Goal: Task Accomplishment & Management: Complete application form

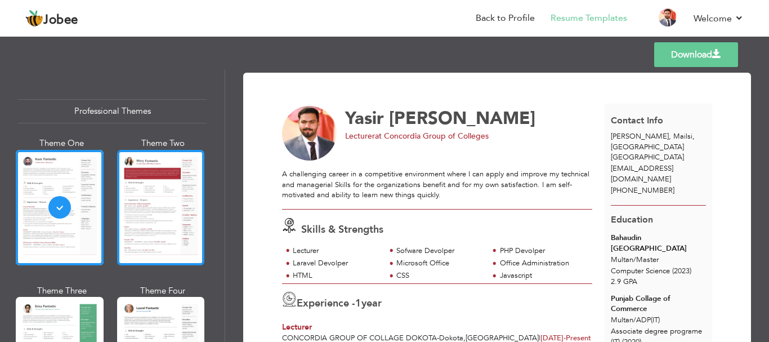
click at [169, 208] on div at bounding box center [161, 207] width 88 height 115
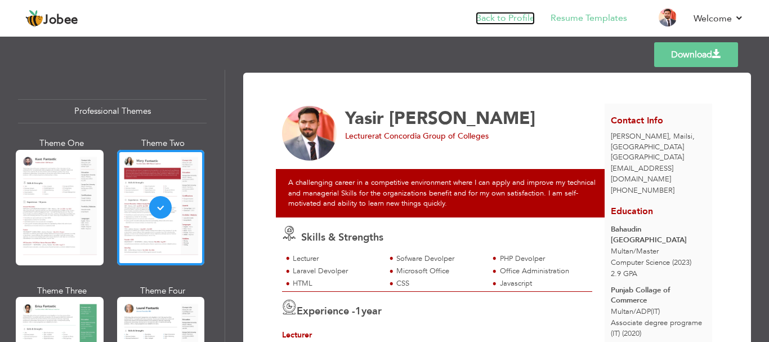
click at [487, 20] on link "Back to Profile" at bounding box center [505, 18] width 59 height 13
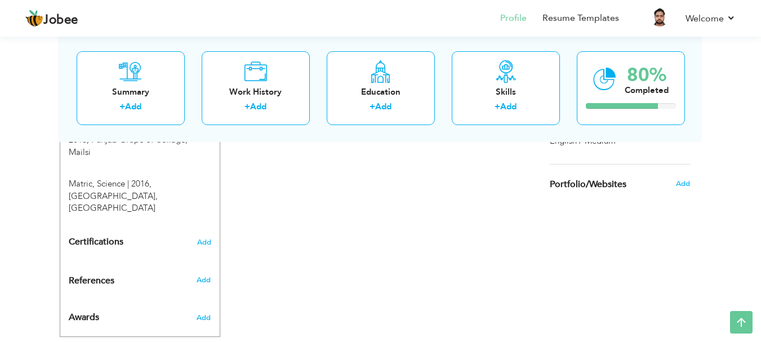
scroll to position [662, 0]
click at [253, 92] on div "Work History" at bounding box center [256, 92] width 90 height 12
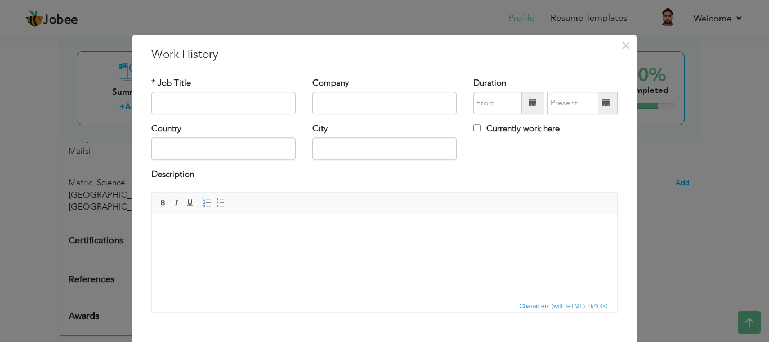
click at [31, 119] on div "× Work History * Job Title Company Duration Currently work here Country" at bounding box center [384, 171] width 769 height 342
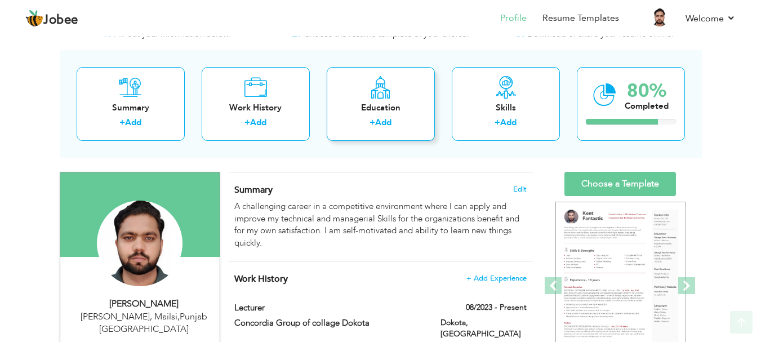
scroll to position [0, 0]
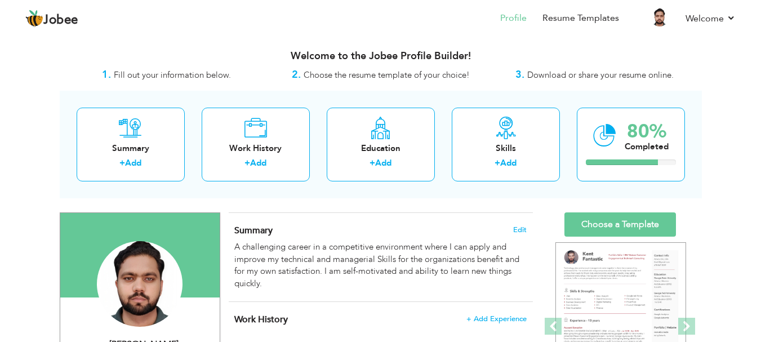
click at [196, 65] on div "Welcome to the Jobee Profile Builder!" at bounding box center [381, 53] width 642 height 28
click at [184, 78] on span "Fill out your information below." at bounding box center [172, 74] width 117 height 11
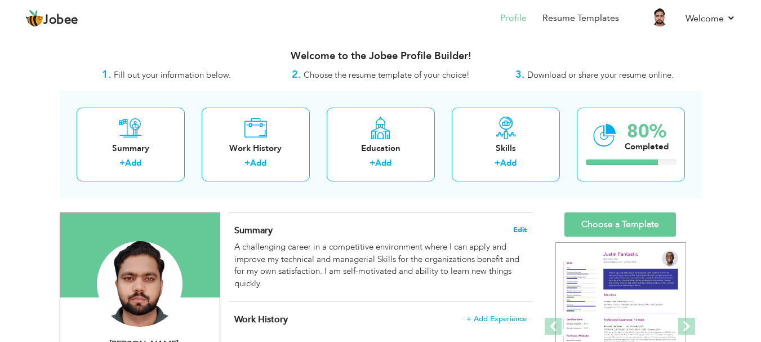
click at [523, 228] on span "Edit" at bounding box center [520, 230] width 14 height 8
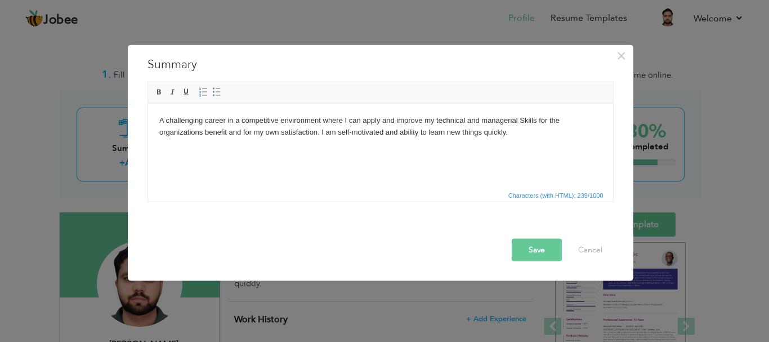
click at [450, 108] on html "A challenging career in a competitive environment where I can apply and improve…" at bounding box center [380, 126] width 465 height 46
click at [418, 137] on body "A challenging career in a competitive environment where I can apply and improve…" at bounding box center [380, 126] width 443 height 24
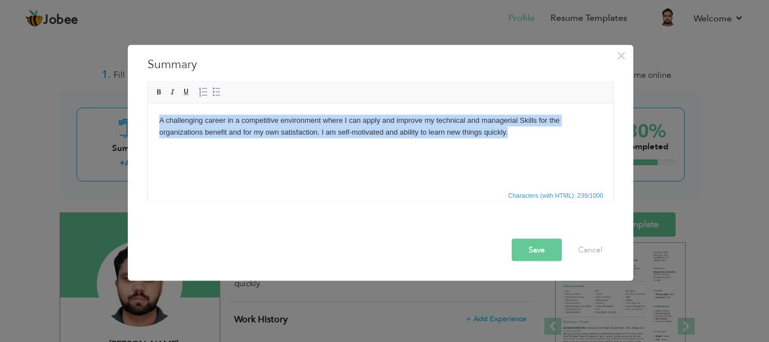
click at [418, 137] on body "A challenging career in a competitive environment where I can apply and improve…" at bounding box center [380, 126] width 443 height 24
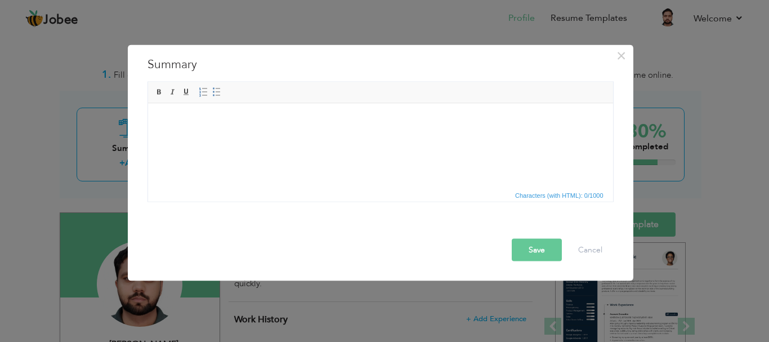
click at [466, 11] on div "× Summary A challenging career in a competitive environment where I can apply a…" at bounding box center [384, 171] width 769 height 342
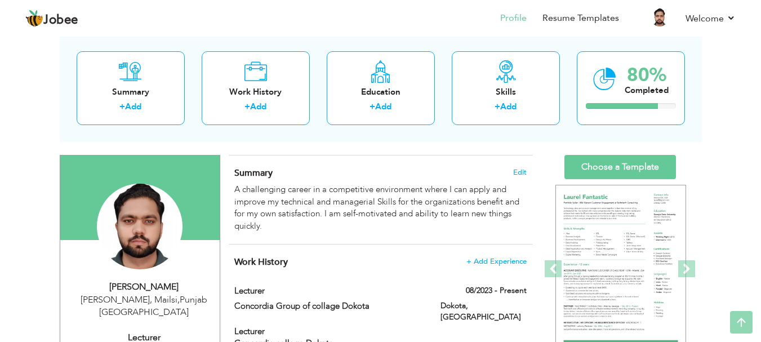
scroll to position [46, 0]
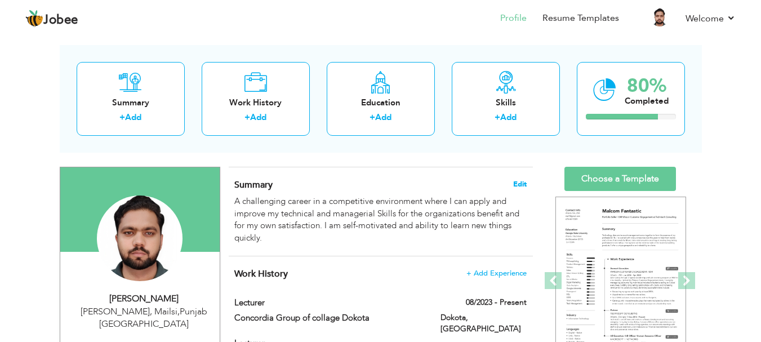
click at [519, 185] on span "Edit" at bounding box center [520, 184] width 14 height 8
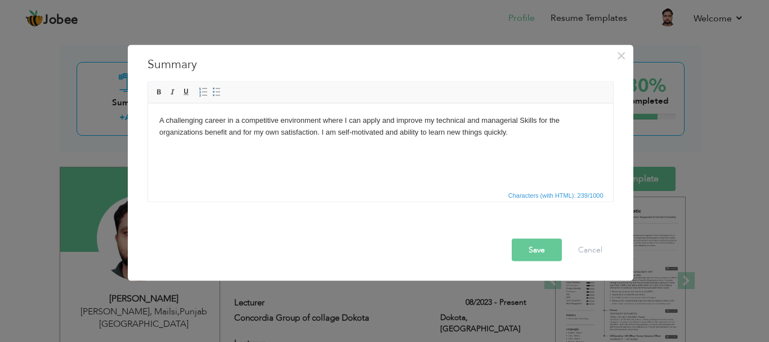
click at [417, 124] on body "A challenging career in a competitive environment where I can apply and improve…" at bounding box center [380, 126] width 443 height 24
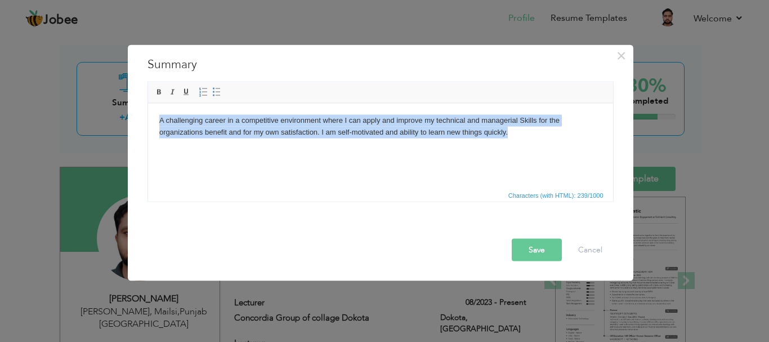
click at [417, 124] on body "A challenging career in a competitive environment where I can apply and improve…" at bounding box center [380, 126] width 443 height 24
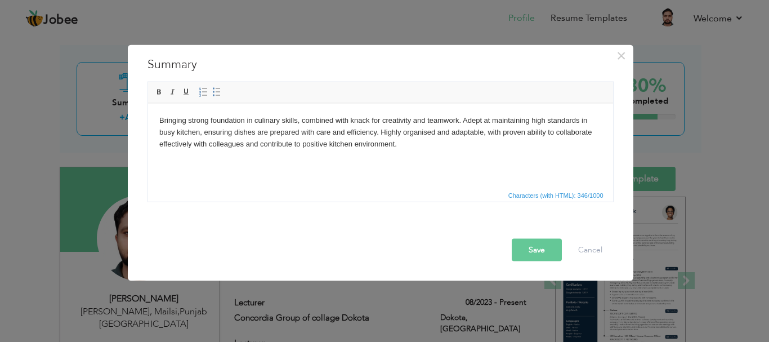
click at [535, 252] on button "Save" at bounding box center [537, 249] width 50 height 23
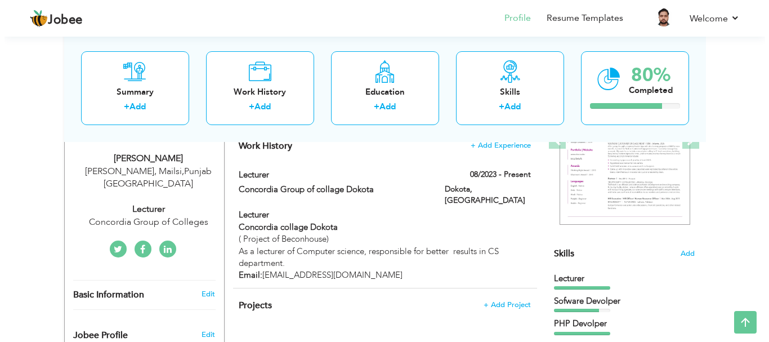
scroll to position [202, 0]
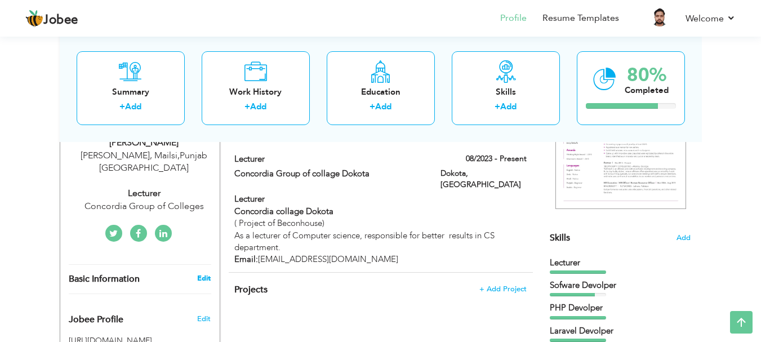
click at [199, 277] on link "Edit" at bounding box center [204, 278] width 14 height 10
type input "Yasir"
type input "[PERSON_NAME]"
type input "[PHONE_NUMBER]"
select select "number:166"
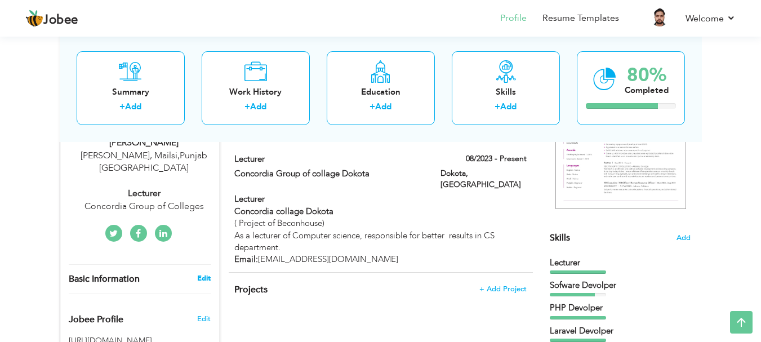
type input "Punjab"
type input "TIbba Sultan Pur, Mailsi"
select select "number:3"
type input "Concordia Group of Colleges"
type input "Lecturer"
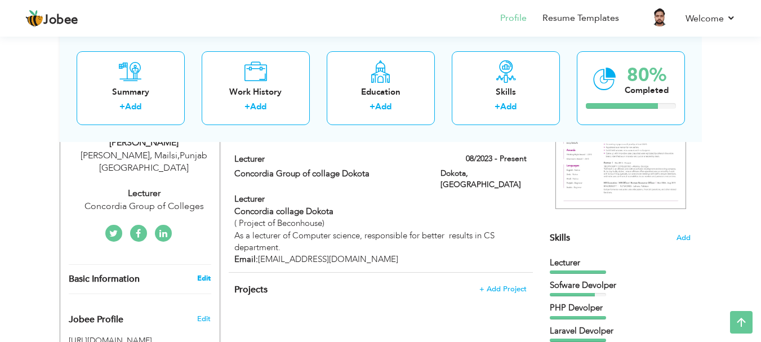
type input "https://www.linkedin.com/in/mohammad-ghazi-aa97b91b7"
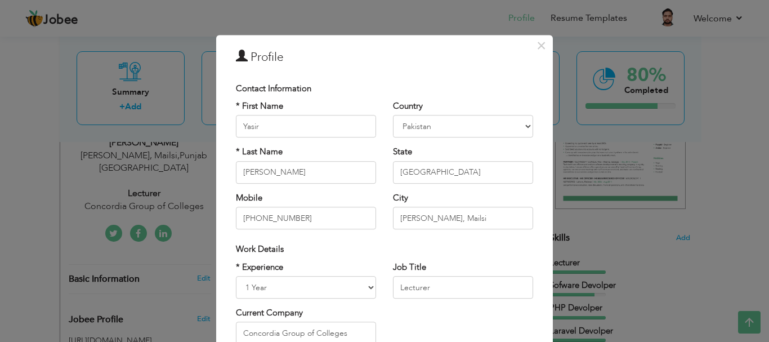
click at [443, 160] on div "State Punjab Are you sure?" at bounding box center [463, 164] width 140 height 37
click at [440, 174] on input "Punjab" at bounding box center [463, 172] width 140 height 23
click at [461, 123] on select "Afghanistan Albania Algeria American Samoa Andorra Angola Anguilla Antarctica A…" at bounding box center [463, 126] width 140 height 23
select select "number:225"
click at [461, 123] on select "Afghanistan Albania Algeria American Samoa Andorra Angola Anguilla Antarctica A…" at bounding box center [463, 126] width 140 height 23
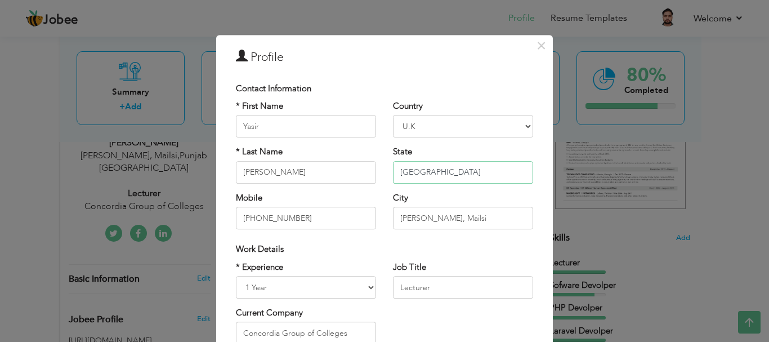
click at [431, 171] on input "Punjab" at bounding box center [463, 172] width 140 height 23
type input "P"
type input "[GEOGRAPHIC_DATA]"
click at [455, 219] on input "TIbba Sultan Pur, Mailsi" at bounding box center [463, 218] width 140 height 23
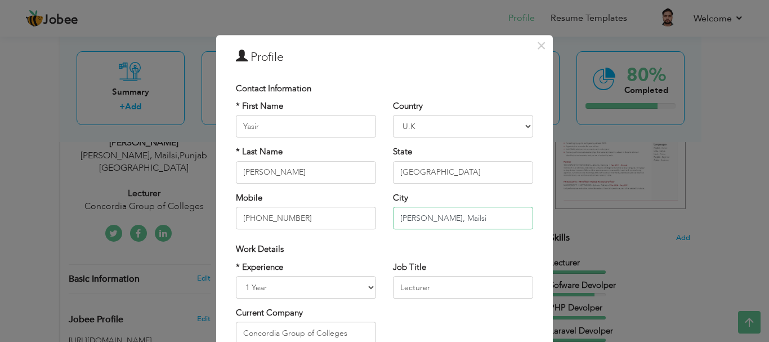
click at [455, 219] on input "TIbba Sultan Pur, Mailsi" at bounding box center [463, 218] width 140 height 23
type input "LOndon"
click at [439, 171] on input "[GEOGRAPHIC_DATA]" at bounding box center [463, 172] width 140 height 23
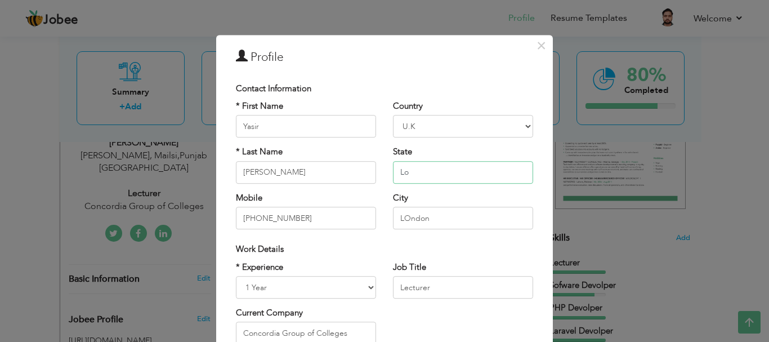
type input "L"
click at [434, 211] on input "LOndon" at bounding box center [463, 218] width 140 height 23
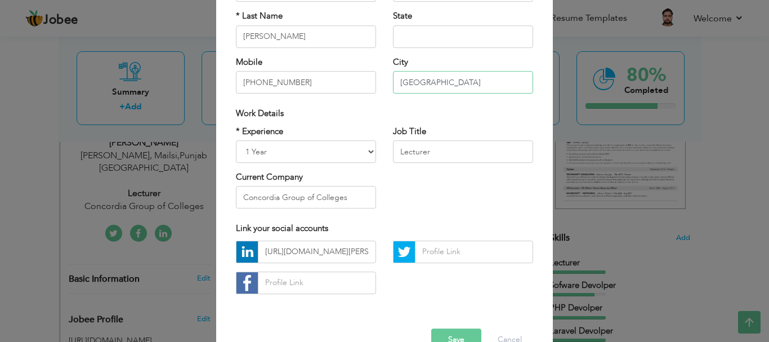
scroll to position [164, 0]
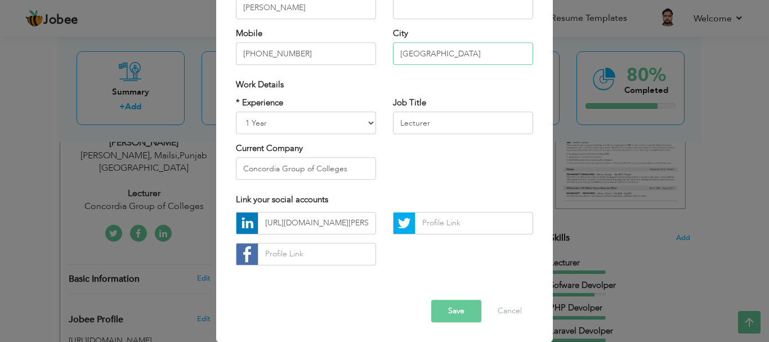
type input "[GEOGRAPHIC_DATA]"
click at [439, 122] on input "Lecturer" at bounding box center [463, 122] width 140 height 23
type input "L"
click at [270, 125] on select "Entry Level Less than 1 Year 1 Year 2 Years 3 Years 4 Years 5 Years 6 Years 7 Y…" at bounding box center [306, 122] width 140 height 23
click at [284, 120] on select "Entry Level Less than 1 Year 1 Year 2 Years 3 Years 4 Years 5 Years 6 Years 7 Y…" at bounding box center [306, 122] width 140 height 23
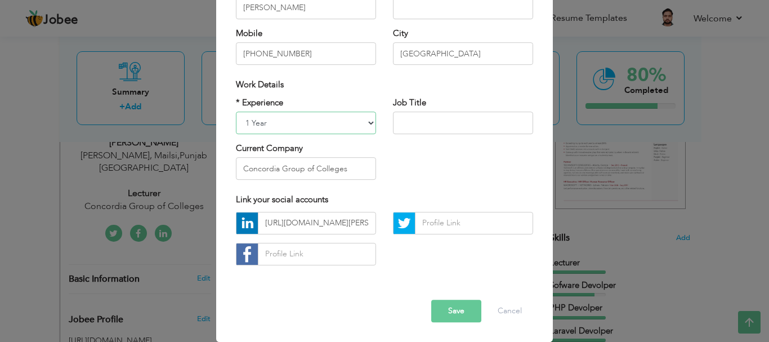
click at [285, 120] on select "Entry Level Less than 1 Year 1 Year 2 Years 3 Years 4 Years 5 Years 6 Years 7 Y…" at bounding box center [306, 122] width 140 height 23
select select "number:1"
click at [236, 111] on select "Entry Level Less than 1 Year 1 Year 2 Years 3 Years 4 Years 5 Years 6 Years 7 Y…" at bounding box center [306, 122] width 140 height 23
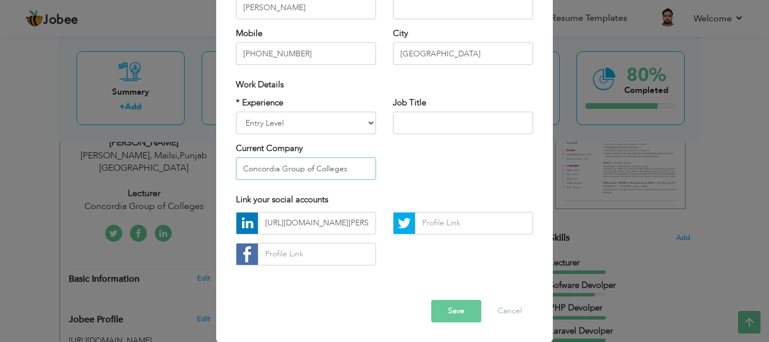
click at [356, 168] on input "Concordia Group of Colleges" at bounding box center [306, 169] width 140 height 23
type input "C"
click at [449, 312] on button "Save" at bounding box center [456, 311] width 50 height 23
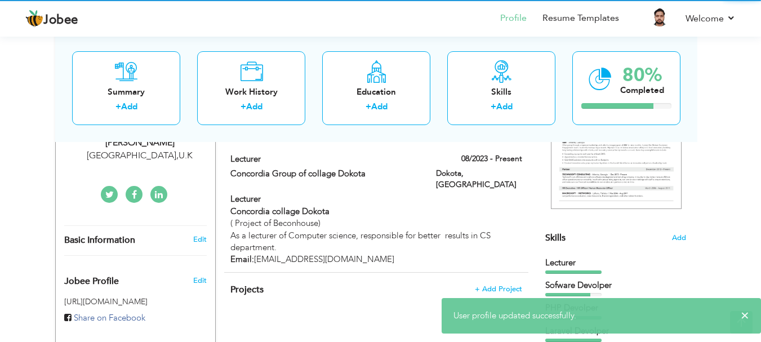
click at [448, 312] on div "× User profile updated successfully." at bounding box center [600, 315] width 319 height 35
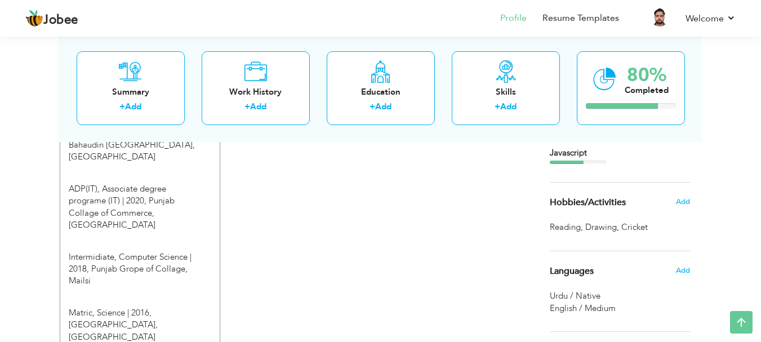
scroll to position [479, 0]
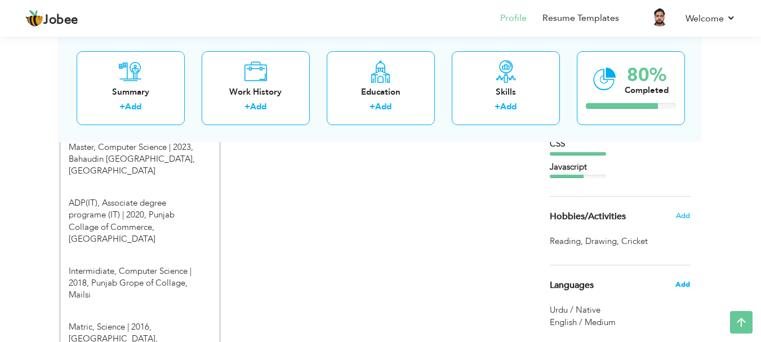
click at [678, 285] on span "Add" at bounding box center [682, 284] width 15 height 10
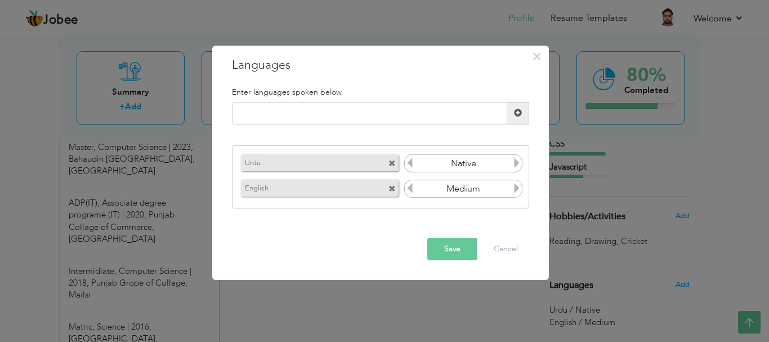
click at [393, 157] on span at bounding box center [394, 160] width 10 height 12
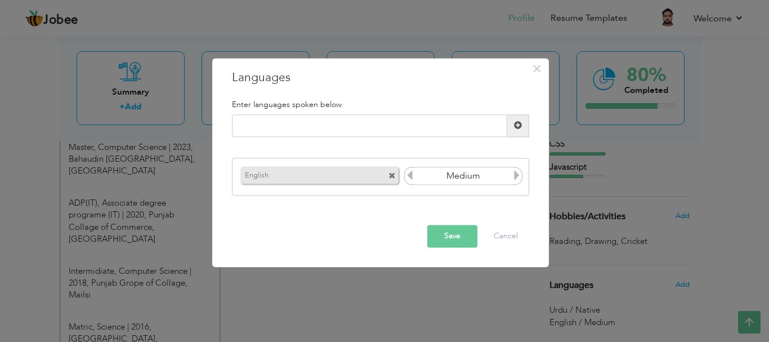
click at [506, 175] on input "Native" at bounding box center [463, 176] width 97 height 17
click at [514, 175] on icon at bounding box center [517, 176] width 10 height 10
click at [410, 175] on icon at bounding box center [410, 176] width 10 height 10
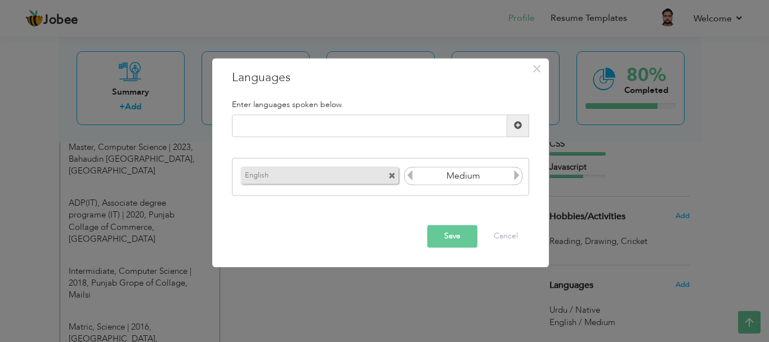
click at [456, 239] on button "Save" at bounding box center [452, 236] width 50 height 23
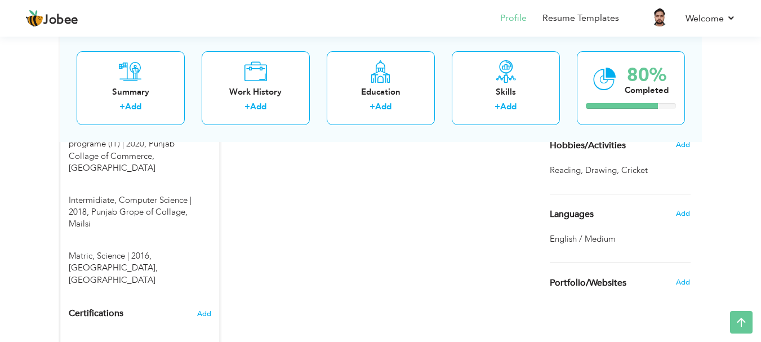
scroll to position [549, 0]
click at [687, 139] on div "Summary + Add Work History + Add Education + Add Skills + Add 80% Completed" at bounding box center [381, 88] width 642 height 108
click at [682, 146] on span "Add" at bounding box center [682, 146] width 15 height 10
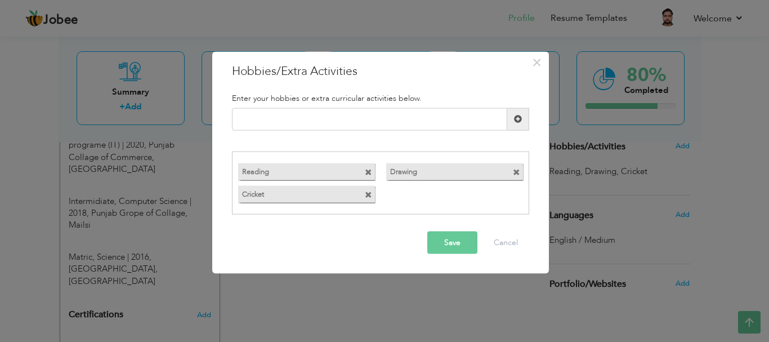
click at [372, 170] on span at bounding box center [368, 172] width 7 height 7
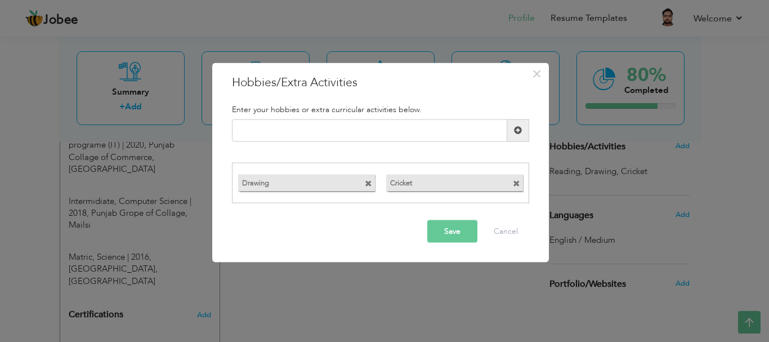
click at [365, 185] on span at bounding box center [368, 183] width 7 height 7
drag, startPoint x: 378, startPoint y: 185, endPoint x: 365, endPoint y: 178, distance: 14.6
click at [365, 178] on div "Cricket" at bounding box center [307, 183] width 148 height 23
click at [365, 178] on span at bounding box center [370, 181] width 10 height 12
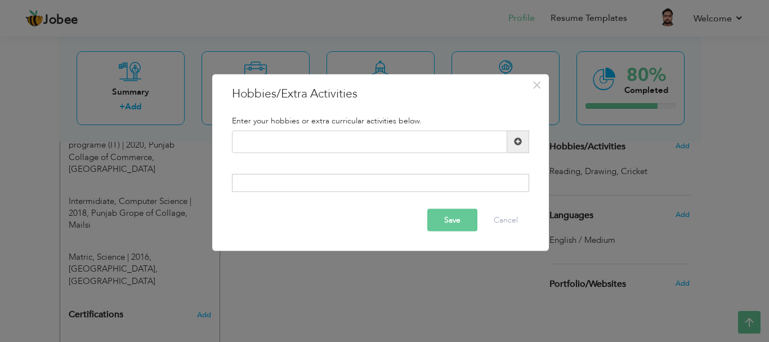
click at [457, 215] on button "Save" at bounding box center [452, 220] width 50 height 23
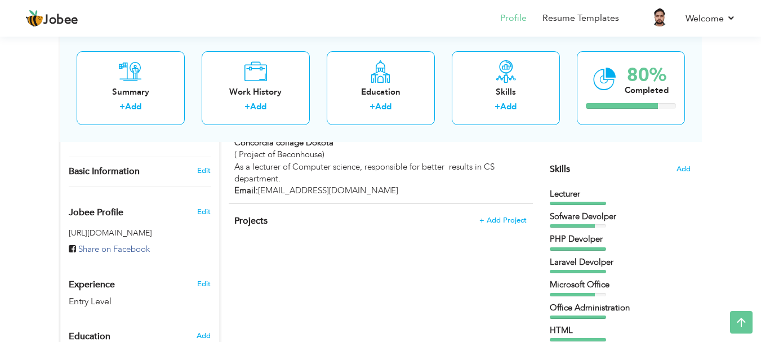
scroll to position [261, 0]
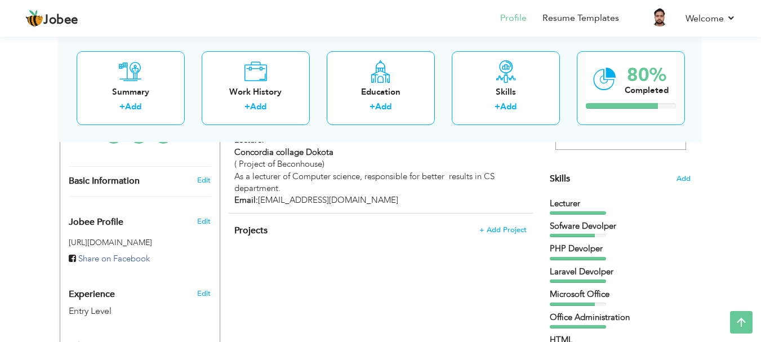
click at [682, 171] on section "‹ › Previous Next" at bounding box center [620, 74] width 141 height 197
click at [682, 179] on span "Add" at bounding box center [683, 178] width 15 height 11
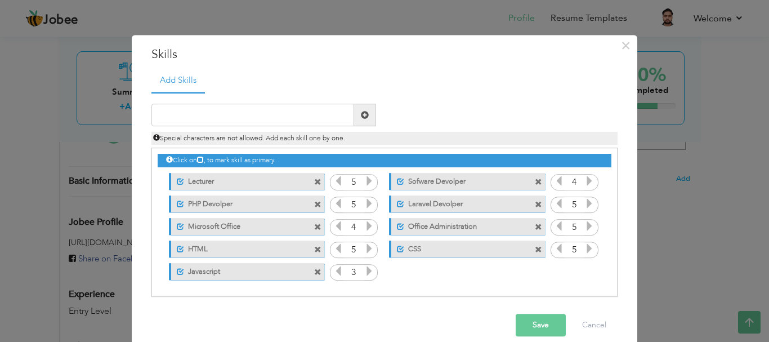
click at [315, 182] on span at bounding box center [317, 181] width 7 height 7
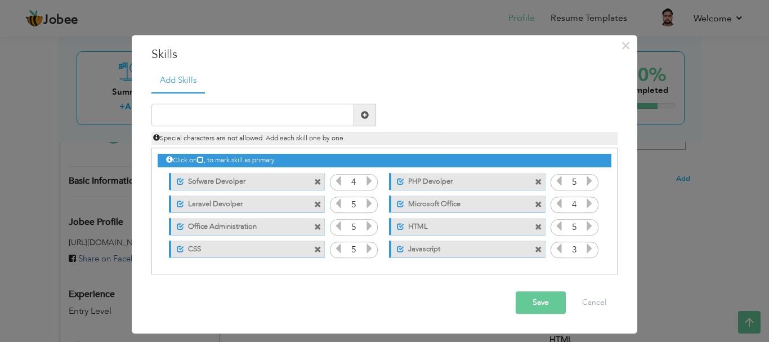
click at [318, 206] on span at bounding box center [317, 204] width 7 height 7
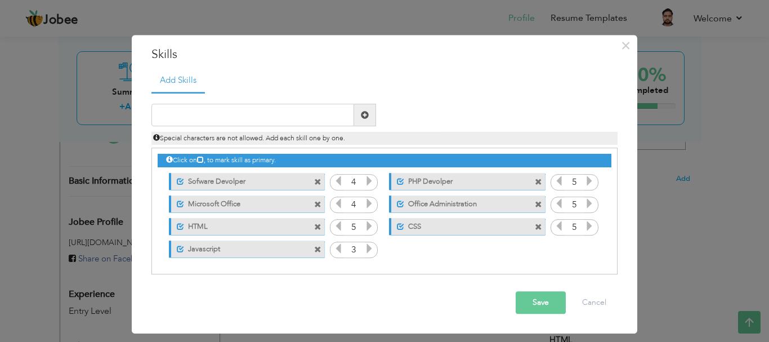
click at [320, 175] on span at bounding box center [319, 179] width 10 height 12
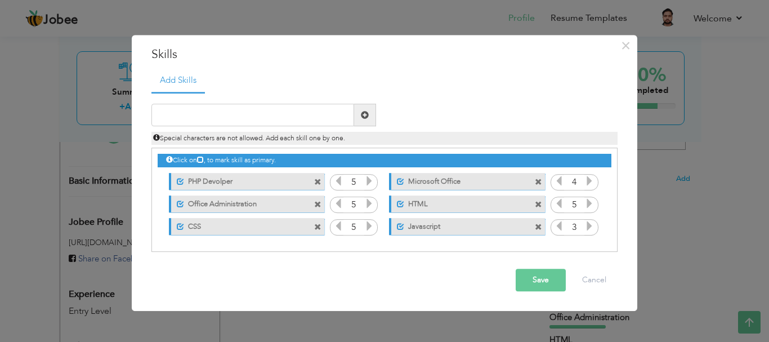
click at [317, 183] on span at bounding box center [317, 181] width 7 height 7
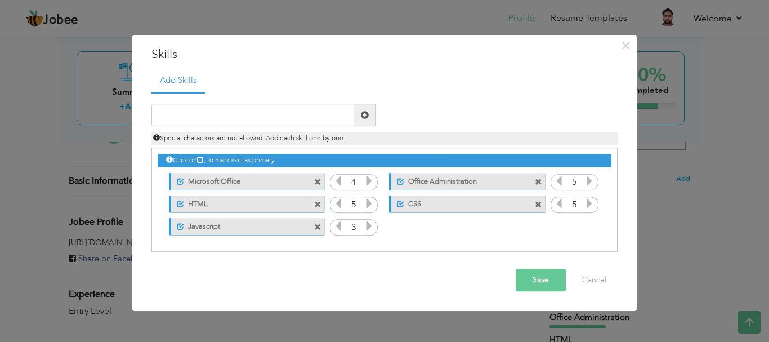
click at [317, 183] on span at bounding box center [317, 181] width 7 height 7
click at [535, 183] on span at bounding box center [538, 181] width 7 height 7
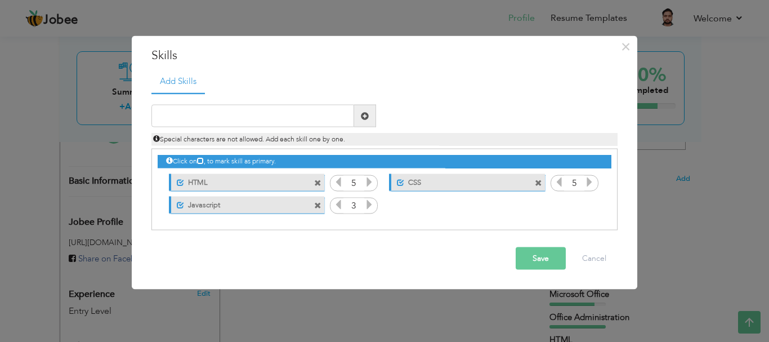
click at [317, 183] on span at bounding box center [317, 182] width 7 height 7
click at [378, 183] on div "Unmark as primary skill. CSS" at bounding box center [464, 182] width 172 height 23
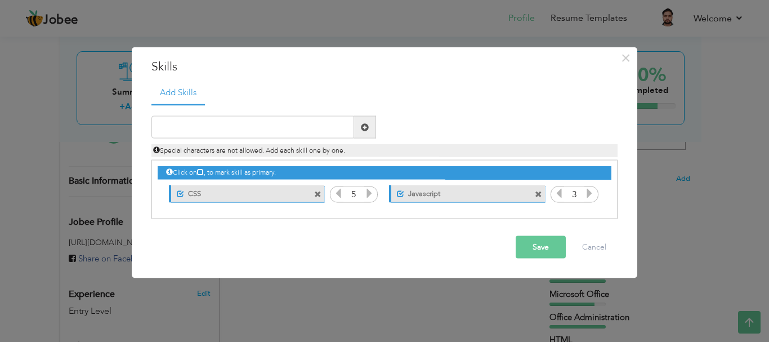
click at [317, 183] on div "Unmark as primary skill. CSS" at bounding box center [244, 193] width 172 height 23
click at [317, 197] on span at bounding box center [317, 193] width 7 height 7
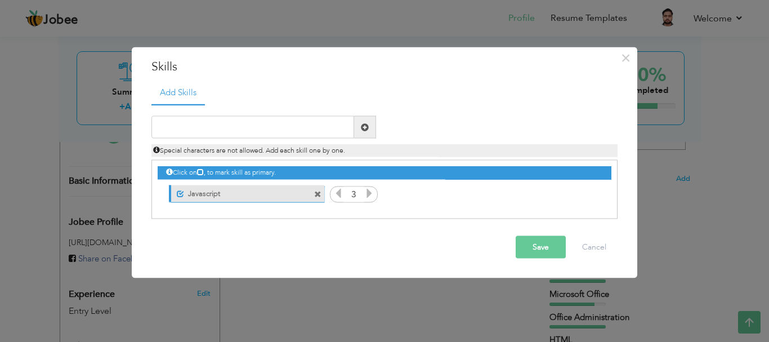
click at [317, 197] on span at bounding box center [317, 193] width 7 height 7
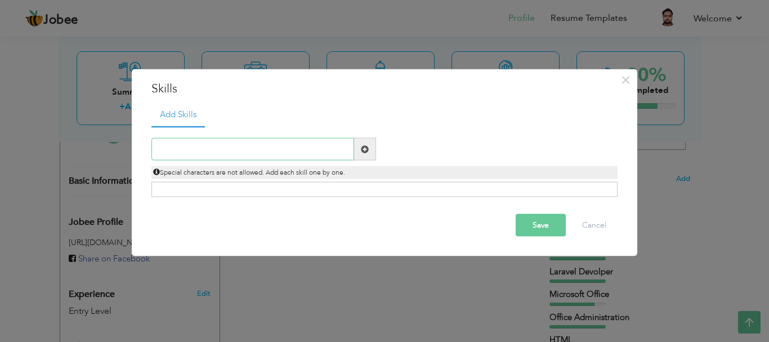
click at [217, 150] on input "text" at bounding box center [252, 149] width 203 height 23
type input "Good communication"
click at [535, 218] on button "Save" at bounding box center [541, 225] width 50 height 23
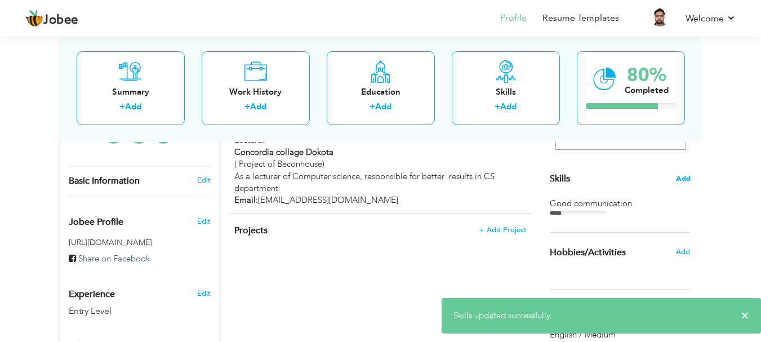
click at [684, 175] on span "Add" at bounding box center [683, 178] width 15 height 11
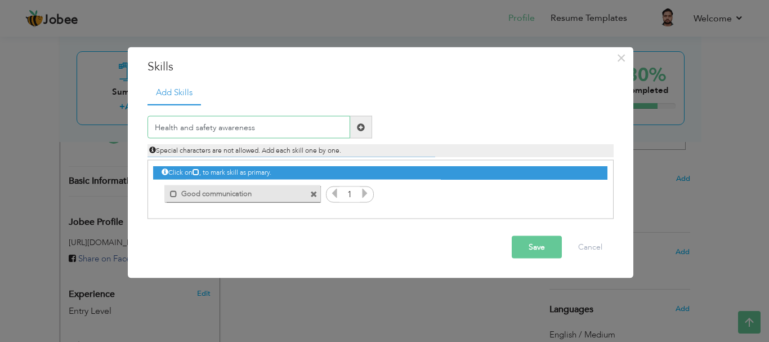
type input "Health and safety awareness"
click at [538, 256] on button "Save" at bounding box center [537, 247] width 50 height 23
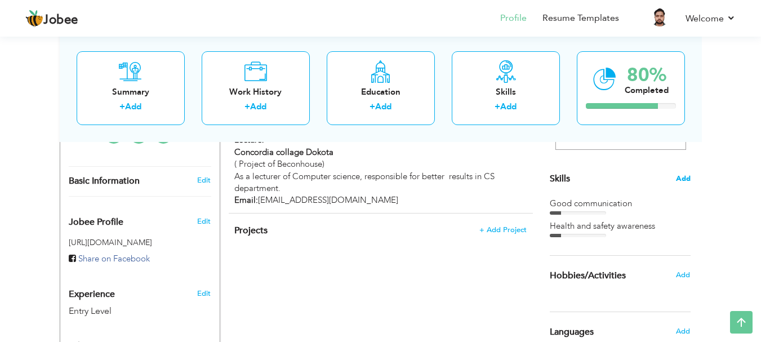
click at [687, 177] on span "Add" at bounding box center [683, 178] width 15 height 11
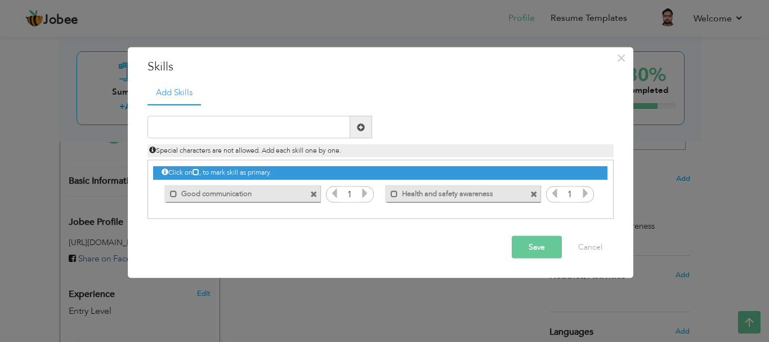
click at [367, 196] on icon at bounding box center [365, 193] width 10 height 10
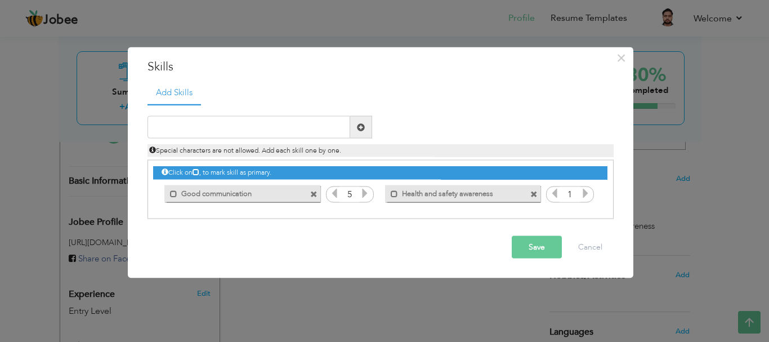
click at [583, 193] on icon at bounding box center [586, 193] width 10 height 10
click at [583, 192] on icon at bounding box center [586, 193] width 10 height 10
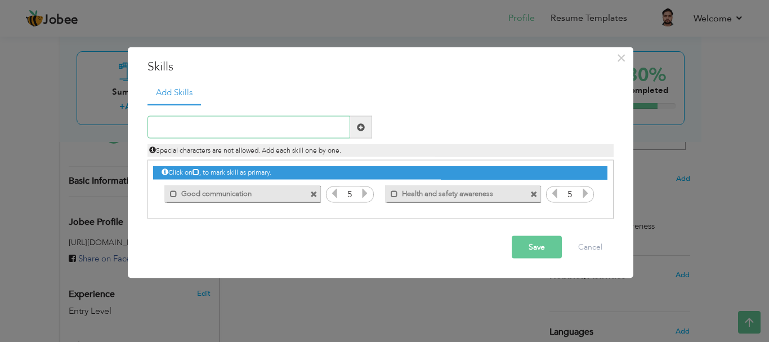
click at [323, 132] on input "text" at bounding box center [249, 127] width 203 height 23
type input "Multitasking efficiency"
click at [521, 256] on button "Save" at bounding box center [537, 247] width 50 height 23
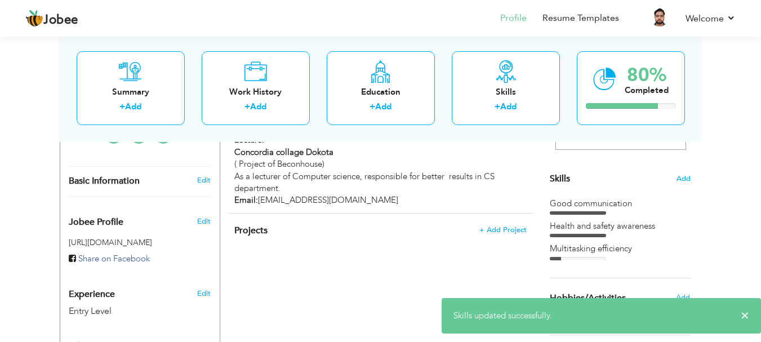
click at [683, 171] on section "‹ › Previous Next" at bounding box center [620, 74] width 141 height 197
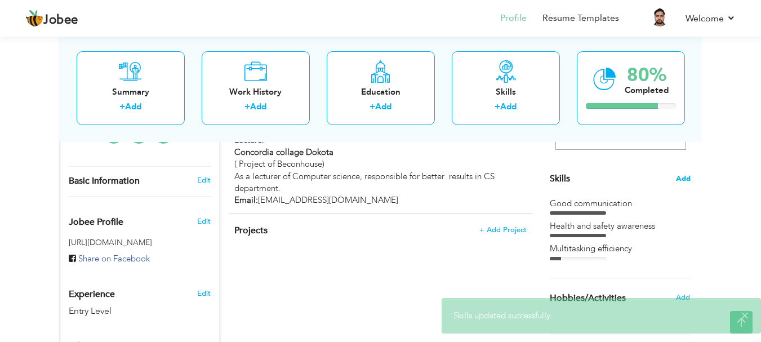
click at [683, 176] on span "Add" at bounding box center [683, 178] width 15 height 11
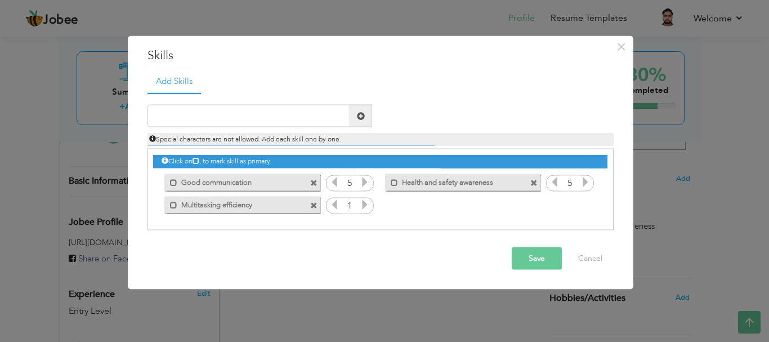
click at [366, 204] on icon at bounding box center [365, 204] width 10 height 10
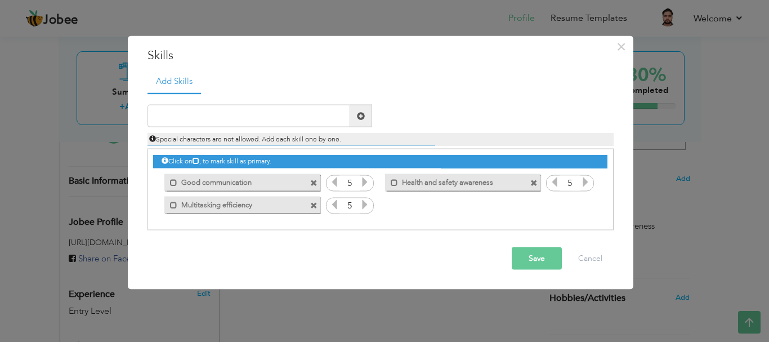
click at [366, 204] on icon at bounding box center [365, 204] width 10 height 10
click at [245, 121] on input "text" at bounding box center [249, 116] width 203 height 23
type input "kitchen cleaning protocols"
click at [527, 260] on button "Save" at bounding box center [537, 258] width 50 height 23
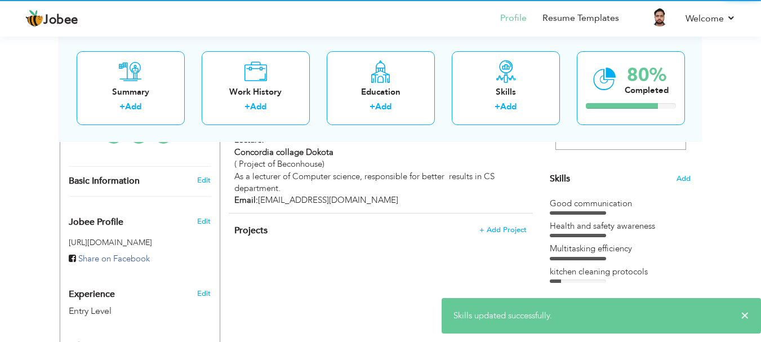
click at [586, 204] on div "Good communication" at bounding box center [620, 204] width 141 height 12
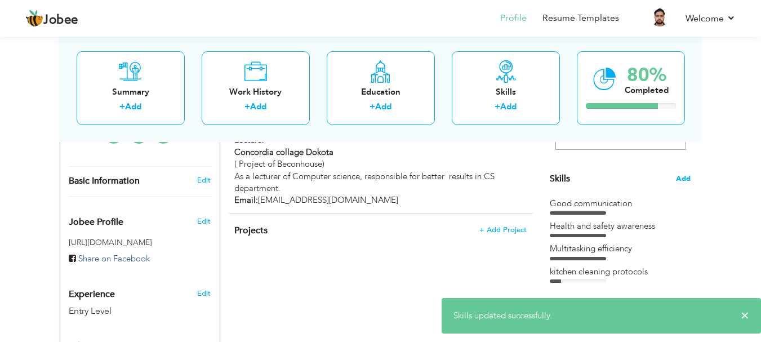
click at [685, 177] on span "Add" at bounding box center [683, 178] width 15 height 11
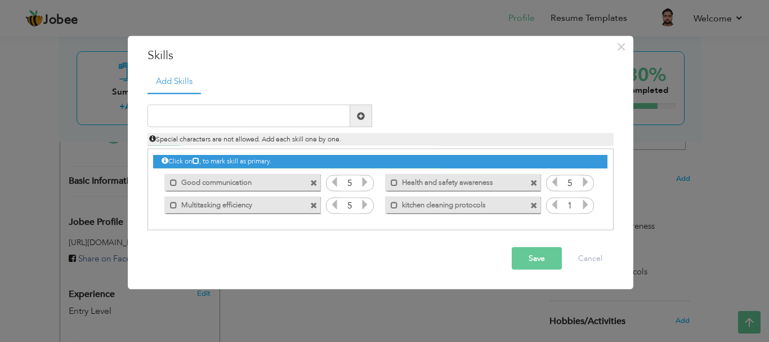
click at [584, 209] on icon at bounding box center [586, 204] width 10 height 10
click at [556, 211] on span at bounding box center [555, 206] width 10 height 15
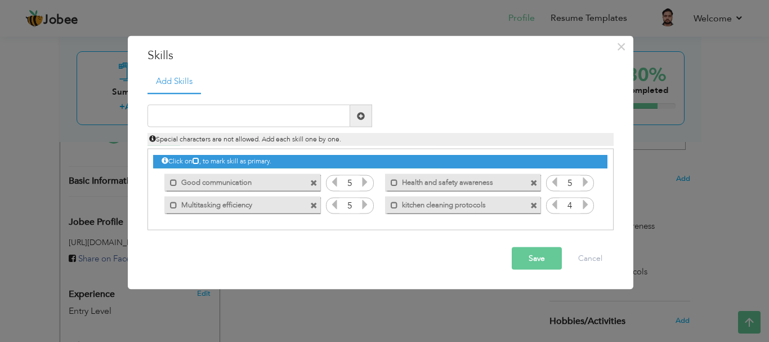
click at [535, 267] on button "Save" at bounding box center [537, 258] width 50 height 23
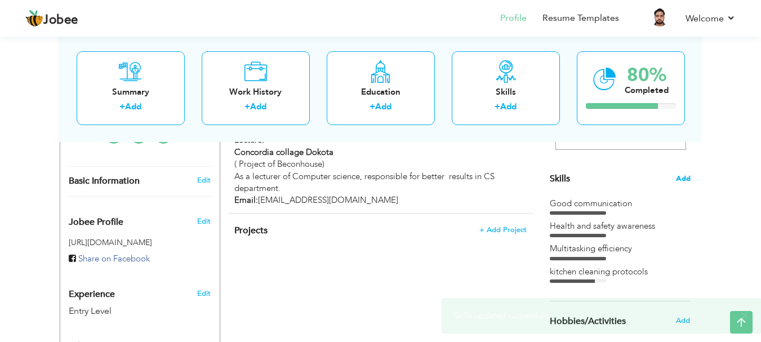
click at [680, 181] on span "Add" at bounding box center [683, 178] width 15 height 11
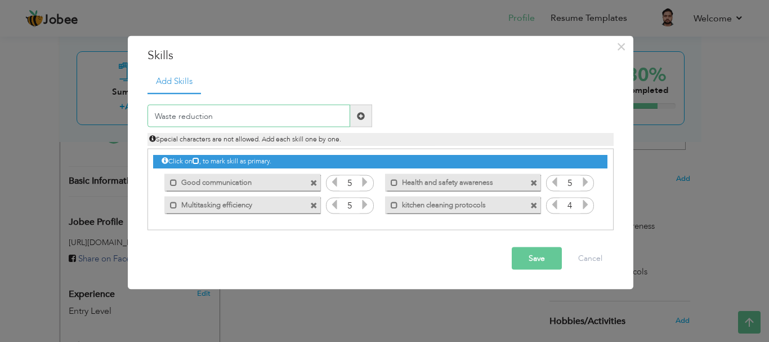
type input "Waste reduction"
click at [533, 254] on button "Save" at bounding box center [537, 258] width 50 height 23
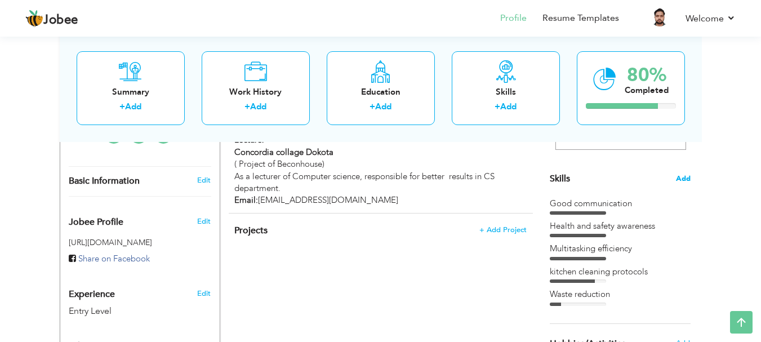
click at [687, 174] on span "Add" at bounding box center [683, 178] width 15 height 11
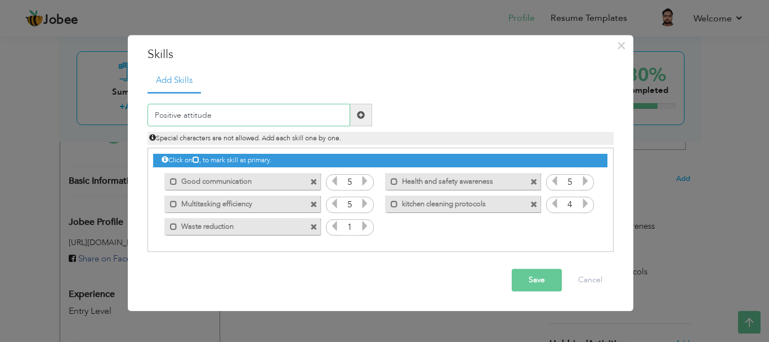
type input "Positive attitude"
click at [541, 288] on button "Save" at bounding box center [537, 280] width 50 height 23
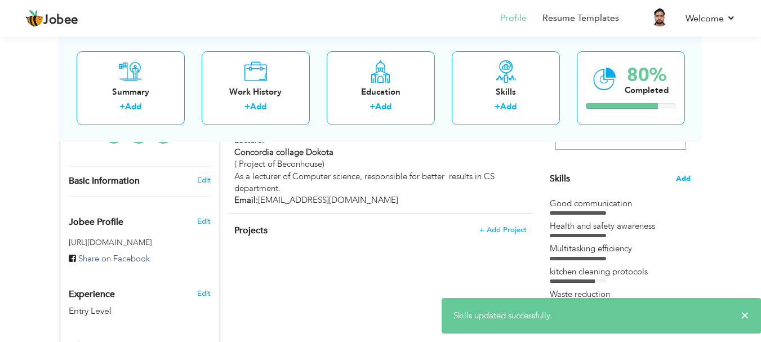
click at [681, 179] on span "Add" at bounding box center [683, 178] width 15 height 11
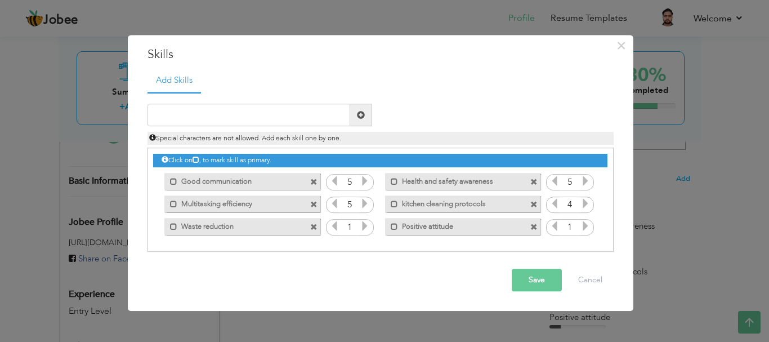
click at [365, 221] on icon at bounding box center [365, 226] width 10 height 10
click at [583, 231] on icon at bounding box center [586, 226] width 10 height 10
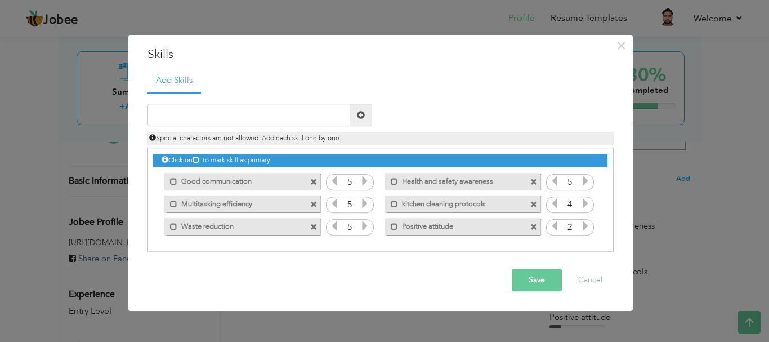
click at [583, 231] on icon at bounding box center [586, 226] width 10 height 10
click at [525, 276] on button "Save" at bounding box center [537, 280] width 50 height 23
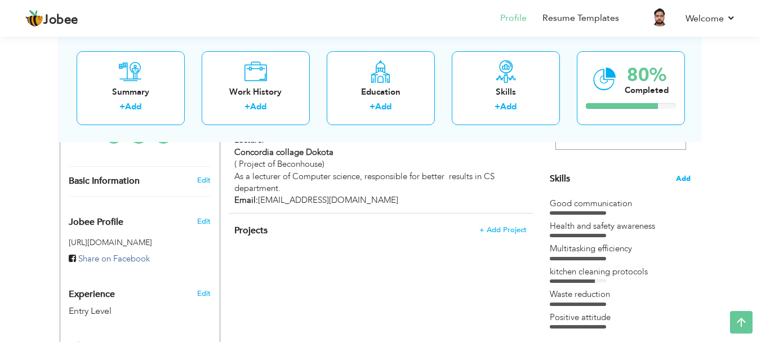
click at [685, 177] on span "Add" at bounding box center [683, 178] width 15 height 11
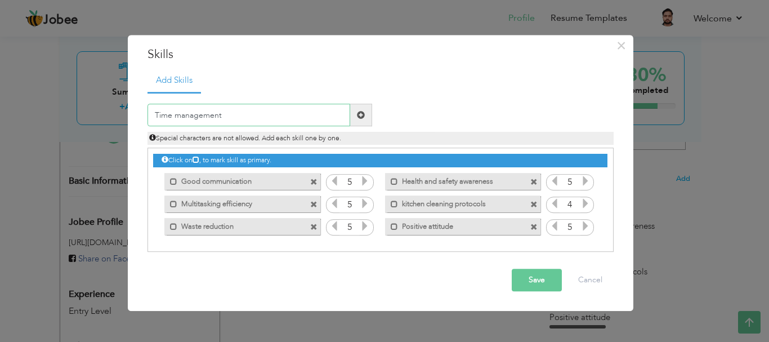
type input "Time management"
click at [528, 271] on button "Save" at bounding box center [537, 280] width 50 height 23
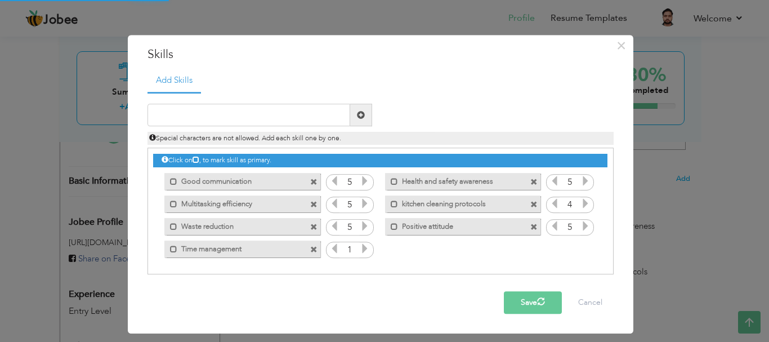
click at [370, 248] on icon at bounding box center [365, 249] width 10 height 10
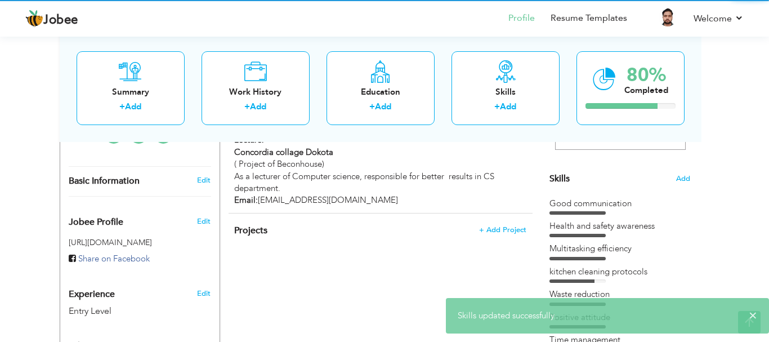
click at [370, 248] on body "Jobee Profile Resume Templates Resume Templates Cover Letters About My Resume W…" at bounding box center [384, 240] width 769 height 1003
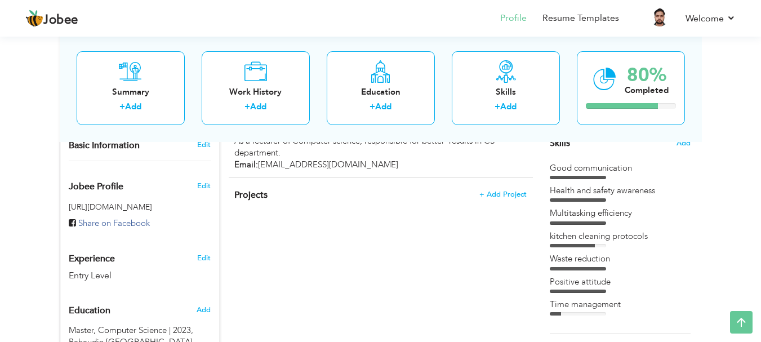
scroll to position [288, 0]
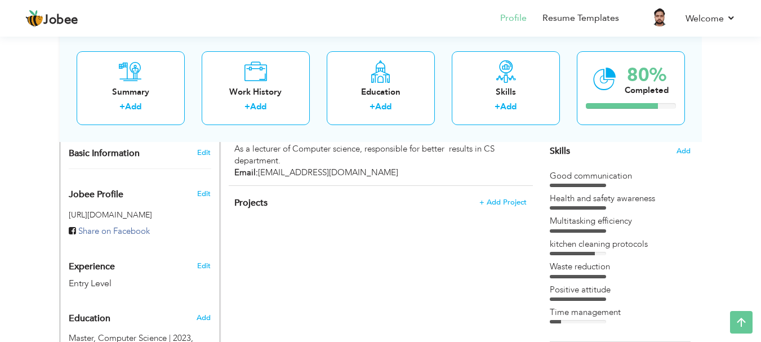
click at [686, 151] on span "Add" at bounding box center [683, 151] width 14 height 11
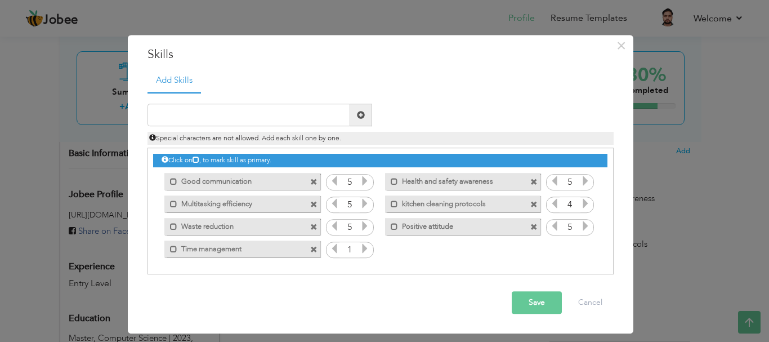
click at [360, 250] on icon at bounding box center [365, 249] width 10 height 10
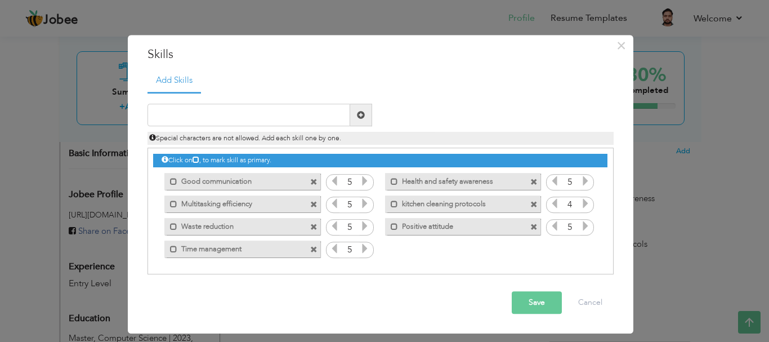
click at [523, 305] on button "Save" at bounding box center [537, 303] width 50 height 23
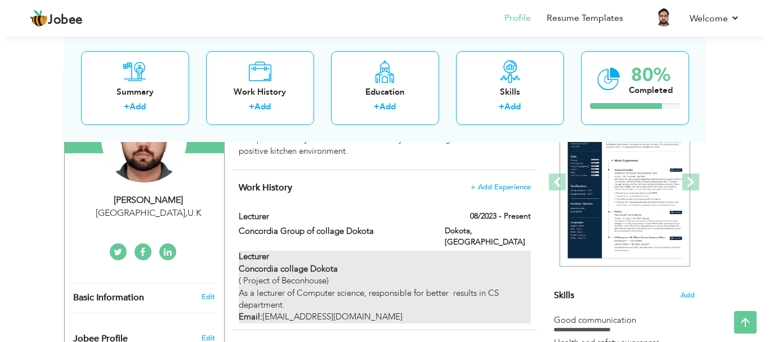
scroll to position [135, 0]
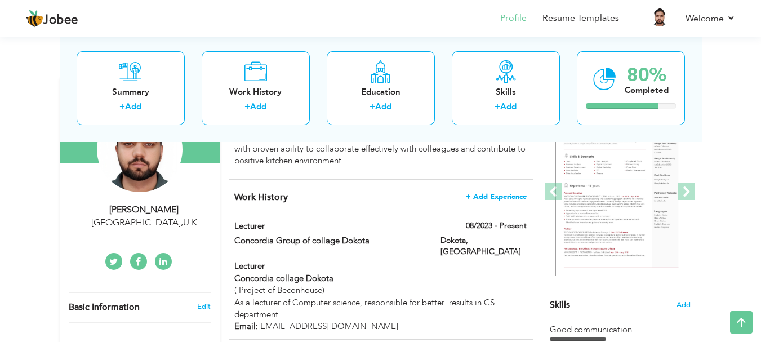
click at [481, 196] on span "+ Add Experience" at bounding box center [496, 197] width 61 height 8
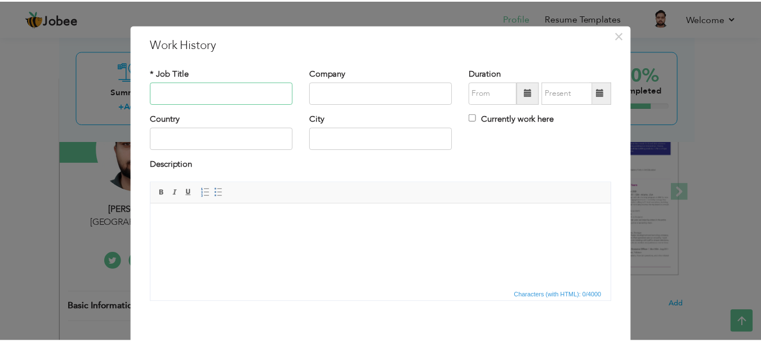
scroll to position [0, 0]
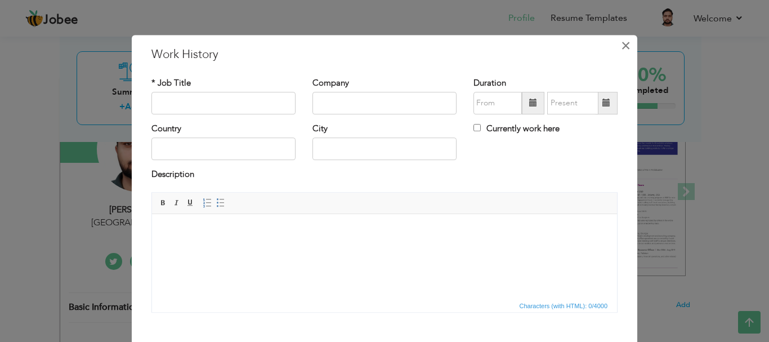
click at [617, 44] on button "×" at bounding box center [626, 46] width 18 height 18
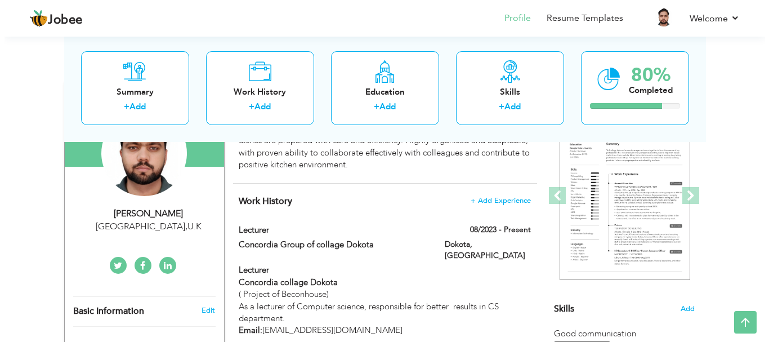
scroll to position [130, 0]
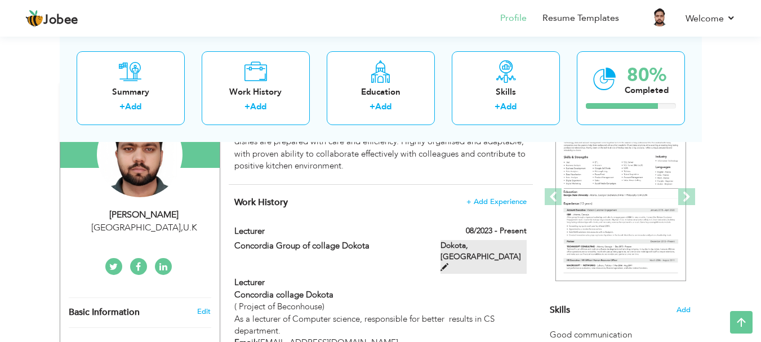
click at [448, 263] on span at bounding box center [444, 267] width 8 height 8
type input "Lecturer"
type input "Concordia Group of collage Dokota"
type input "08/2023"
type input "[GEOGRAPHIC_DATA]"
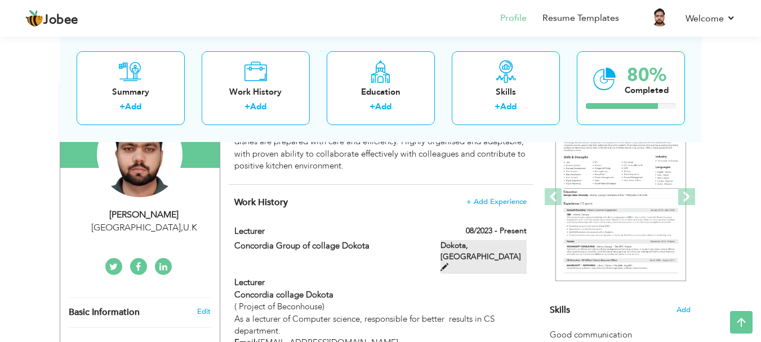
type input "Dokota"
checkbox input "true"
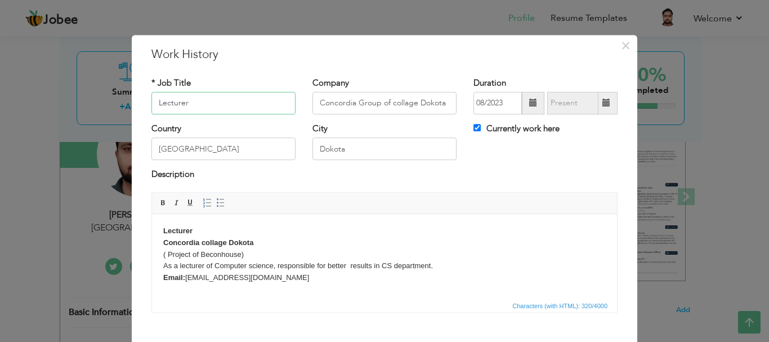
click at [234, 97] on input "Lecturer" at bounding box center [223, 103] width 144 height 23
type input "L"
type input "Kitchen [PERSON_NAME]"
click at [336, 101] on input "Concordia Group of collage Dokota" at bounding box center [385, 103] width 144 height 23
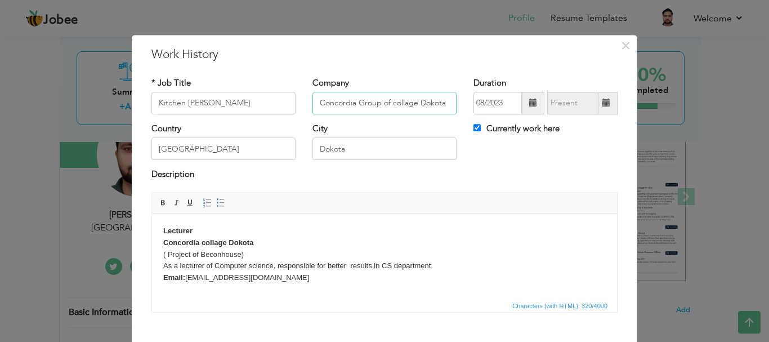
click at [336, 101] on input "Concordia Group of collage Dokota" at bounding box center [385, 103] width 144 height 23
type input "Beloris Hotel Multan Pakistan"
click at [502, 102] on input "08/2023" at bounding box center [498, 103] width 48 height 23
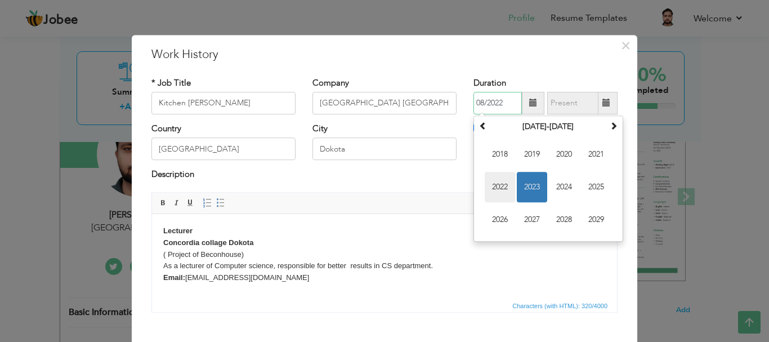
click at [503, 184] on span "2022" at bounding box center [500, 187] width 30 height 30
type input "08/2022"
click at [596, 102] on span at bounding box center [607, 103] width 22 height 23
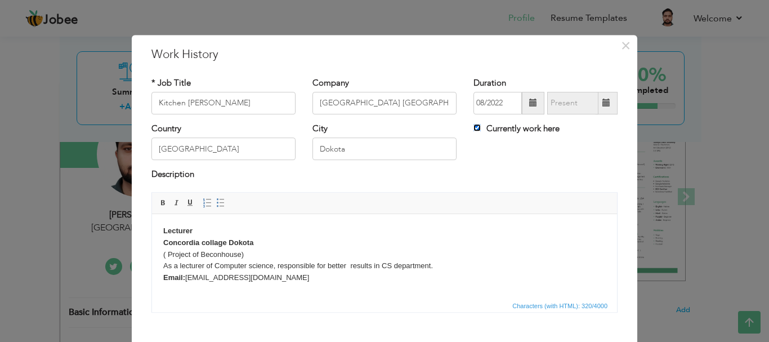
click at [474, 124] on input "Currently work here" at bounding box center [477, 127] width 7 height 7
checkbox input "false"
click at [572, 100] on input "08/2025" at bounding box center [572, 103] width 51 height 23
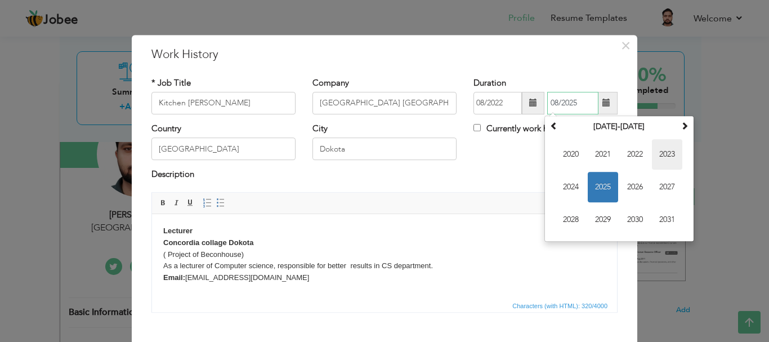
click at [658, 149] on span "2023" at bounding box center [667, 154] width 30 height 30
click at [658, 149] on span "Apr" at bounding box center [667, 154] width 30 height 30
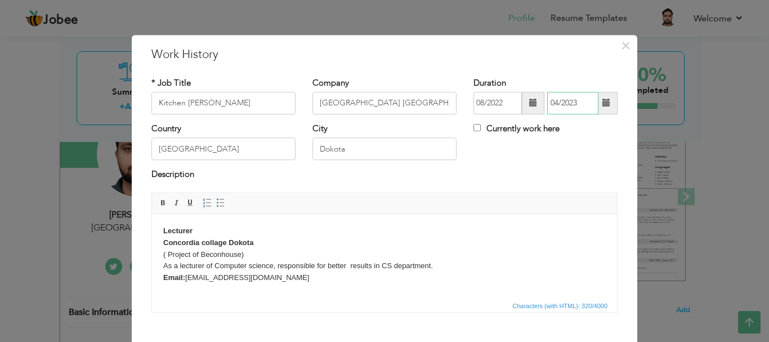
click at [582, 102] on input "04/2023" at bounding box center [572, 103] width 51 height 23
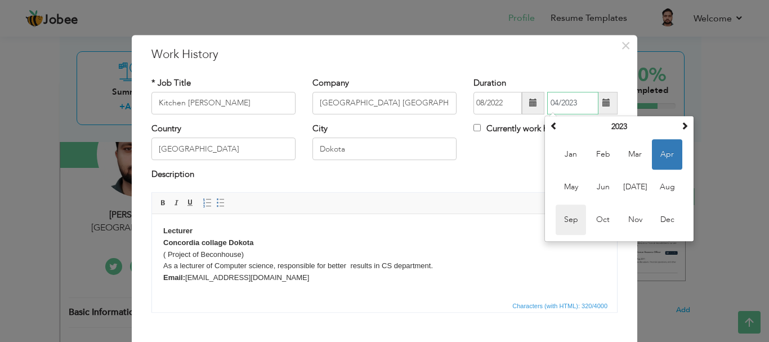
click at [574, 212] on span "Sep" at bounding box center [571, 219] width 30 height 30
type input "09/2023"
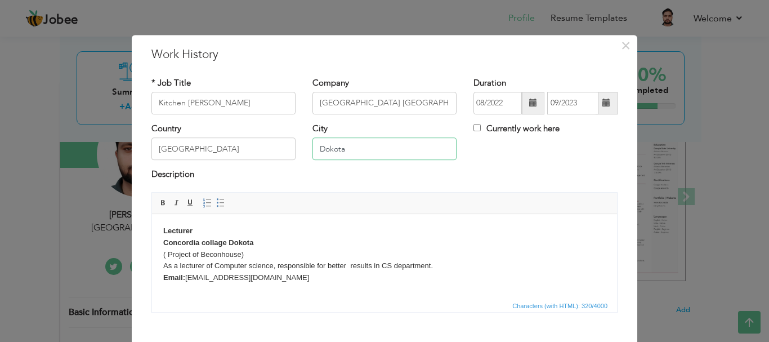
click at [351, 146] on input "Dokota" at bounding box center [385, 149] width 144 height 23
type input "D"
click at [423, 106] on input "Beloris Hotel Multan Pakistan" at bounding box center [385, 103] width 144 height 23
type input "Beloris Hotel"
click at [350, 151] on input "text" at bounding box center [385, 149] width 144 height 23
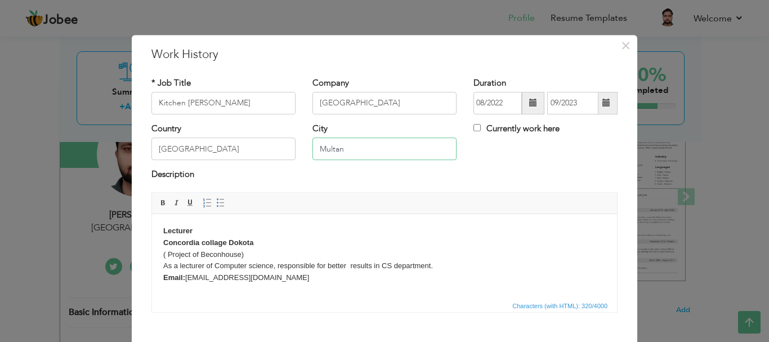
type input "Multan"
click at [318, 186] on div "Description" at bounding box center [384, 180] width 483 height 23
click at [321, 274] on body "Lecturer Concordia collage Dokota ( Project of Beconhouse) As a lecturer of Com…" at bounding box center [384, 254] width 443 height 59
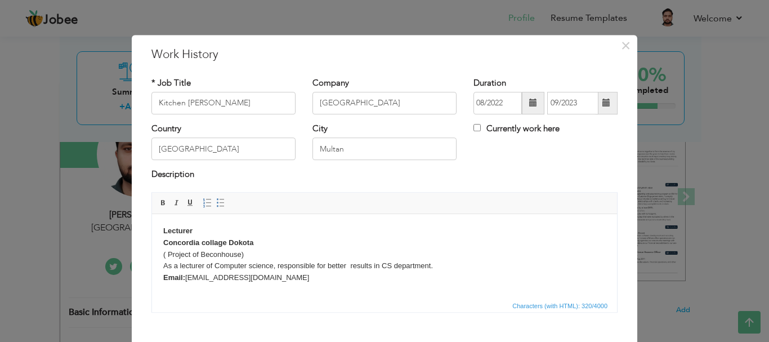
click at [321, 274] on body "Lecturer Concordia collage Dokota ( Project of Beconhouse) As a lecturer of Com…" at bounding box center [384, 254] width 443 height 59
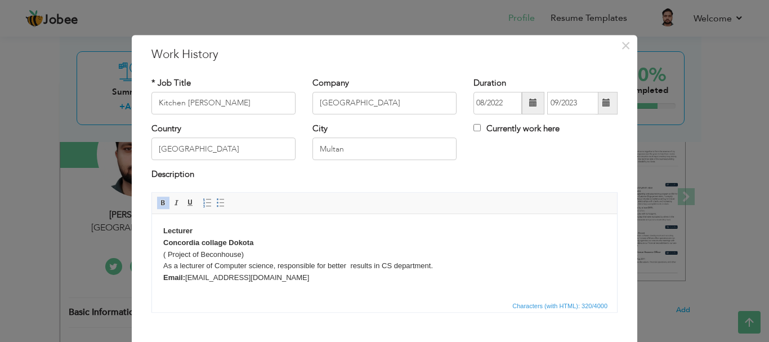
click at [321, 274] on body "Lecturer Concordia collage Dokota ( Project of Beconhouse) As a lecturer of Com…" at bounding box center [384, 254] width 443 height 59
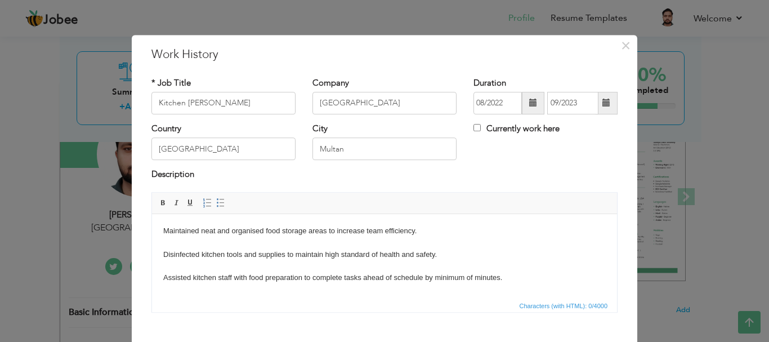
scroll to position [42, 0]
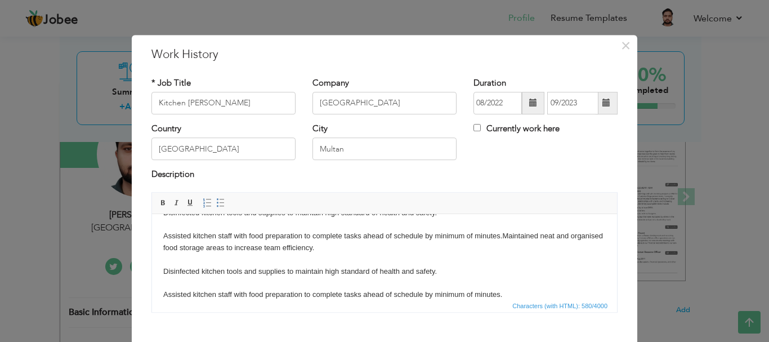
click at [163, 291] on body "Maintained neat and organised food storage areas to increase team efficiency. D…" at bounding box center [384, 241] width 443 height 117
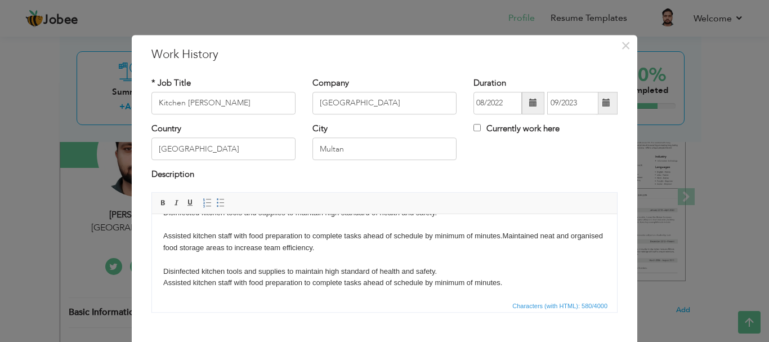
click at [162, 269] on html "Maintained neat and organised food storage areas to increase team efficiency. D…" at bounding box center [384, 236] width 465 height 128
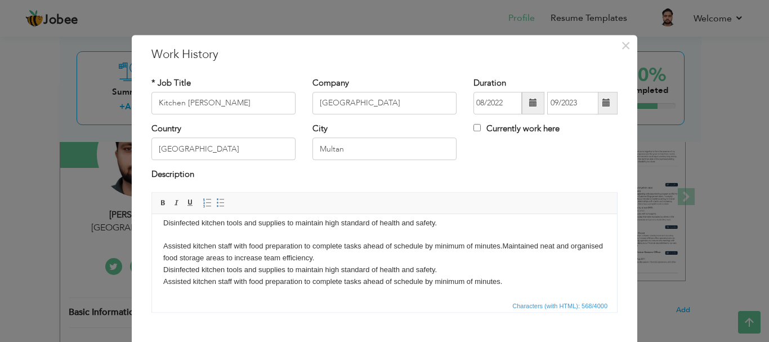
click at [163, 246] on body "Maintained neat and organised food storage areas to increase team efficiency. D…" at bounding box center [384, 239] width 443 height 93
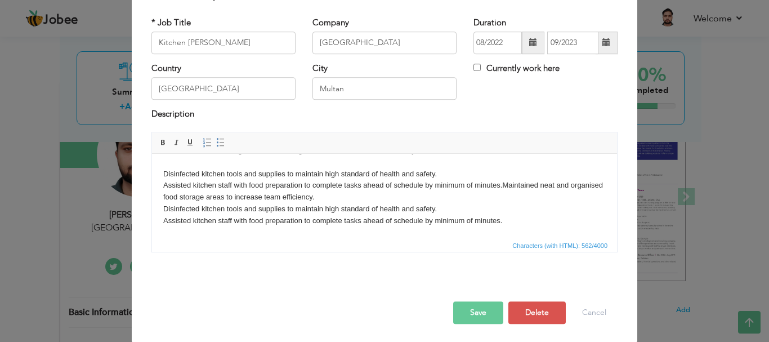
scroll to position [62, 0]
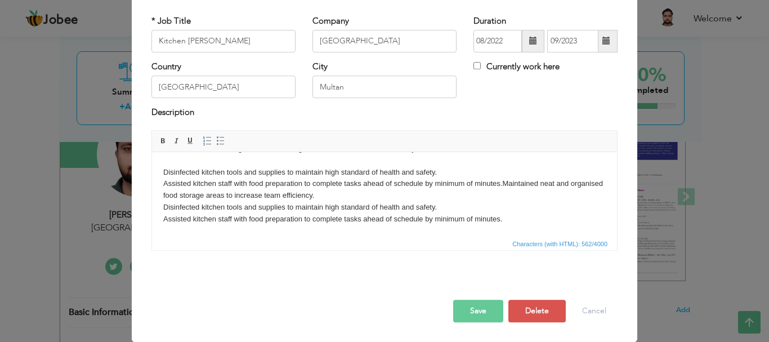
click at [475, 308] on button "Save" at bounding box center [478, 311] width 50 height 23
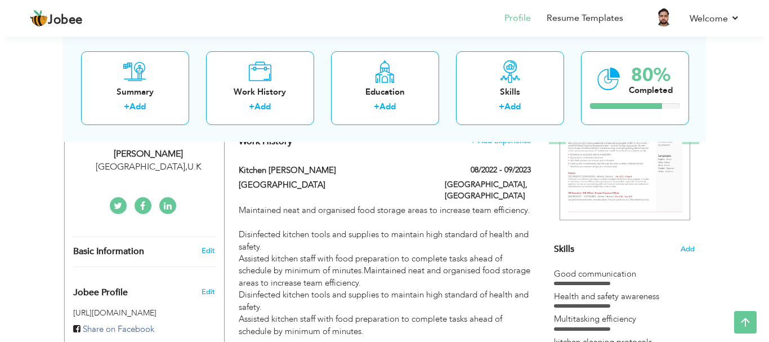
scroll to position [180, 0]
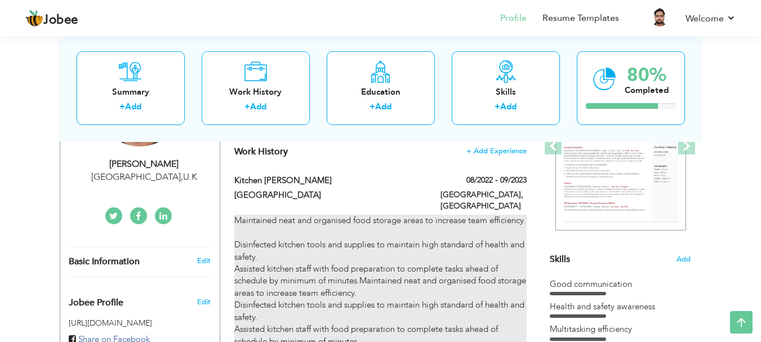
click at [461, 259] on div "Maintained neat and organised food storage areas to increase team efficiency. D…" at bounding box center [380, 281] width 292 height 133
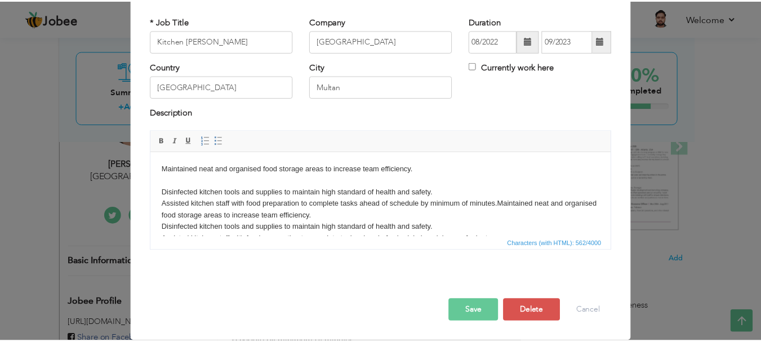
scroll to position [0, 0]
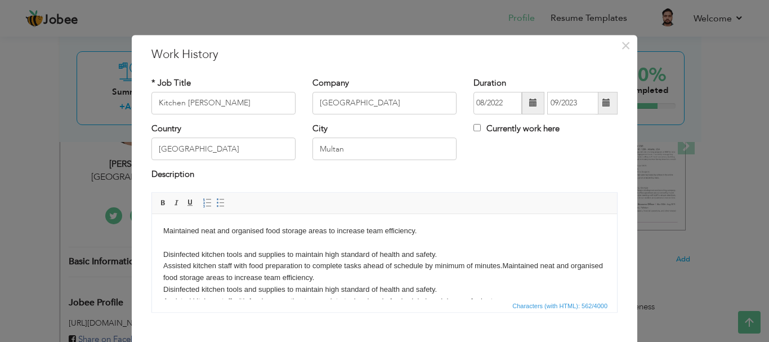
click at [163, 250] on body "Maintained neat and organised food storage areas to increase team efficiency. D…" at bounding box center [384, 266] width 443 height 82
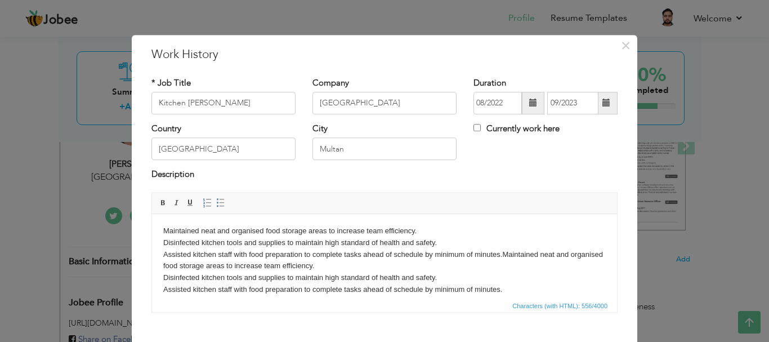
click at [168, 229] on body "Maintained neat and organised food storage areas to increase team efficiency. D…" at bounding box center [384, 260] width 443 height 70
click at [160, 229] on html "Maintained neat and organised food storage areas to increase team efficiency. D…" at bounding box center [384, 259] width 465 height 93
click at [108, 174] on div "× Work History * Job Title Kitchen porter Company Beloris Hotel Duration" at bounding box center [384, 171] width 769 height 342
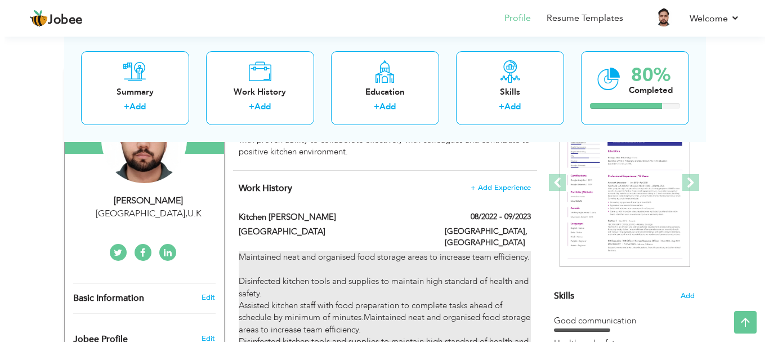
scroll to position [137, 0]
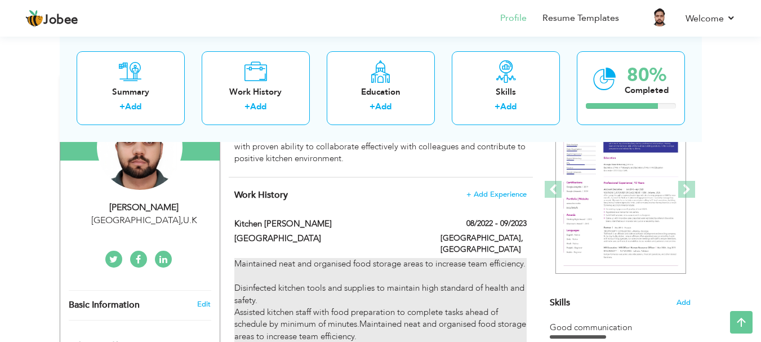
click at [432, 287] on div "Maintained neat and organised food storage areas to increase team efficiency. D…" at bounding box center [380, 324] width 292 height 133
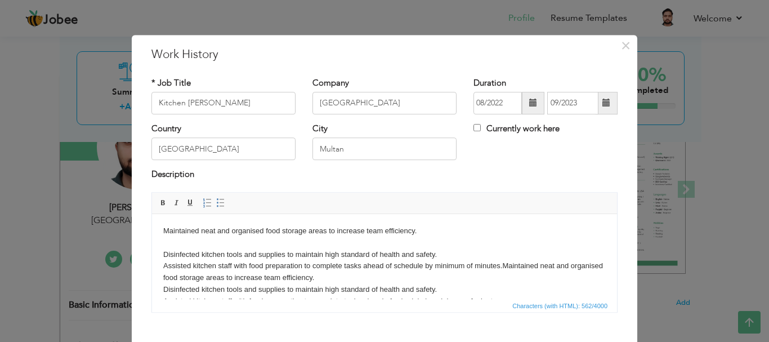
click at [162, 256] on html "Maintained neat and organised food storage areas to increase team efficiency. D…" at bounding box center [384, 265] width 465 height 105
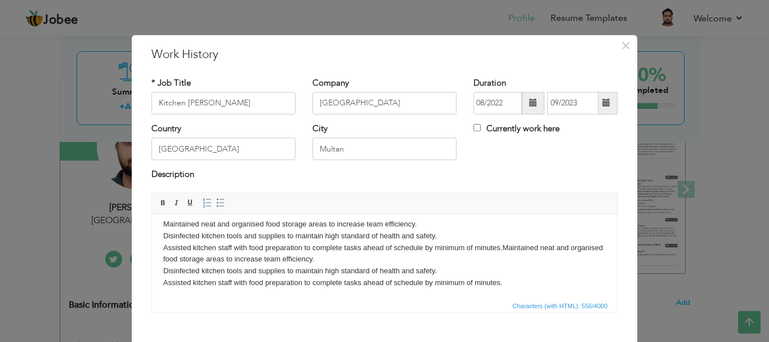
scroll to position [8, 0]
click at [325, 101] on input "Beloris Hotel" at bounding box center [385, 103] width 144 height 23
click at [328, 101] on input "Beloris Hotel" at bounding box center [385, 103] width 144 height 23
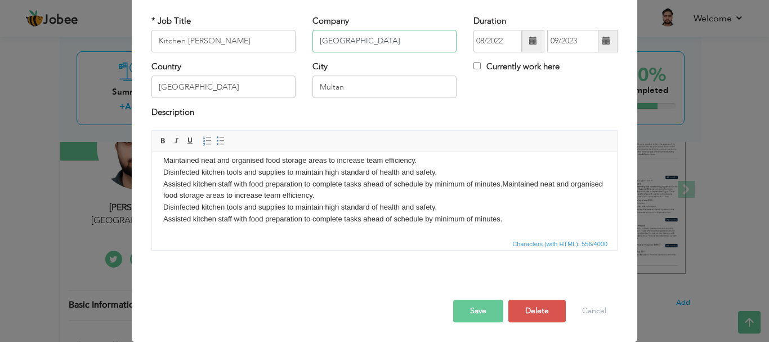
type input "[GEOGRAPHIC_DATA]"
click at [468, 305] on button "Save" at bounding box center [478, 311] width 50 height 23
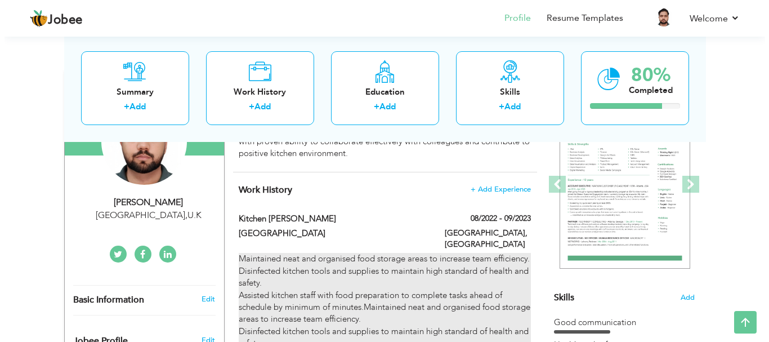
scroll to position [134, 0]
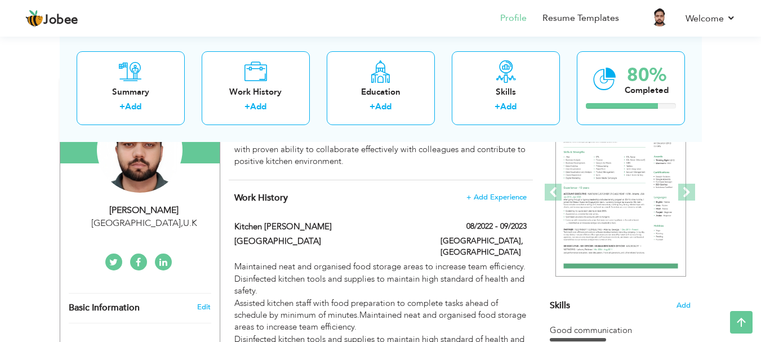
click at [490, 202] on h4 "Work History + Add Experience" at bounding box center [380, 197] width 292 height 11
click at [490, 197] on span "+ Add Experience" at bounding box center [496, 197] width 61 height 8
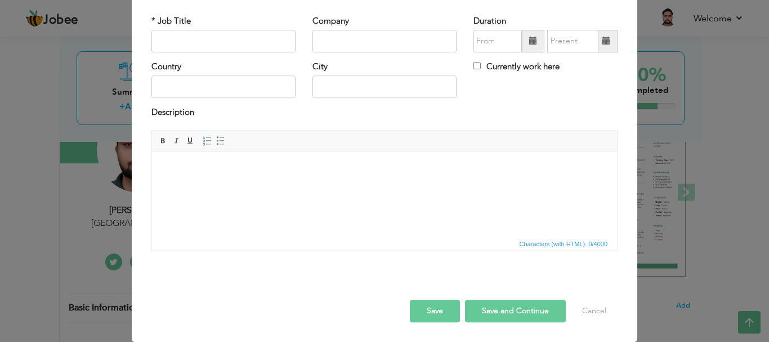
scroll to position [0, 0]
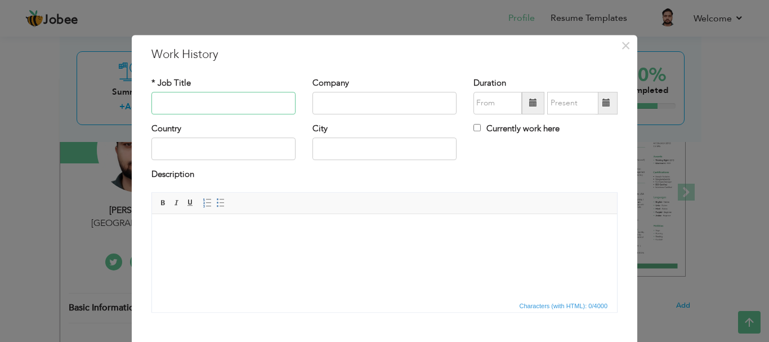
drag, startPoint x: 145, startPoint y: 20, endPoint x: 247, endPoint y: 102, distance: 131.3
click at [247, 102] on input "text" at bounding box center [223, 103] width 144 height 23
click at [238, 88] on div "* Job Title" at bounding box center [223, 95] width 144 height 37
click at [217, 109] on input "text" at bounding box center [223, 103] width 144 height 23
type input "Waiter"
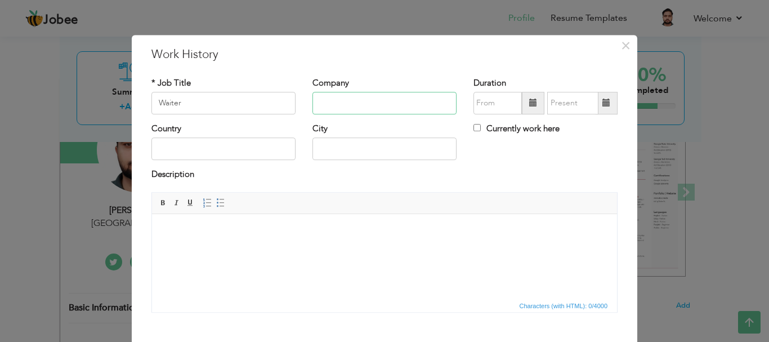
click at [351, 105] on input "text" at bounding box center [385, 103] width 144 height 23
type input "[GEOGRAPHIC_DATA]"
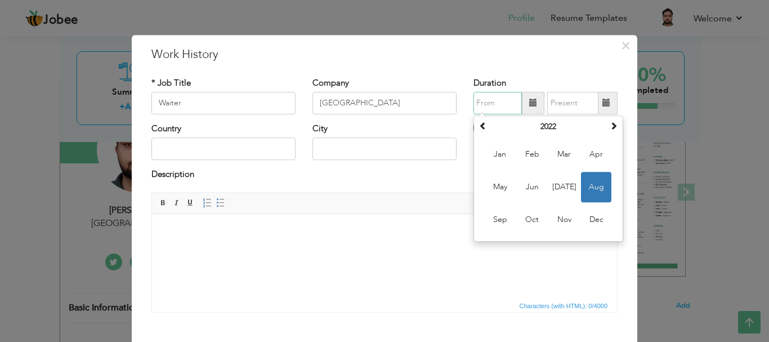
click at [510, 102] on input "text" at bounding box center [498, 103] width 48 height 23
click at [508, 106] on input "text" at bounding box center [498, 103] width 48 height 23
click at [521, 136] on td "Jan Feb Mar Apr May Jun Jul Aug Sep Oct Nov Dec" at bounding box center [548, 187] width 144 height 104
click at [480, 105] on input "08/2023" at bounding box center [498, 103] width 48 height 23
click at [522, 217] on span "Oct" at bounding box center [532, 219] width 30 height 30
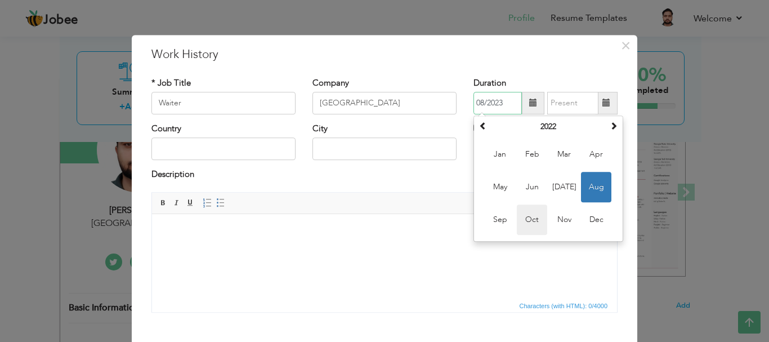
type input "10/2022"
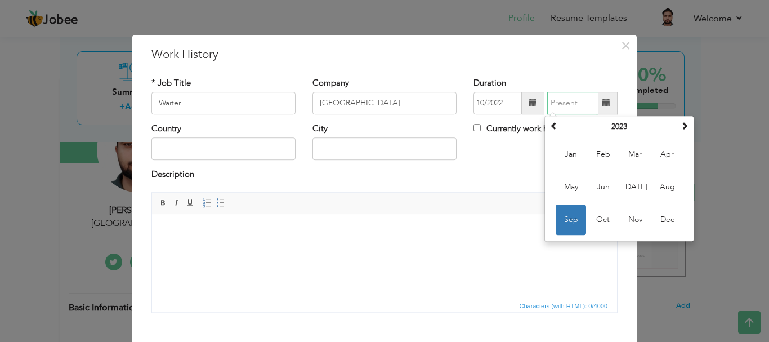
click at [581, 100] on input "text" at bounding box center [572, 103] width 51 height 23
click at [681, 124] on span at bounding box center [685, 126] width 8 height 8
click at [628, 216] on span "Nov" at bounding box center [635, 219] width 30 height 30
type input "11/2024"
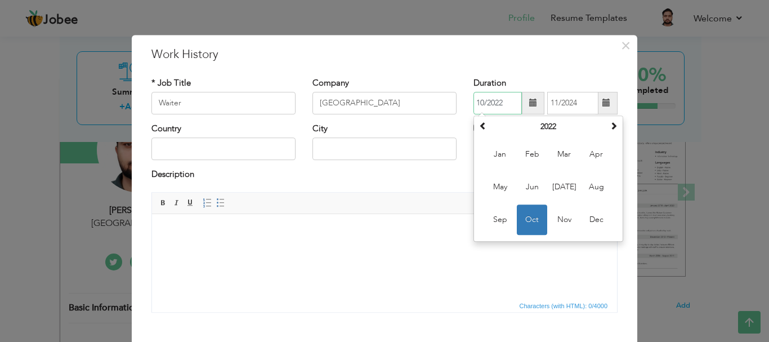
click at [506, 105] on input "10/2022" at bounding box center [498, 103] width 48 height 23
click at [608, 132] on th at bounding box center [614, 126] width 14 height 17
click at [521, 218] on span "Oct" at bounding box center [532, 219] width 30 height 30
type input "10/2023"
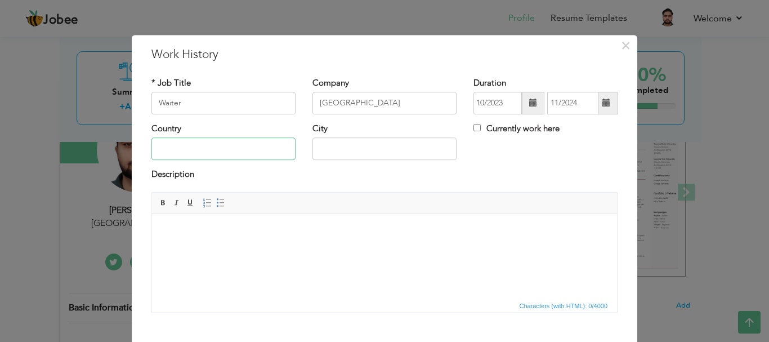
click at [224, 149] on input "text" at bounding box center [223, 149] width 144 height 23
type input "[GEOGRAPHIC_DATA]"
click at [378, 152] on input "TIbba Sultan Pur" at bounding box center [385, 149] width 144 height 23
type input "T"
type input "Multan"
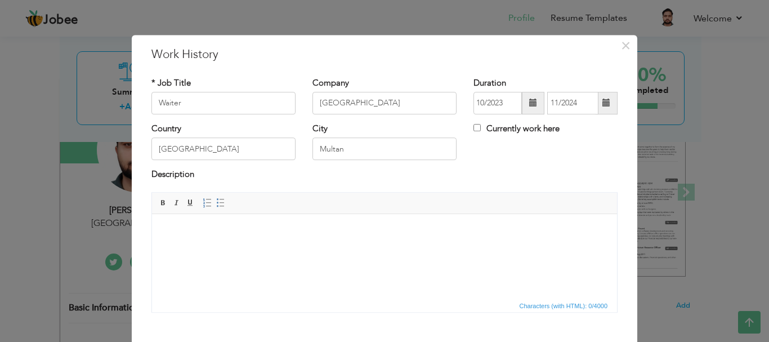
click at [503, 195] on span "Editor toolbars Basic Styles Bold Italic Underline Paragraph Insert/Remove Numb…" at bounding box center [384, 203] width 465 height 21
drag, startPoint x: 219, startPoint y: 210, endPoint x: 71, endPoint y: 0, distance: 257.0
click at [219, 210] on span "Paragraph Insert/Remove Numbered List Insert/Remove Bulleted List" at bounding box center [215, 204] width 30 height 16
click at [217, 229] on body at bounding box center [384, 231] width 443 height 12
click at [250, 248] on html at bounding box center [384, 230] width 465 height 34
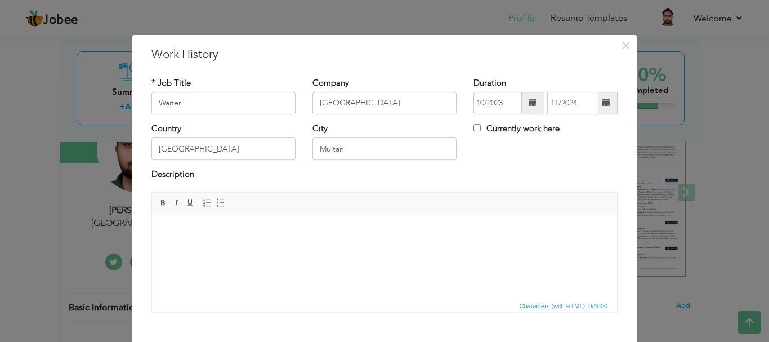
paste body
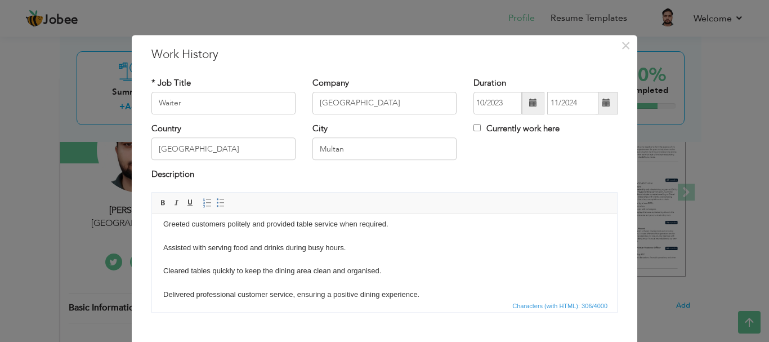
click at [164, 291] on body "Greeted customers politely and provided table service when required. Assisted w…" at bounding box center [384, 259] width 443 height 82
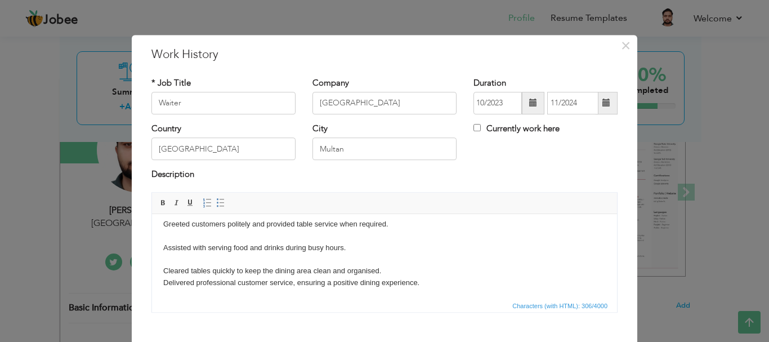
click at [164, 267] on body "Greeted customers politely and provided table service when required. Assisted w…" at bounding box center [384, 253] width 443 height 70
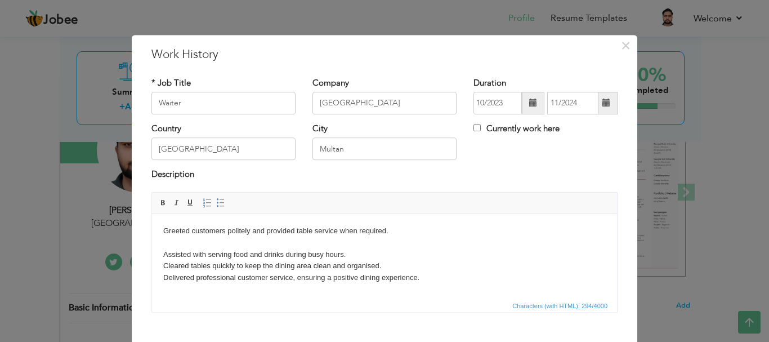
click at [163, 255] on body "Greeted customers politely and provided table service when required. Assisted w…" at bounding box center [384, 254] width 443 height 59
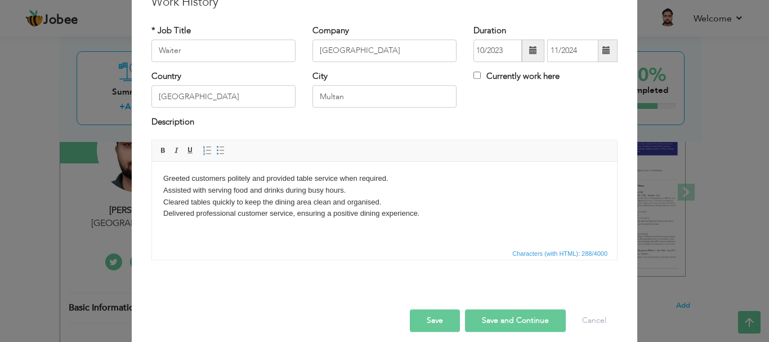
scroll to position [57, 0]
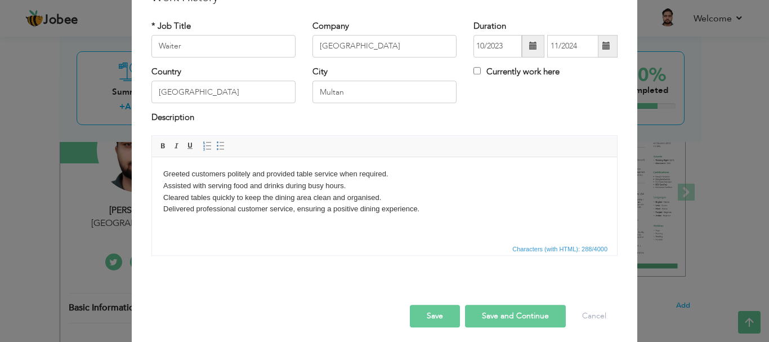
click at [437, 311] on button "Save" at bounding box center [435, 316] width 50 height 23
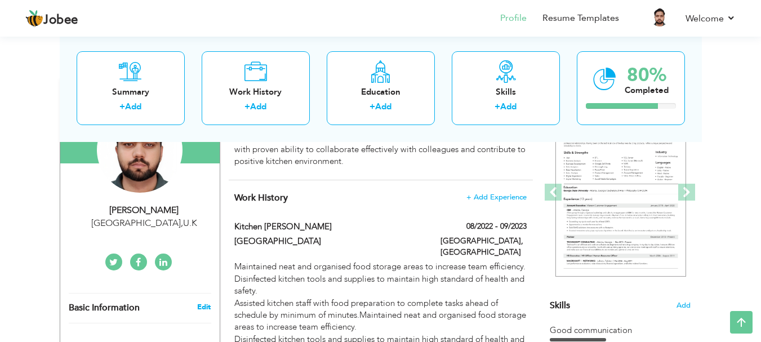
click at [204, 306] on link "Edit" at bounding box center [204, 307] width 14 height 10
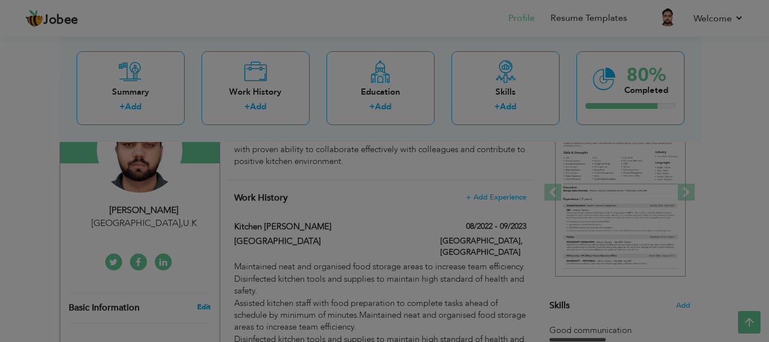
scroll to position [0, 0]
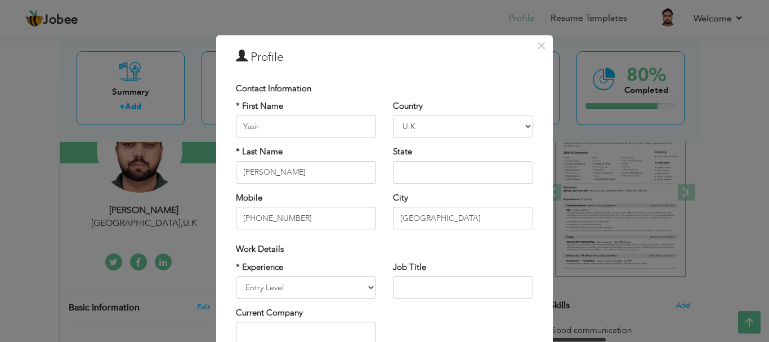
drag, startPoint x: 470, startPoint y: 109, endPoint x: 455, endPoint y: 131, distance: 26.2
click at [455, 131] on div "Country Afghanistan Albania Algeria American Samoa Andorra Angola Anguilla Anta…" at bounding box center [463, 118] width 140 height 37
click at [454, 131] on select "Afghanistan Albania Algeria American Samoa Andorra Angola Anguilla Antarctica A…" at bounding box center [463, 126] width 140 height 23
click at [393, 115] on select "Afghanistan Albania Algeria American Samoa Andorra Angola Anguilla Antarctica A…" at bounding box center [463, 126] width 140 height 23
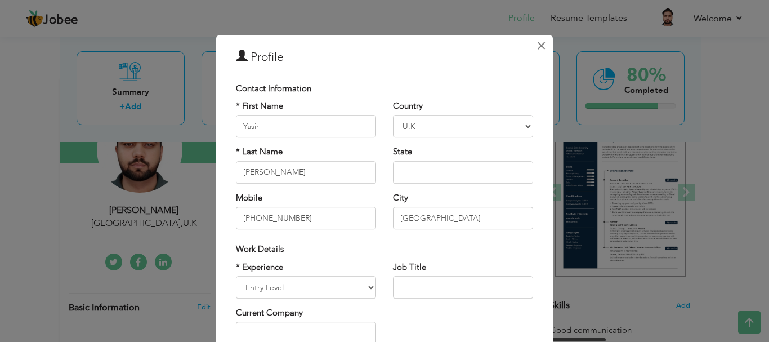
click at [538, 46] on span "×" at bounding box center [542, 45] width 10 height 20
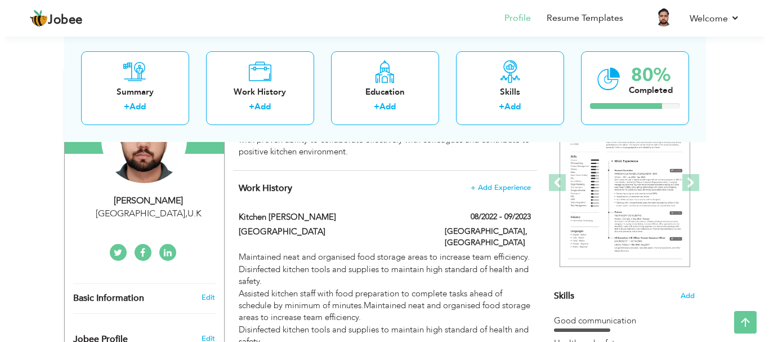
scroll to position [146, 0]
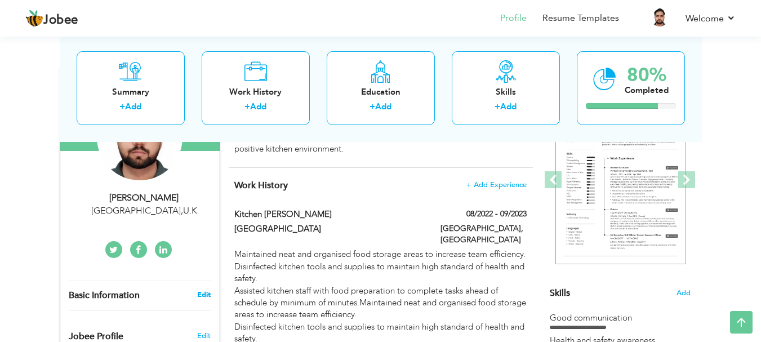
click at [199, 292] on link "Edit" at bounding box center [204, 294] width 14 height 10
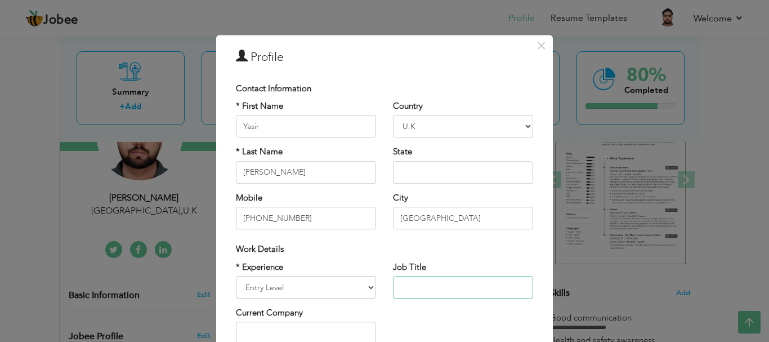
click at [413, 288] on input "text" at bounding box center [463, 287] width 140 height 23
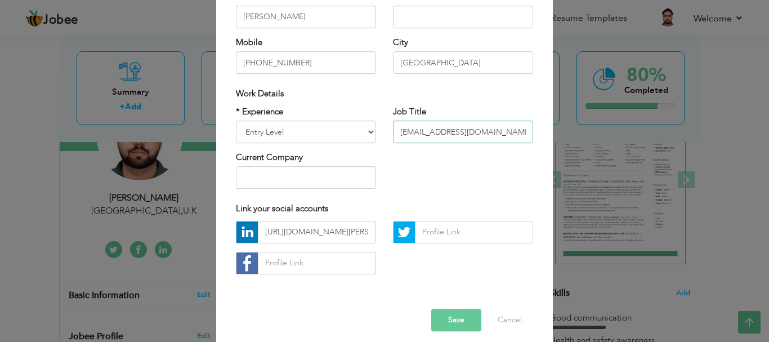
scroll to position [164, 0]
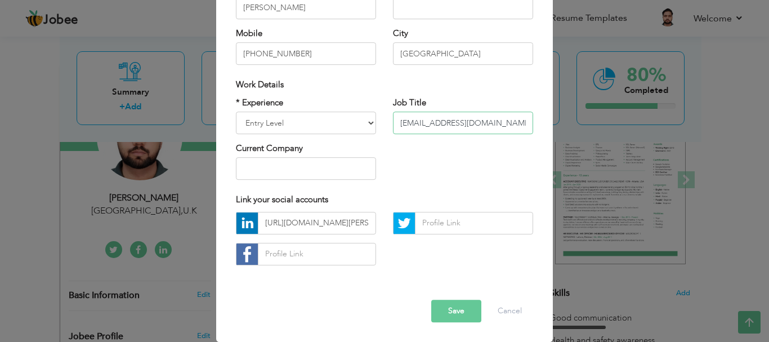
type input "Yasirherrie111@gmail.com"
click at [458, 311] on button "Save" at bounding box center [456, 311] width 50 height 23
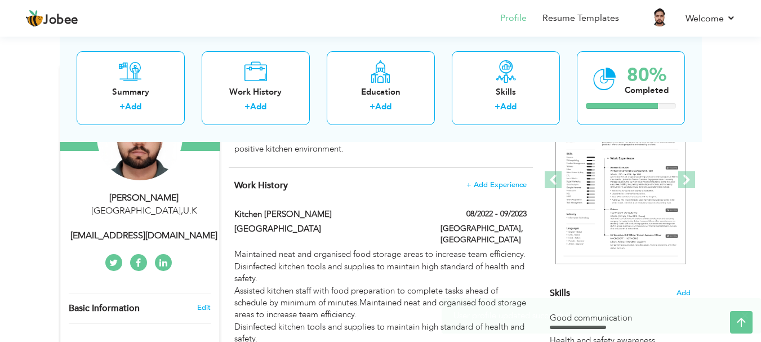
click at [207, 315] on div "Basic Information Edit" at bounding box center [139, 308] width 159 height 29
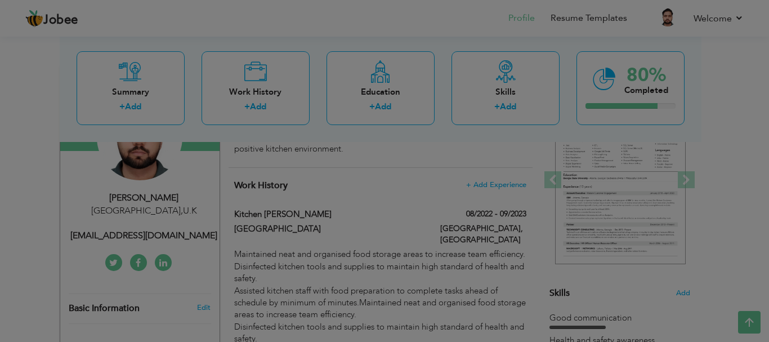
scroll to position [0, 0]
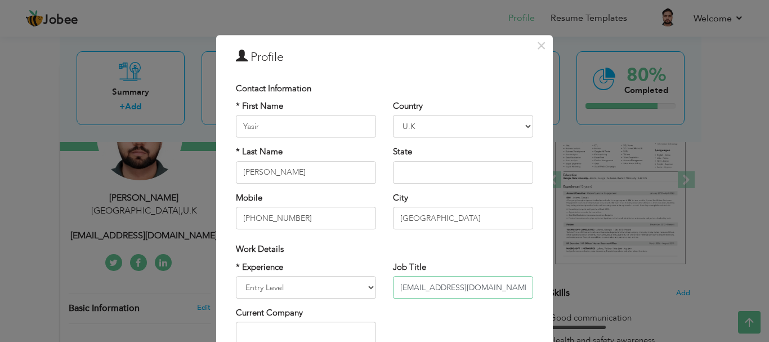
click at [452, 287] on input "Yasirherrie111@gmail.com" at bounding box center [463, 287] width 140 height 23
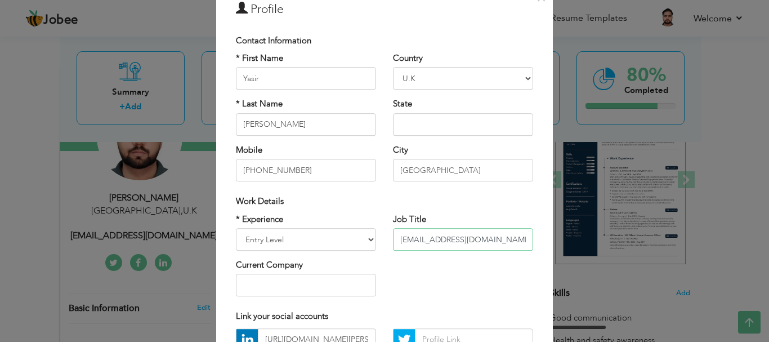
scroll to position [50, 0]
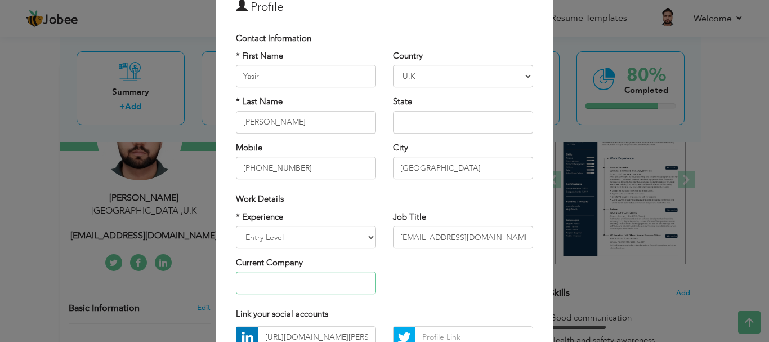
click at [276, 290] on input "text" at bounding box center [306, 283] width 140 height 23
type input "?"
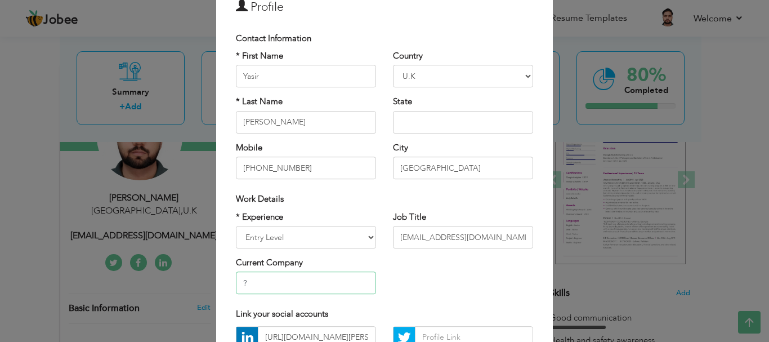
click at [279, 291] on input "?" at bounding box center [306, 283] width 140 height 23
type input "{"
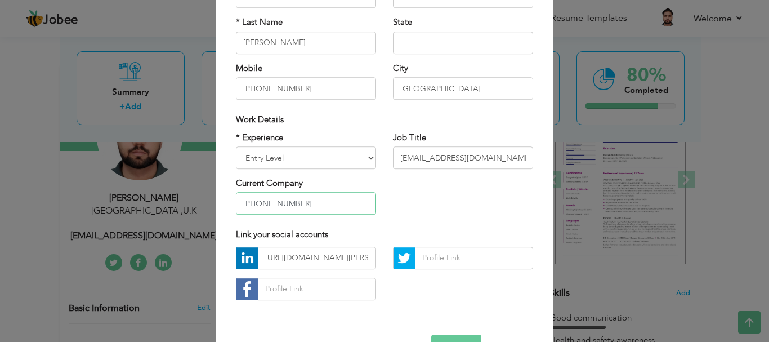
scroll to position [128, 0]
click at [301, 208] on input "[PHONE_NUMBER]" at bounding box center [306, 205] width 140 height 23
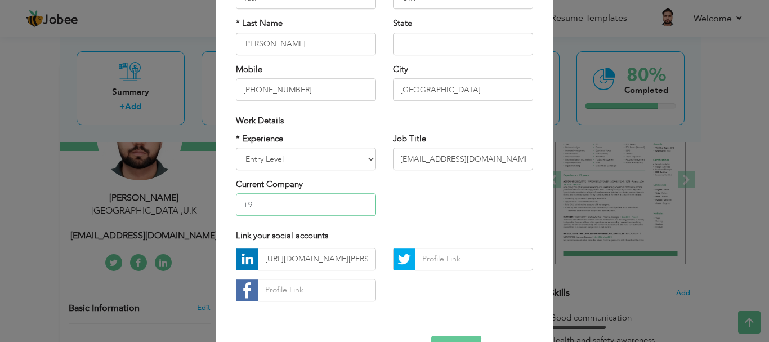
type input "+"
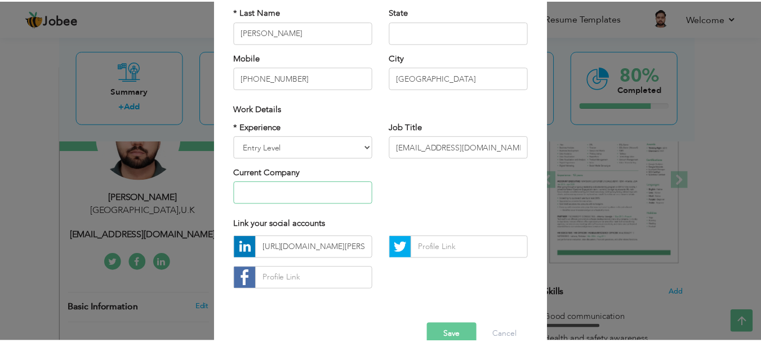
scroll to position [164, 0]
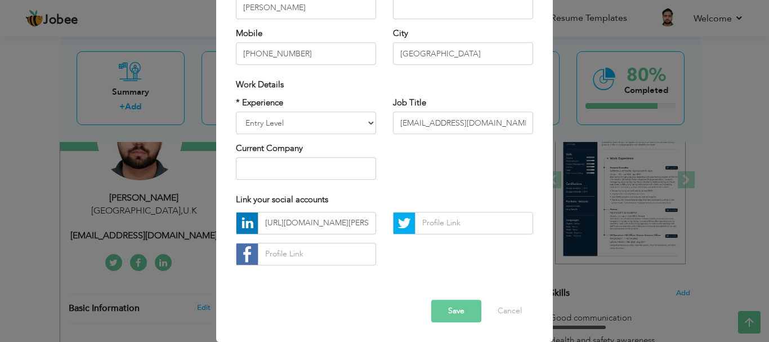
click at [460, 316] on button "Save" at bounding box center [456, 311] width 50 height 23
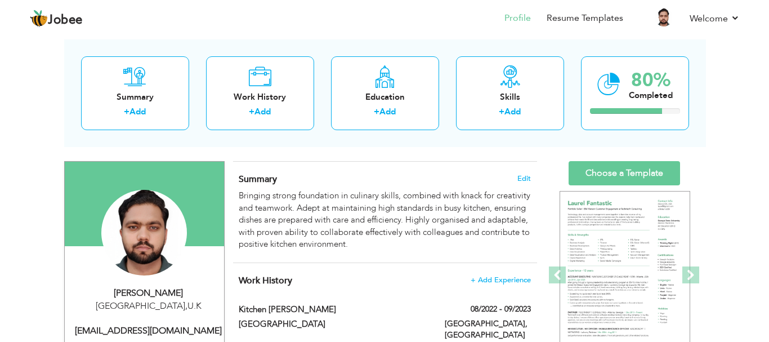
scroll to position [53, 0]
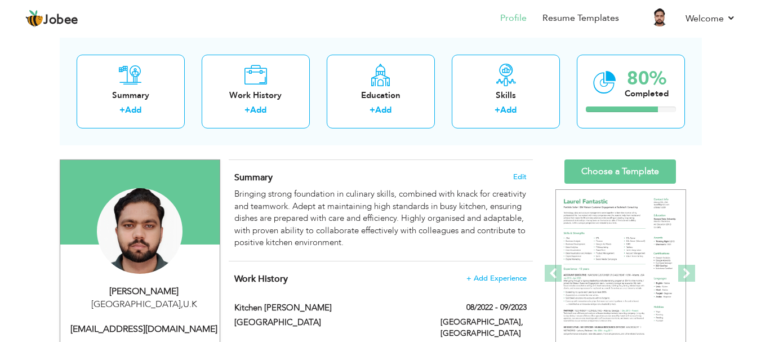
click at [143, 234] on div "Change Remove" at bounding box center [140, 236] width 142 height 97
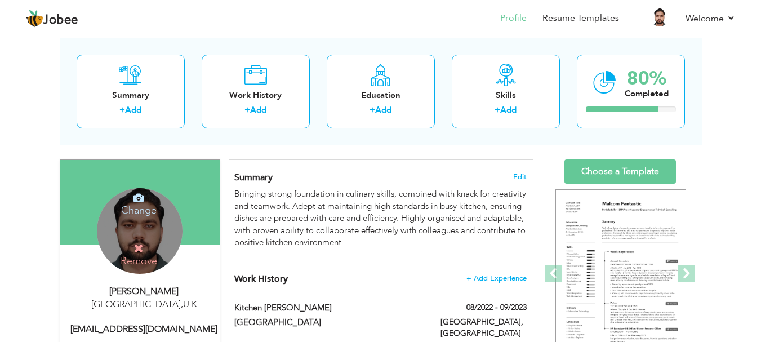
click at [142, 195] on icon at bounding box center [138, 198] width 10 height 10
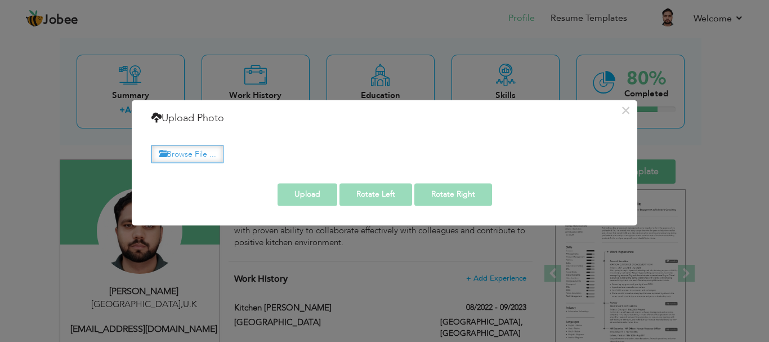
click at [206, 154] on label "Browse File ..." at bounding box center [187, 153] width 72 height 17
click at [0, 0] on input "Browse File ..." at bounding box center [0, 0] width 0 height 0
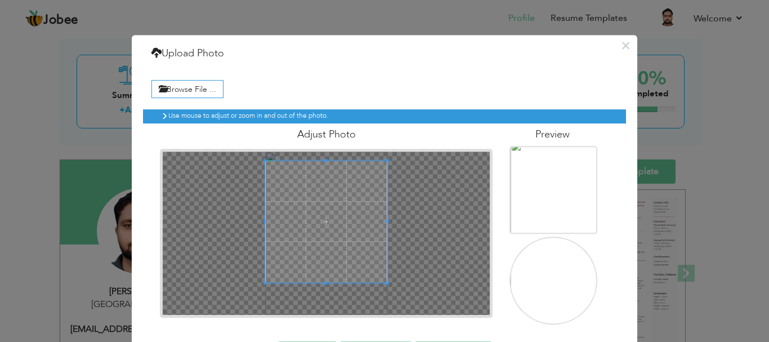
click at [320, 156] on div at bounding box center [326, 232] width 327 height 163
click at [326, 195] on div at bounding box center [326, 232] width 327 height 163
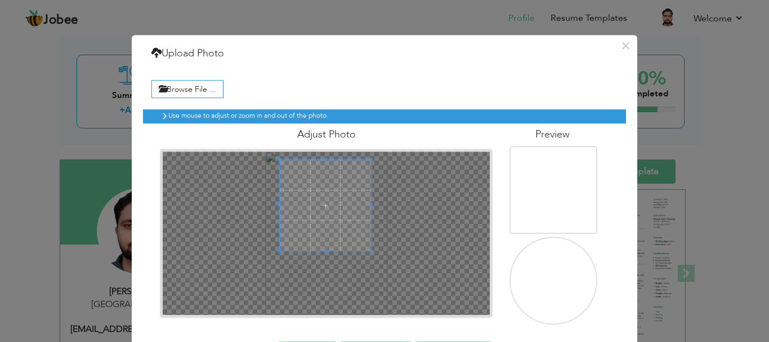
click at [310, 169] on span at bounding box center [325, 204] width 91 height 91
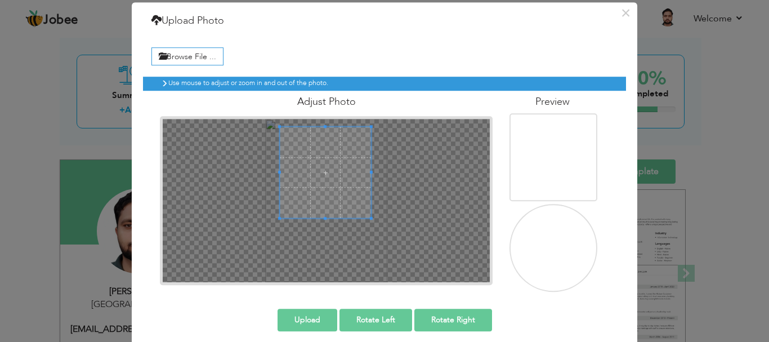
scroll to position [42, 0]
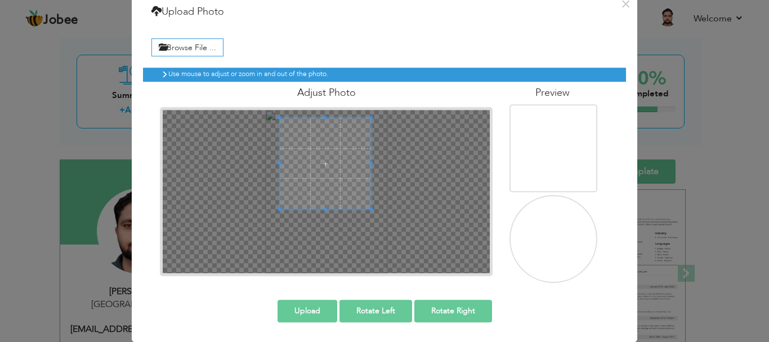
click at [311, 308] on button "Upload" at bounding box center [308, 311] width 60 height 23
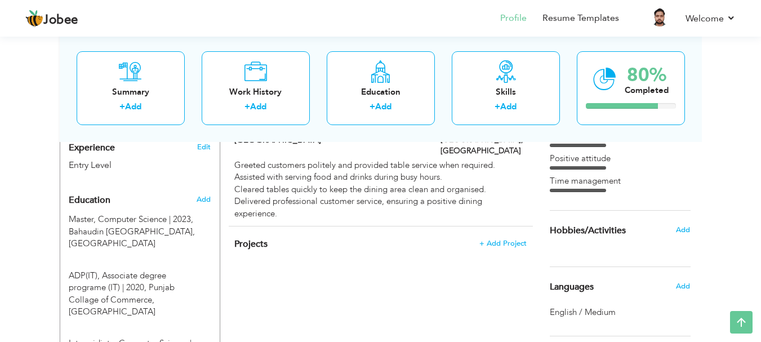
scroll to position [419, 0]
click at [203, 195] on h6 "Add" at bounding box center [204, 200] width 14 height 10
radio input "true"
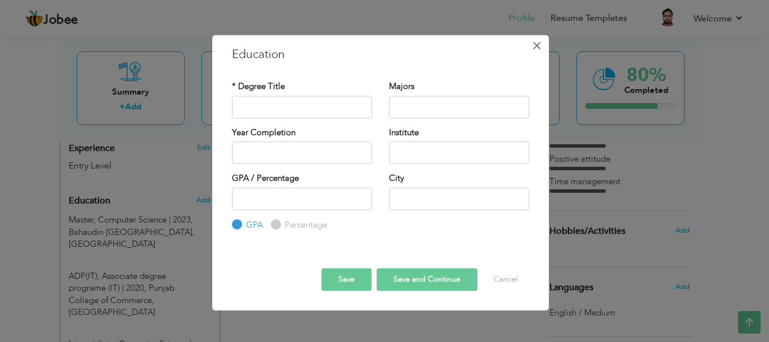
click at [539, 39] on span "×" at bounding box center [537, 45] width 10 height 20
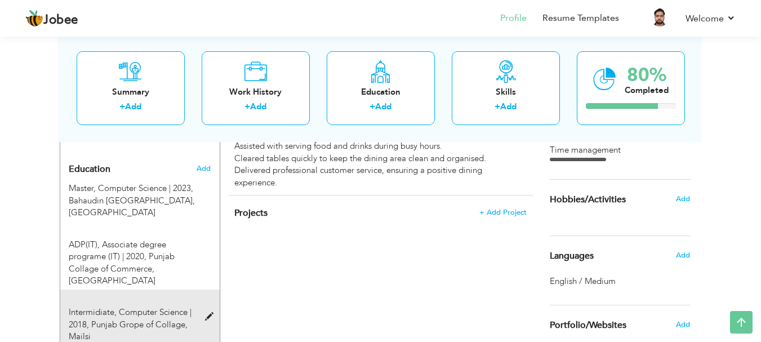
scroll to position [474, 0]
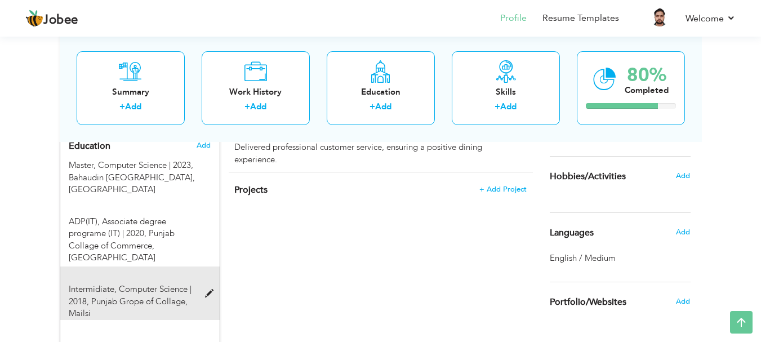
click at [210, 289] on span at bounding box center [212, 293] width 14 height 8
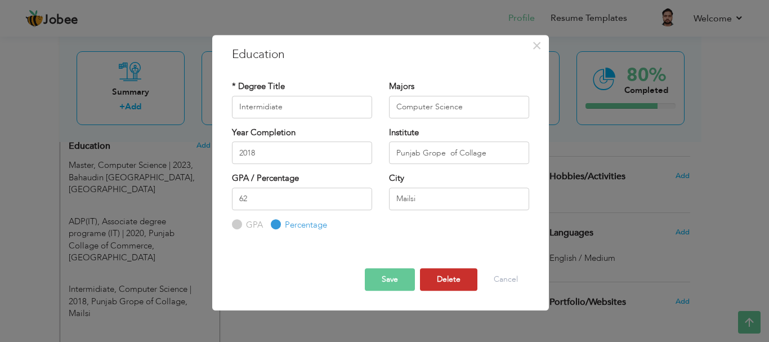
click at [436, 273] on button "Delete" at bounding box center [448, 279] width 57 height 23
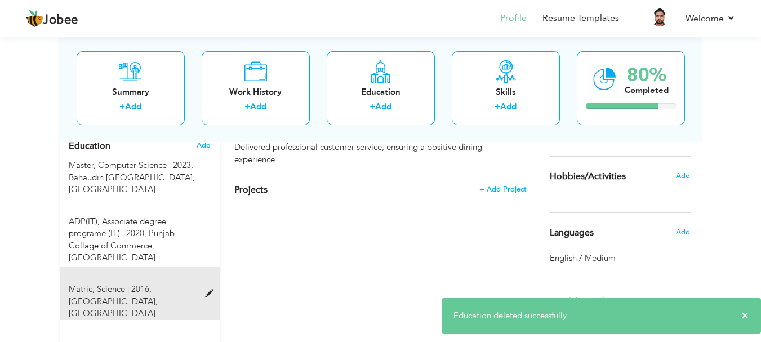
click at [209, 289] on span at bounding box center [212, 293] width 14 height 8
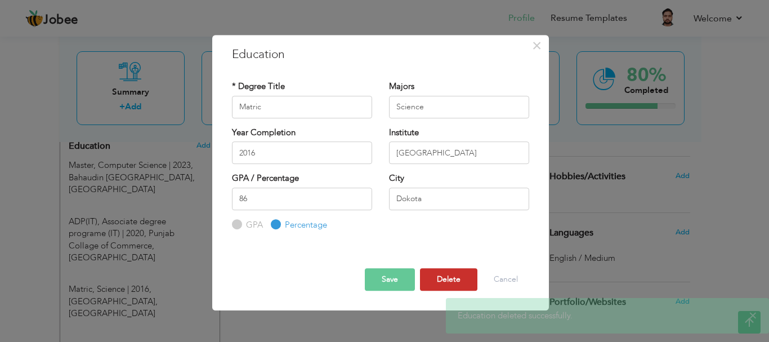
click at [435, 273] on button "Delete" at bounding box center [448, 279] width 57 height 23
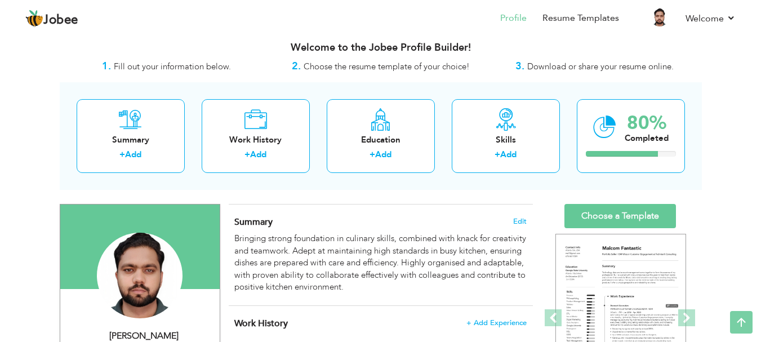
scroll to position [0, 0]
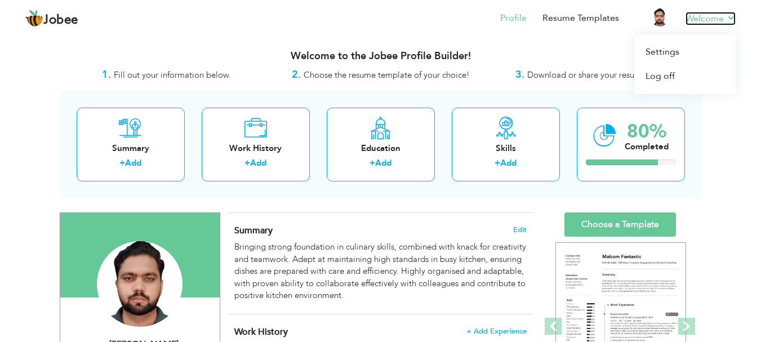
click at [720, 17] on link "Welcome" at bounding box center [710, 19] width 50 height 14
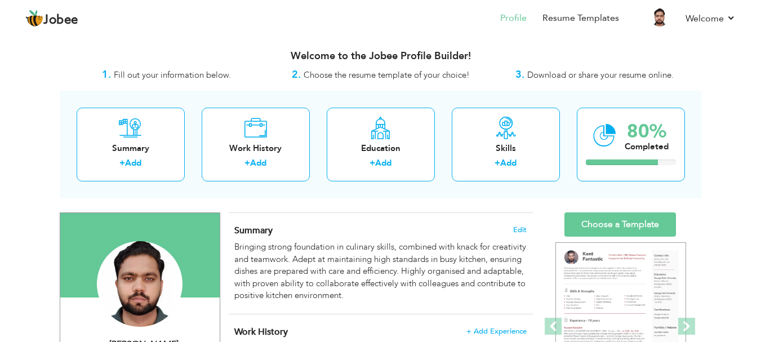
click at [524, 72] on strong "3." at bounding box center [519, 75] width 9 height 14
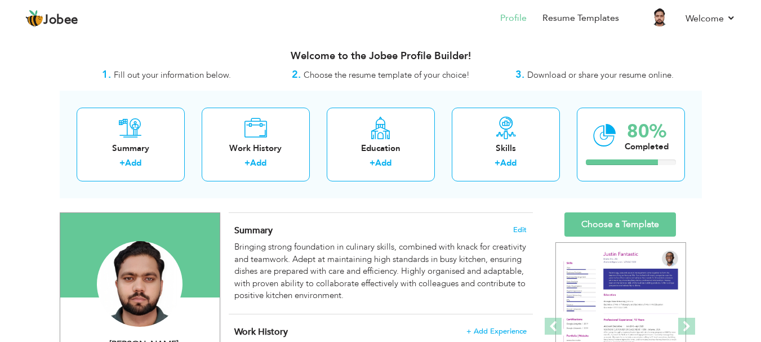
click at [547, 79] on span "Download or share your resume online." at bounding box center [600, 74] width 146 height 11
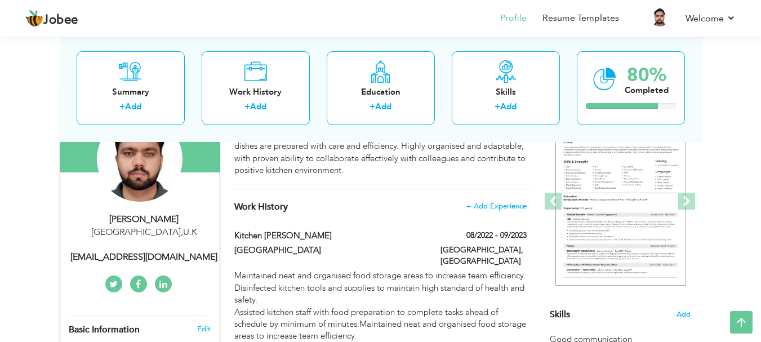
scroll to position [121, 0]
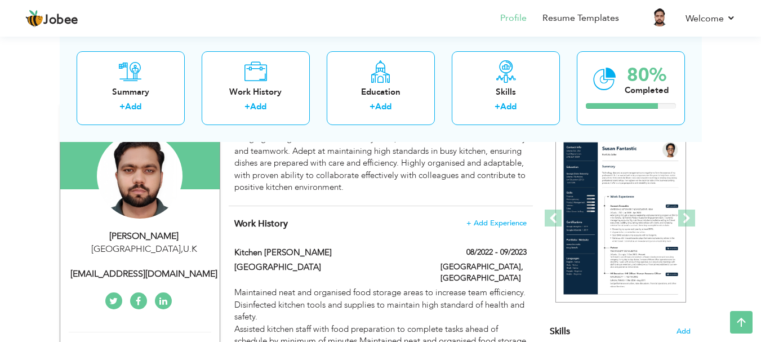
scroll to position [109, 0]
click at [687, 209] on span at bounding box center [686, 217] width 17 height 17
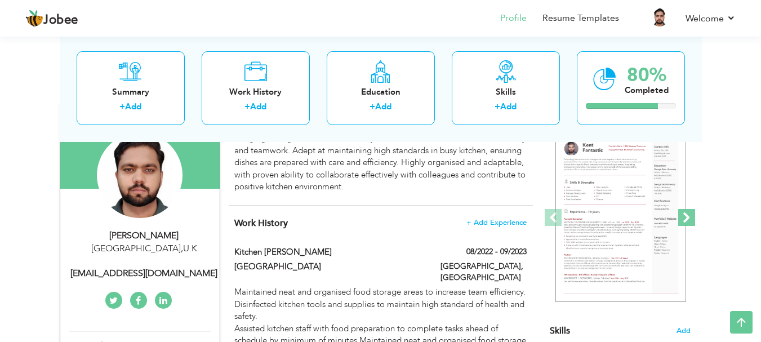
click at [687, 209] on span at bounding box center [686, 217] width 17 height 17
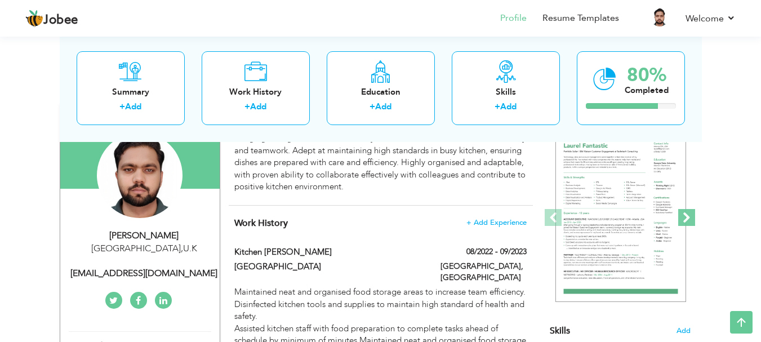
click at [687, 209] on span at bounding box center [686, 217] width 17 height 17
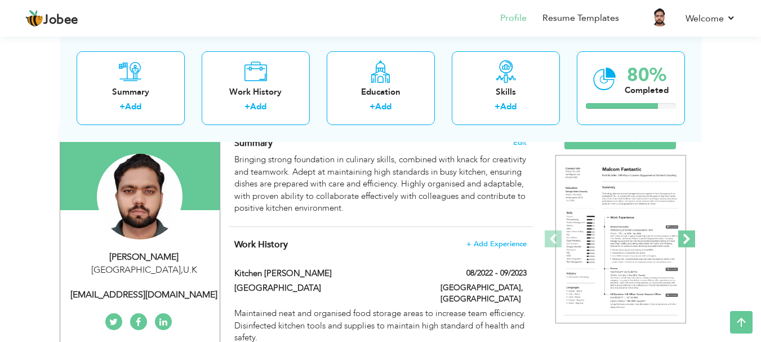
scroll to position [87, 0]
click at [689, 236] on span at bounding box center [686, 239] width 17 height 17
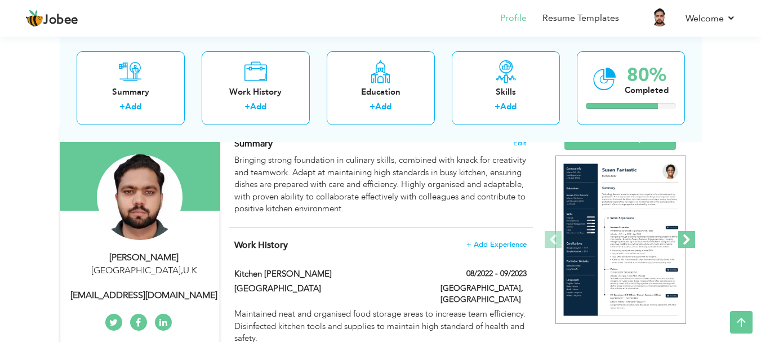
click at [689, 236] on span at bounding box center [686, 239] width 17 height 17
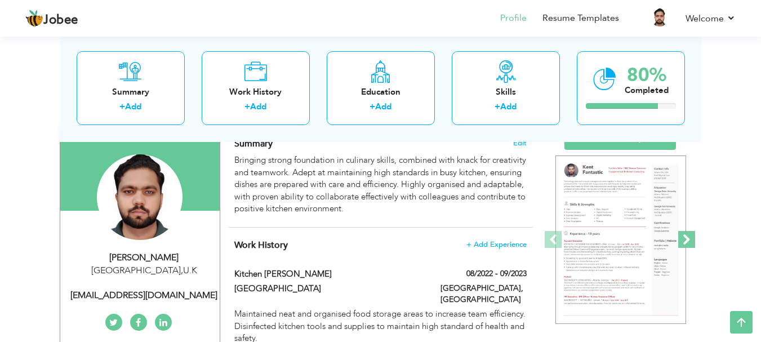
click at [689, 236] on span at bounding box center [686, 239] width 17 height 17
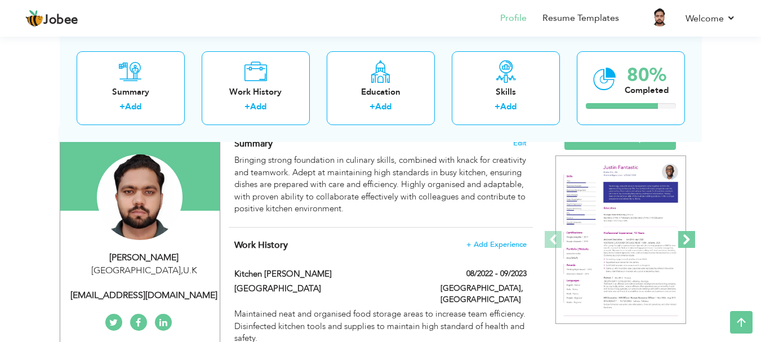
click at [689, 236] on span at bounding box center [686, 239] width 17 height 17
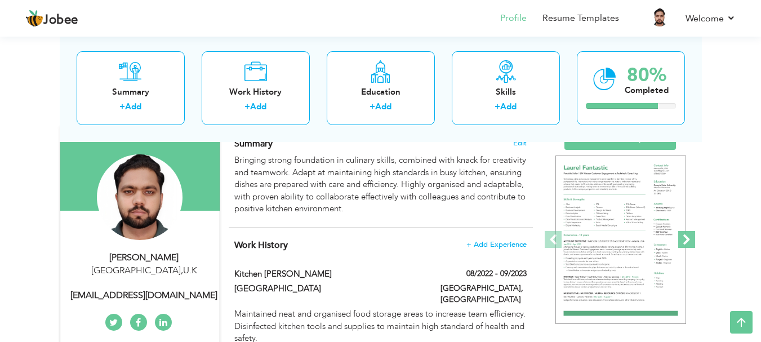
click at [689, 236] on span at bounding box center [686, 239] width 17 height 17
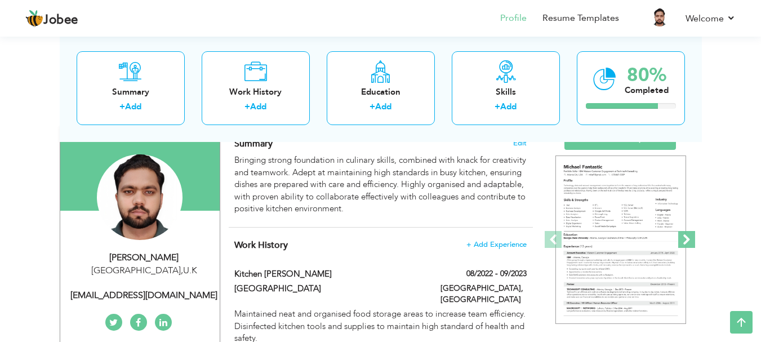
click at [689, 236] on span at bounding box center [686, 239] width 17 height 17
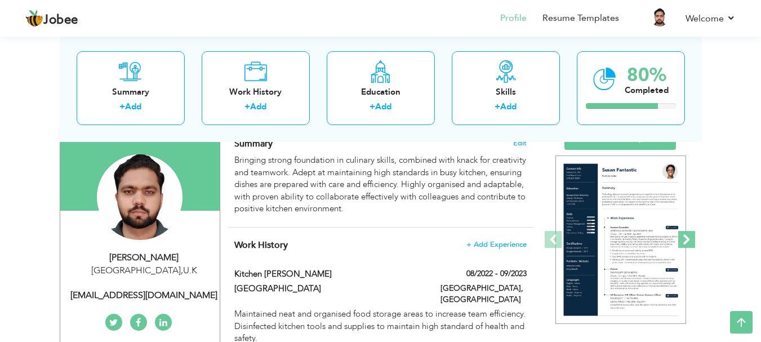
click at [689, 236] on span at bounding box center [686, 239] width 17 height 17
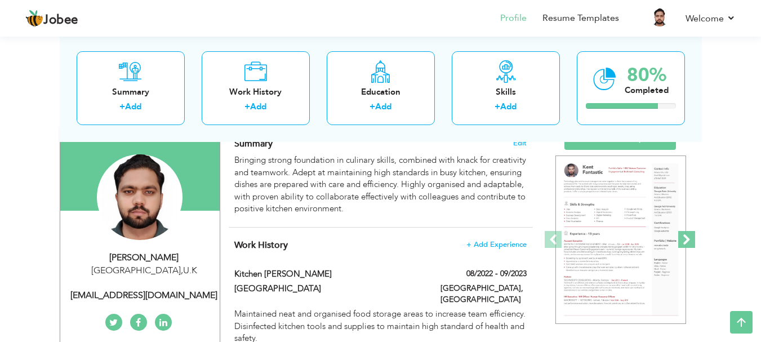
click at [689, 236] on span at bounding box center [686, 239] width 17 height 17
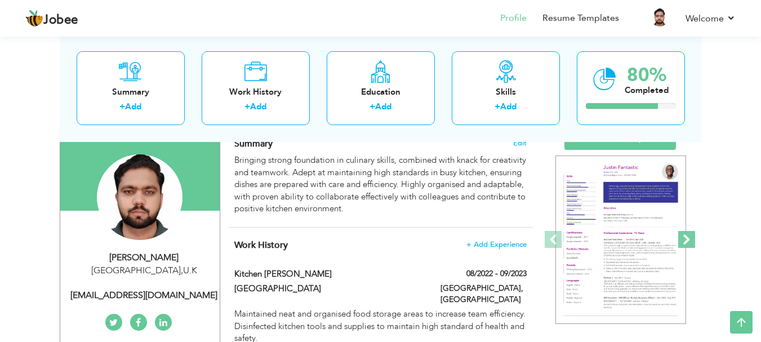
click at [689, 236] on span at bounding box center [686, 239] width 17 height 17
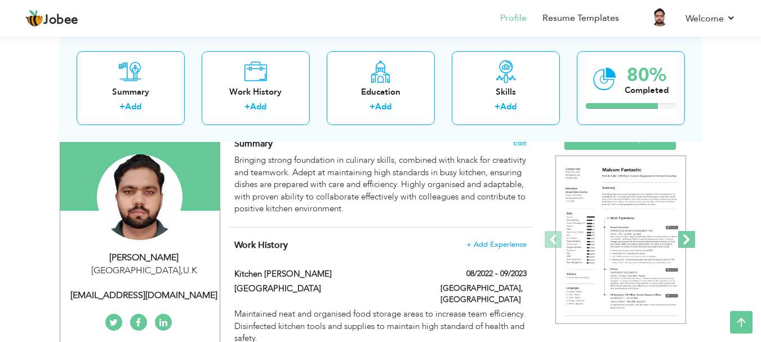
click at [689, 237] on span at bounding box center [686, 239] width 17 height 17
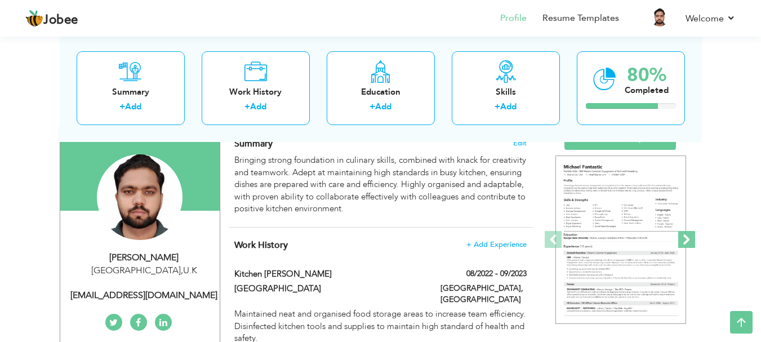
click at [689, 237] on span at bounding box center [686, 239] width 17 height 17
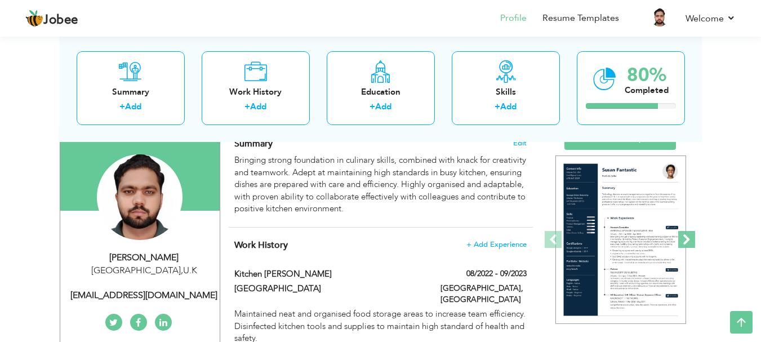
click at [689, 237] on span at bounding box center [686, 239] width 17 height 17
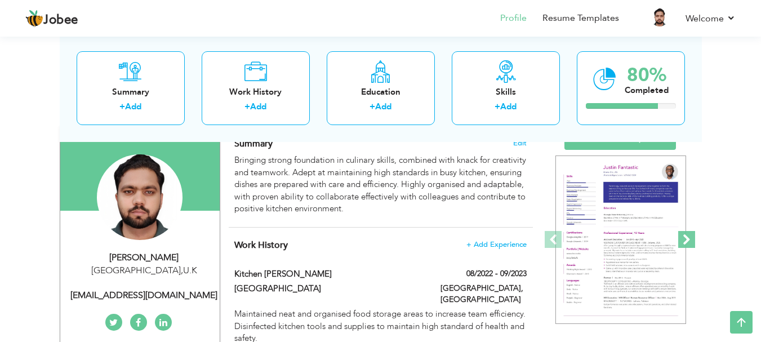
click at [689, 237] on span at bounding box center [686, 239] width 17 height 17
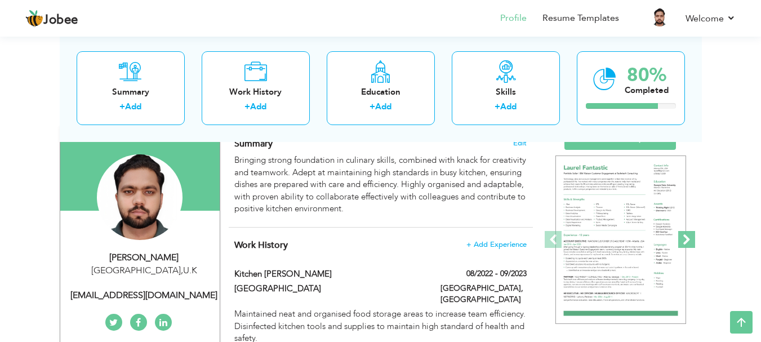
click at [689, 237] on span at bounding box center [686, 239] width 17 height 17
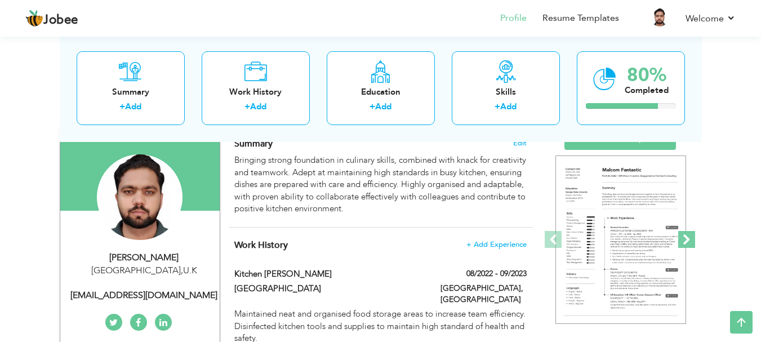
click at [689, 237] on span at bounding box center [686, 239] width 17 height 17
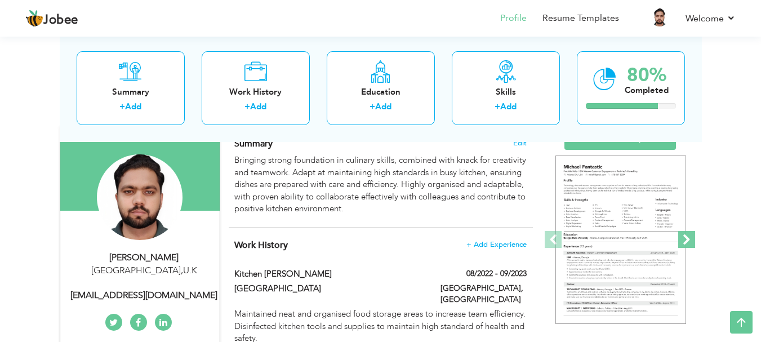
click at [689, 237] on span at bounding box center [686, 239] width 17 height 17
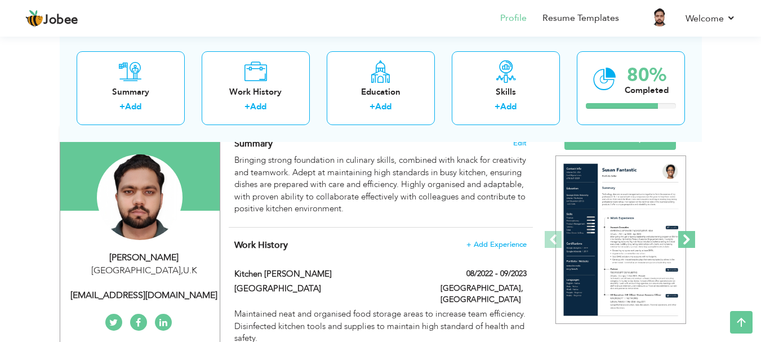
click at [689, 237] on span at bounding box center [686, 239] width 17 height 17
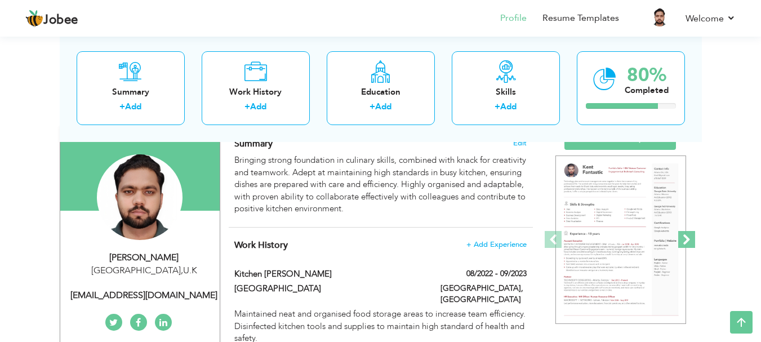
click at [689, 237] on span at bounding box center [686, 239] width 17 height 17
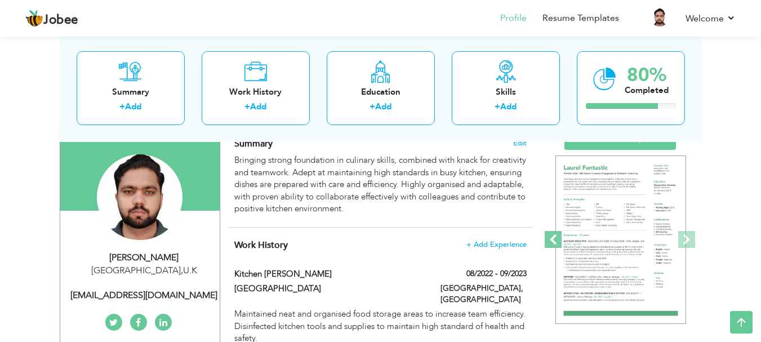
click at [545, 238] on span at bounding box center [552, 239] width 17 height 17
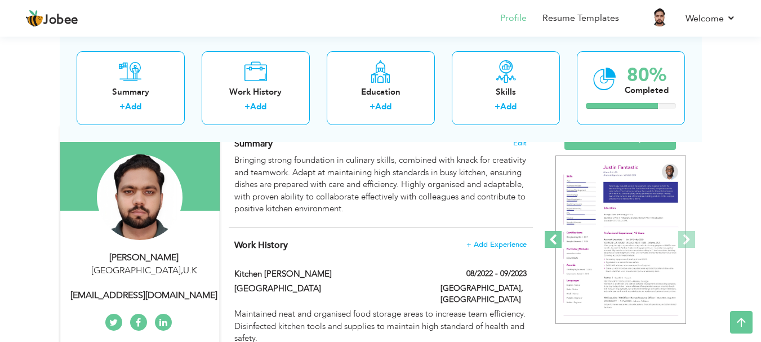
click at [545, 238] on span at bounding box center [552, 239] width 17 height 17
click at [560, 243] on span at bounding box center [552, 239] width 17 height 17
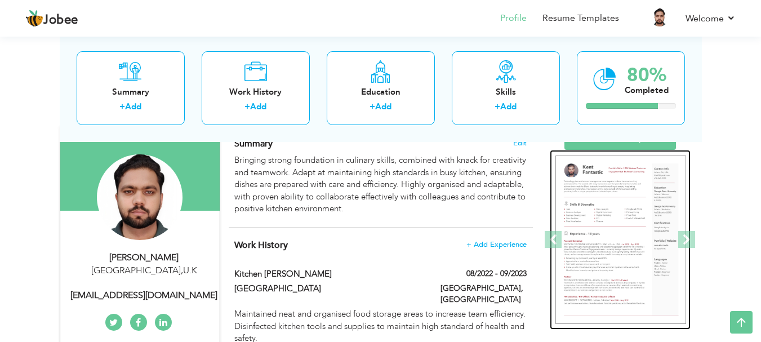
click at [605, 239] on img at bounding box center [620, 239] width 131 height 169
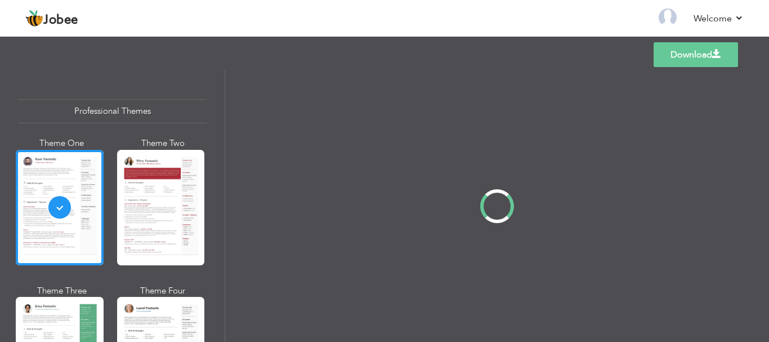
click at [605, 239] on div at bounding box center [497, 206] width 544 height 272
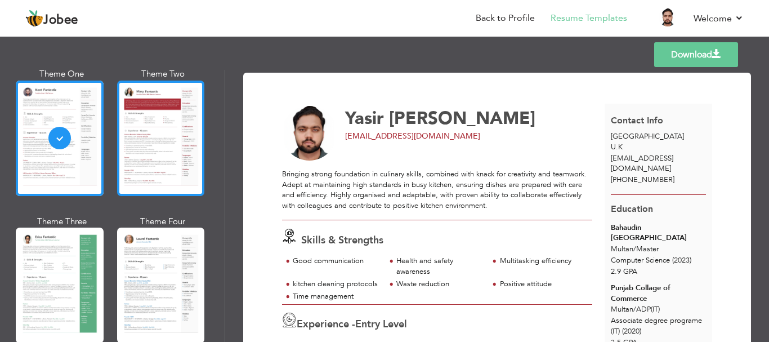
scroll to position [70, 0]
click at [154, 242] on div at bounding box center [161, 284] width 88 height 115
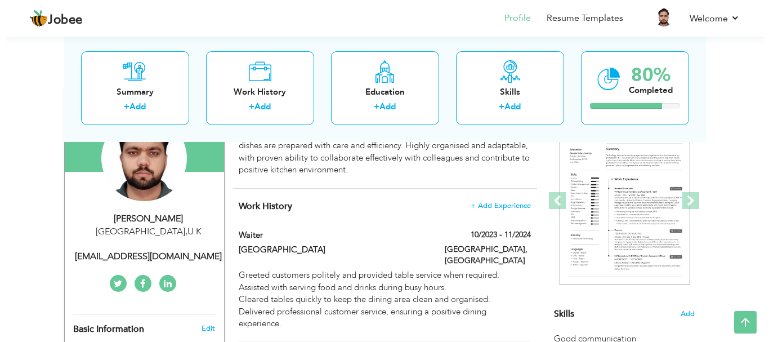
scroll to position [139, 0]
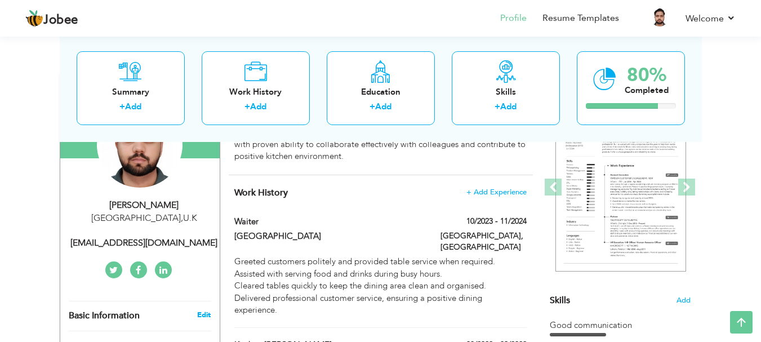
click at [208, 313] on link "Edit" at bounding box center [204, 315] width 14 height 10
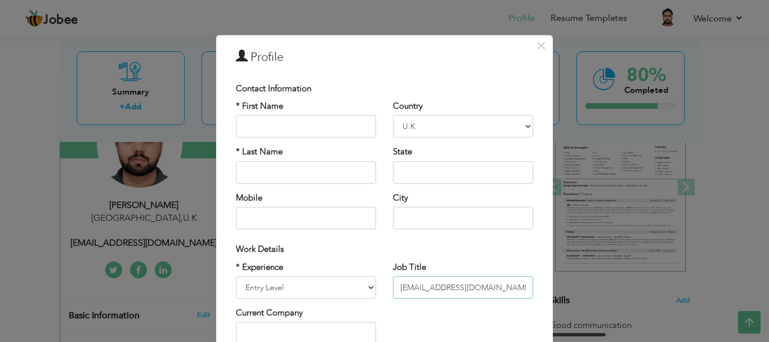
click at [515, 290] on input "Yasirherrie111@gmail.com" at bounding box center [463, 287] width 140 height 23
type input "Y"
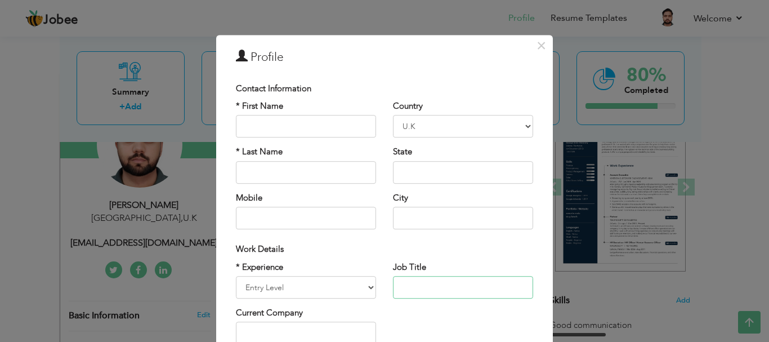
scroll to position [20, 0]
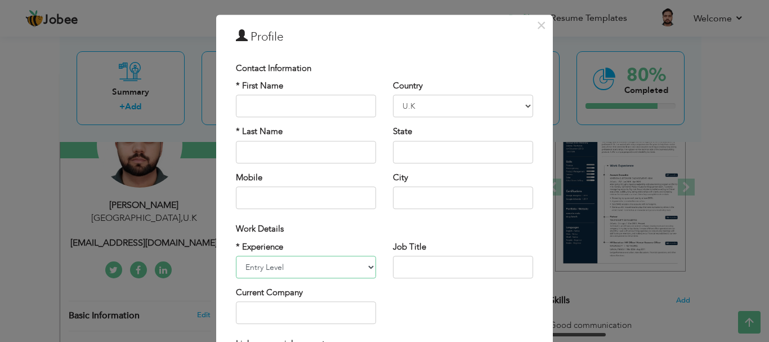
click at [347, 267] on select "Entry Level Less than 1 Year 1 Year 2 Years 3 Years 4 Years 5 Years 6 Years 7 Y…" at bounding box center [306, 267] width 140 height 23
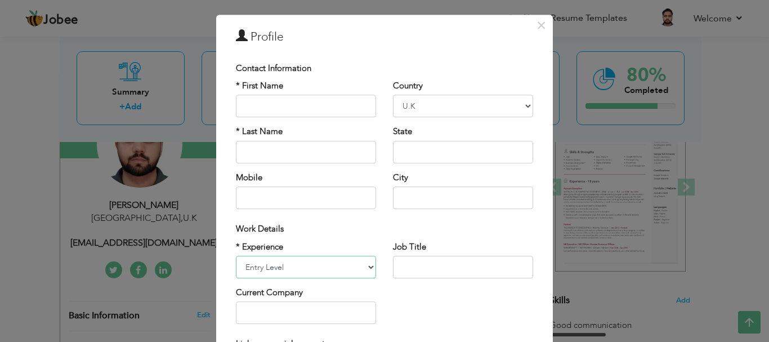
select select "number:5"
click at [236, 256] on select "Entry Level Less than 1 Year 1 Year 2 Years 3 Years 4 Years 5 Years 6 Years 7 Y…" at bounding box center [306, 267] width 140 height 23
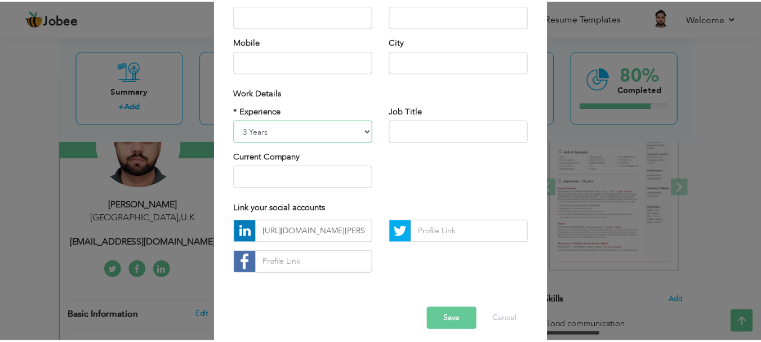
scroll to position [164, 0]
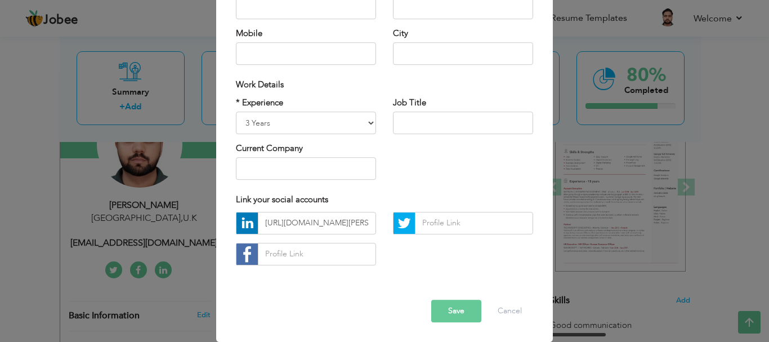
click at [463, 310] on button "Save" at bounding box center [456, 311] width 50 height 23
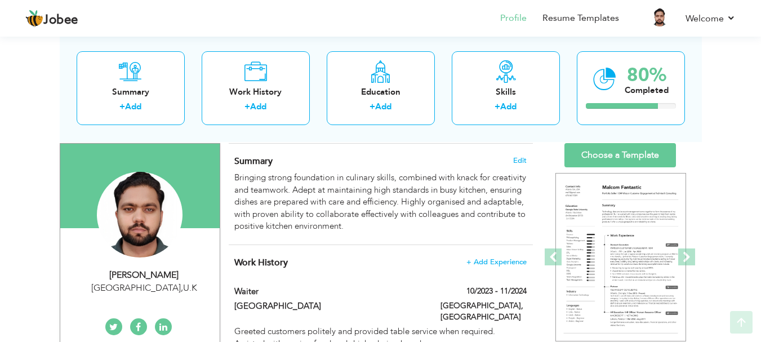
scroll to position [73, 0]
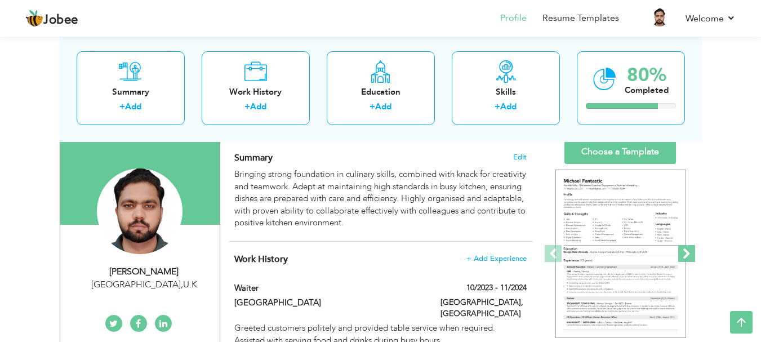
click at [686, 253] on span at bounding box center [686, 253] width 17 height 17
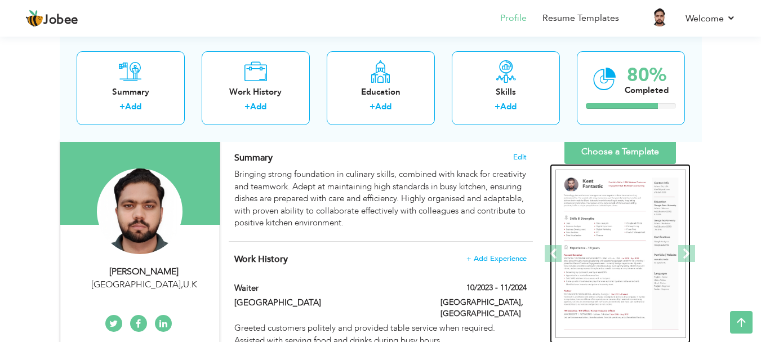
click at [579, 249] on img at bounding box center [620, 253] width 131 height 169
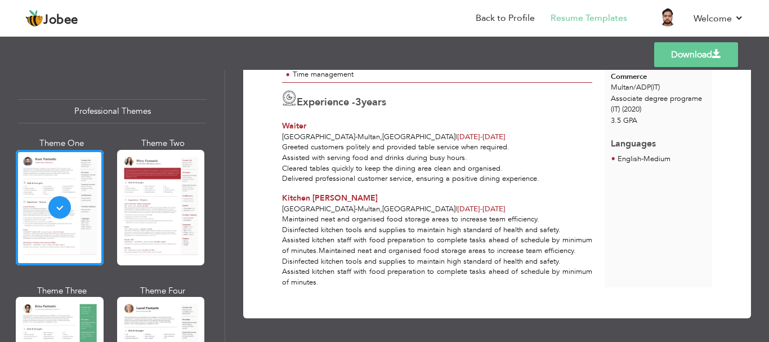
scroll to position [233, 0]
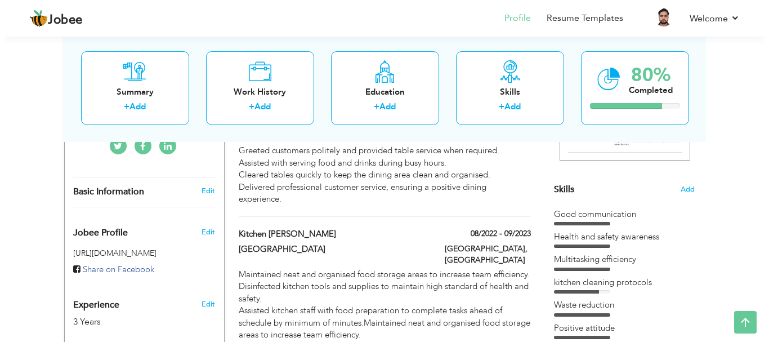
scroll to position [237, 0]
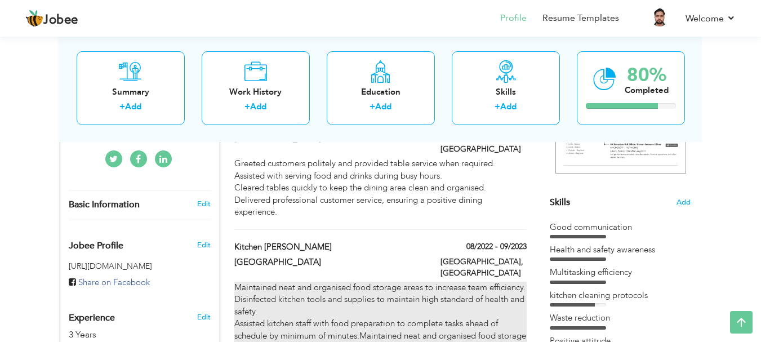
click at [502, 282] on div "Maintained neat and organised food storage areas to increase team efficiency. D…" at bounding box center [380, 342] width 292 height 120
type input "Kitchen [PERSON_NAME]"
type input "[GEOGRAPHIC_DATA]"
type input "08/2022"
type input "09/2023"
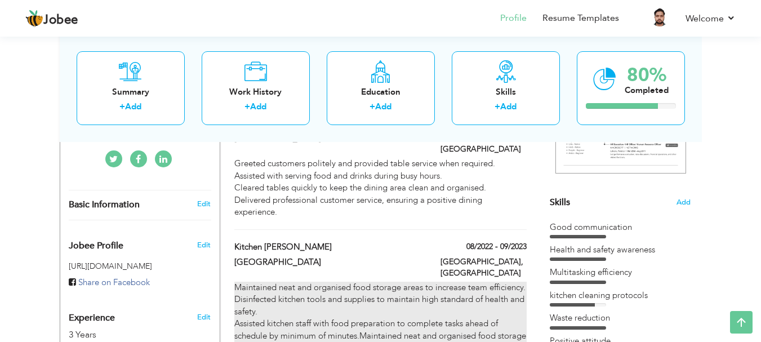
type input "[GEOGRAPHIC_DATA]"
type input "Multan"
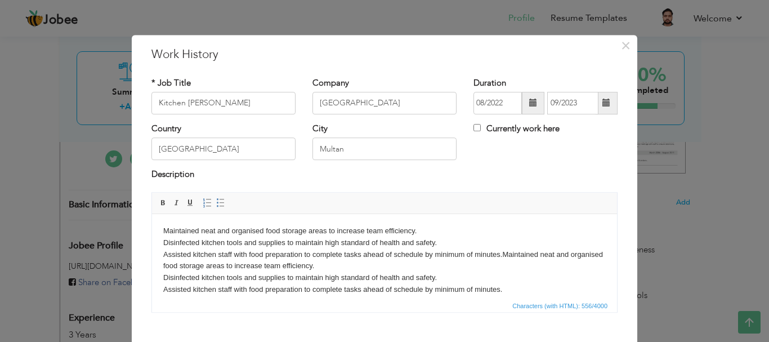
click at [160, 233] on html "Maintained neat and organised food storage areas to increase team efficiency. D…" at bounding box center [384, 259] width 465 height 93
click at [186, 204] on span at bounding box center [190, 202] width 9 height 9
click at [173, 203] on span at bounding box center [176, 202] width 9 height 9
click at [159, 203] on span at bounding box center [163, 202] width 9 height 9
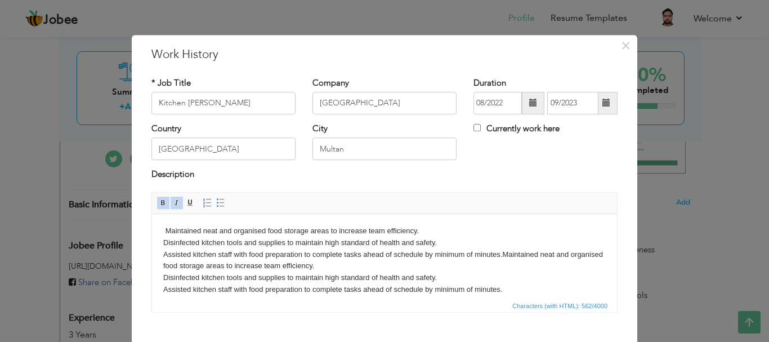
click at [162, 226] on html "​​​​​​​ Maintained neat and organised food storage areas to increase team effic…" at bounding box center [384, 259] width 465 height 93
click at [206, 206] on span at bounding box center [207, 202] width 9 height 9
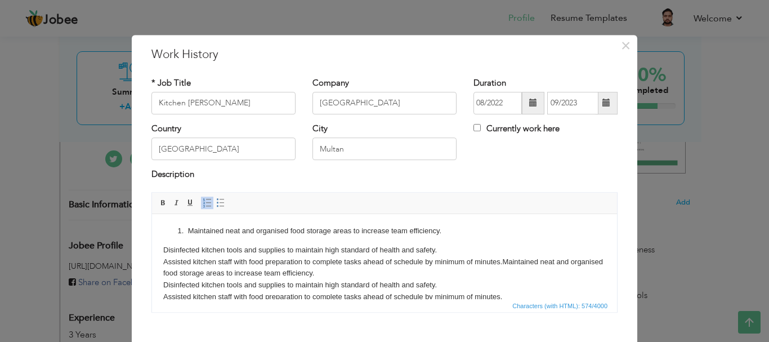
click at [206, 206] on span at bounding box center [207, 202] width 9 height 9
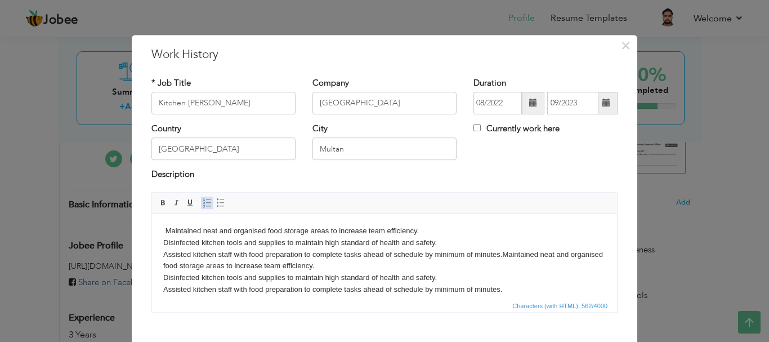
click at [206, 206] on span at bounding box center [207, 202] width 9 height 9
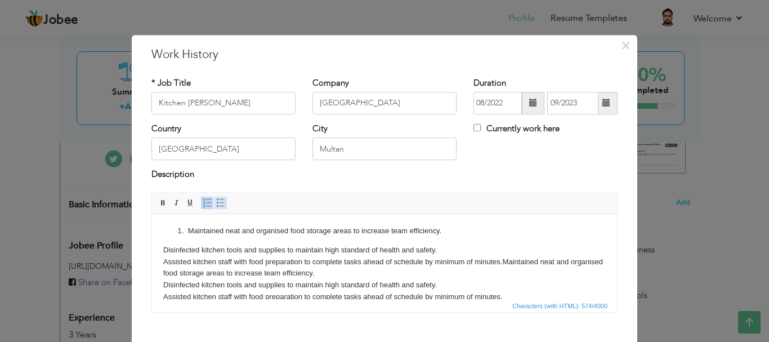
click at [216, 206] on span at bounding box center [220, 202] width 9 height 9
click at [173, 251] on body "Maintained neat and organised food storage areas to increase team efficiency. D…" at bounding box center [384, 264] width 443 height 78
click at [160, 253] on html "Maintained neat and organised food storage areas to increase team efficiency. D…" at bounding box center [384, 263] width 465 height 100
click at [219, 200] on span at bounding box center [220, 202] width 9 height 9
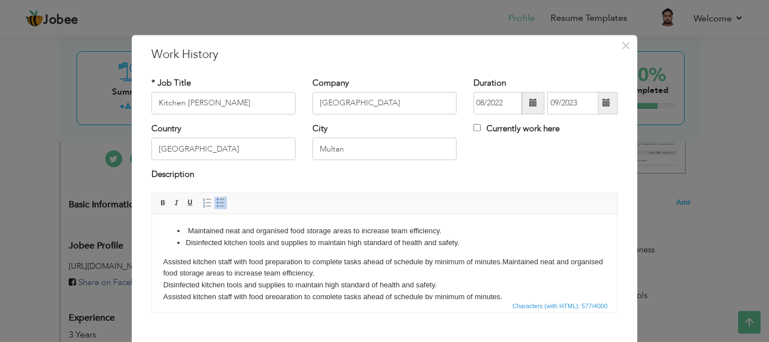
click at [163, 262] on body "Maintained neat and organised food storage areas to increase team efficiency. D…" at bounding box center [384, 264] width 443 height 78
click at [216, 200] on span at bounding box center [220, 202] width 9 height 9
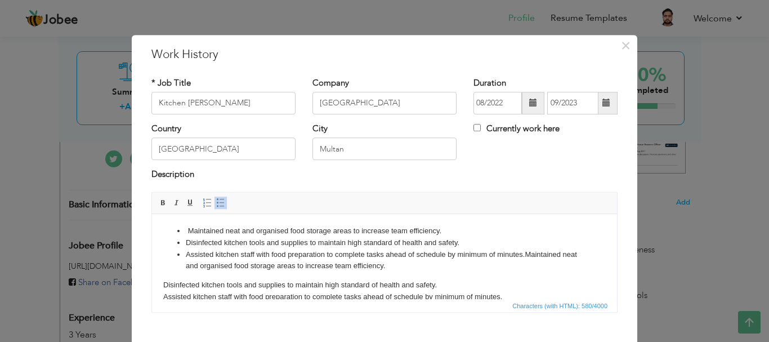
click at [162, 282] on html "Maintained neat and organised food storage areas to increase team efficiency. D…" at bounding box center [384, 263] width 465 height 100
click at [217, 208] on link "Insert/Remove Bulleted List" at bounding box center [221, 203] width 12 height 12
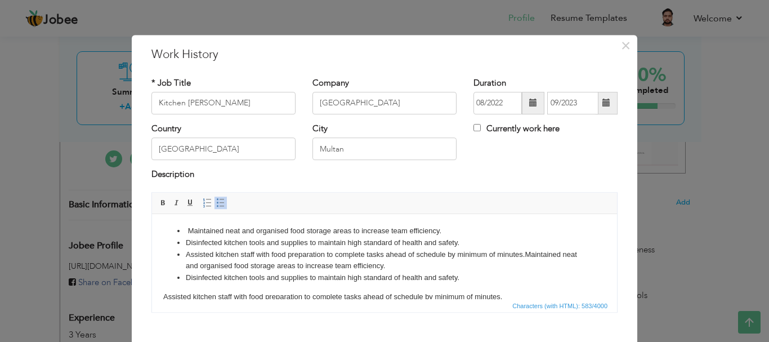
click at [163, 296] on body "Maintained neat and organised food storage areas to increase team efficiency. D…" at bounding box center [384, 264] width 443 height 78
click at [217, 202] on span at bounding box center [220, 202] width 9 height 9
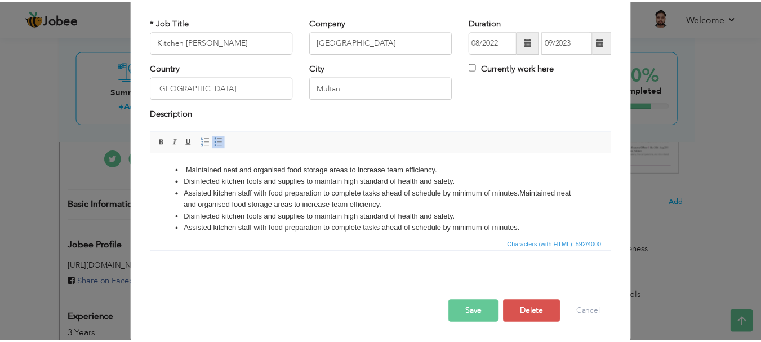
scroll to position [62, 0]
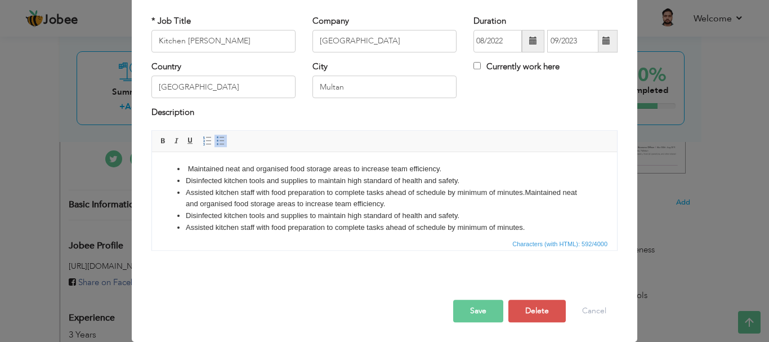
click at [493, 311] on button "Save" at bounding box center [478, 311] width 50 height 23
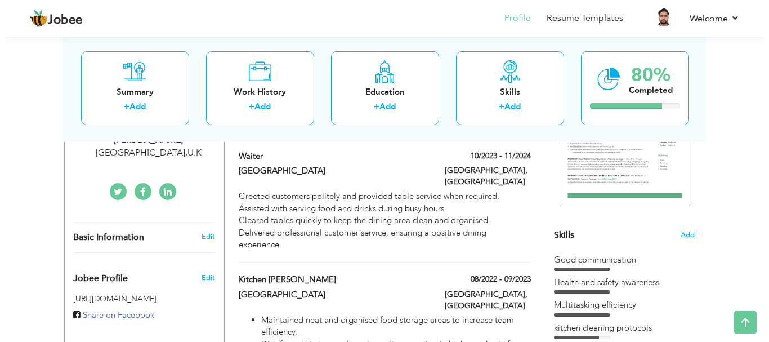
scroll to position [197, 0]
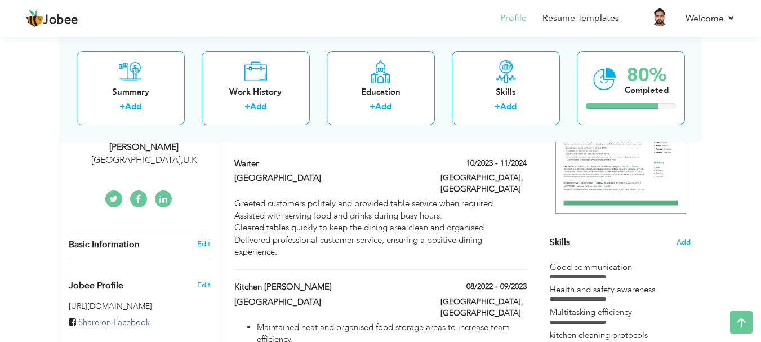
click at [441, 218] on div "Greeted customers politely and provided table service when required. Assisted w…" at bounding box center [380, 228] width 292 height 60
type input "Waiter"
type input "[GEOGRAPHIC_DATA]"
type input "10/2023"
type input "11/2024"
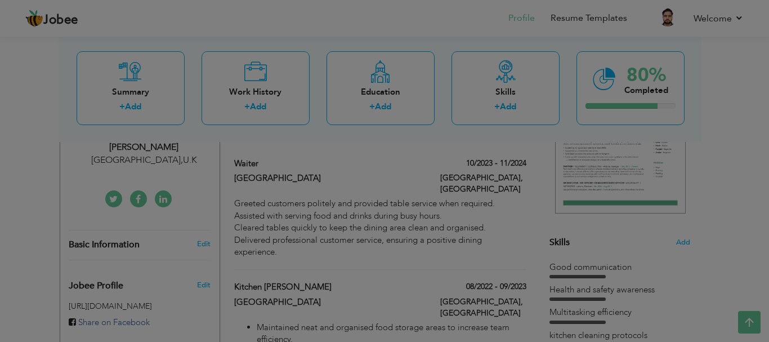
scroll to position [0, 0]
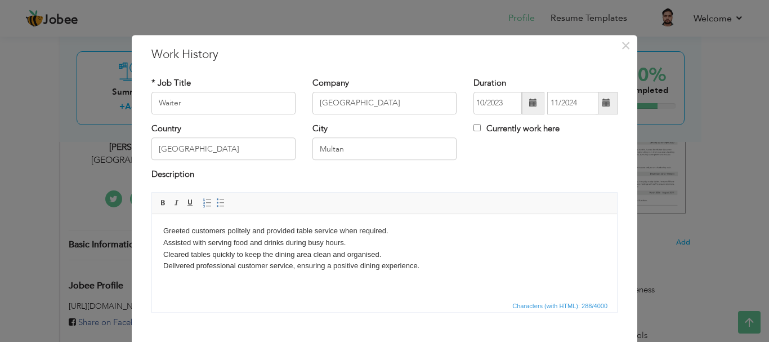
click at [163, 227] on body "Greeted customers politely and provided table service when required. Assisted w…" at bounding box center [384, 248] width 443 height 47
click at [221, 204] on span at bounding box center [220, 202] width 9 height 9
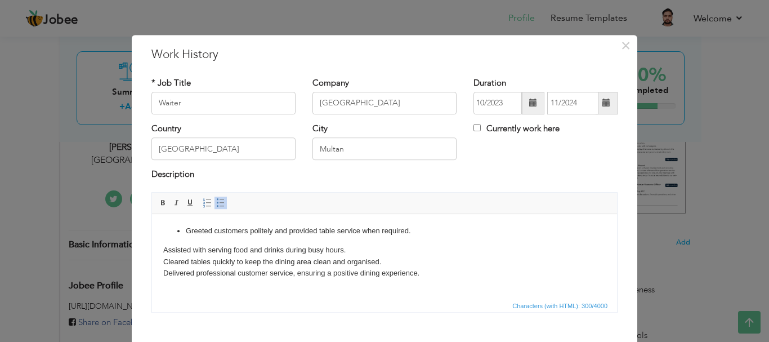
click at [222, 200] on link "Insert/Remove Bulleted List" at bounding box center [221, 203] width 12 height 12
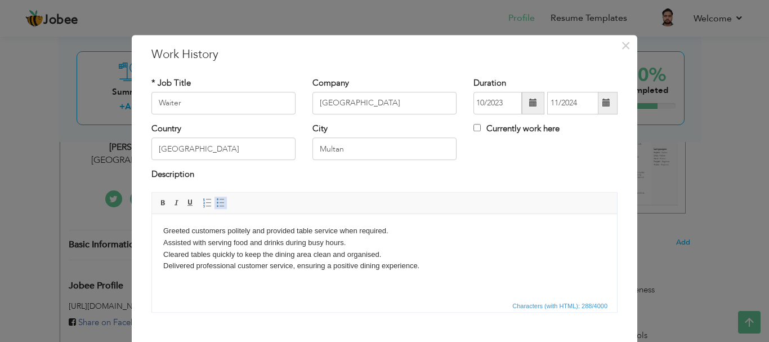
click at [222, 200] on link "Insert/Remove Bulleted List" at bounding box center [221, 203] width 12 height 12
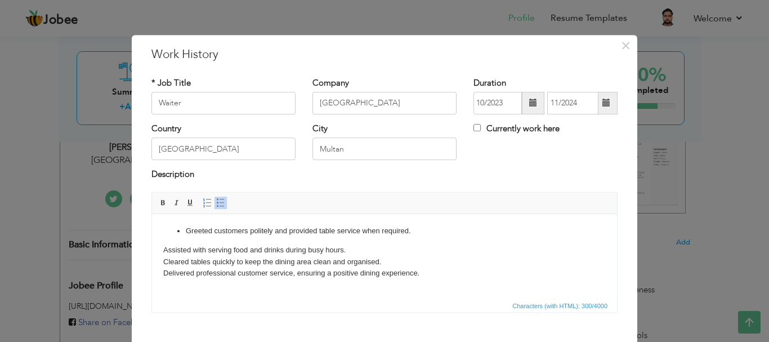
click at [168, 248] on body "Greeted customers politely and provided table service when required. Assisted w…" at bounding box center [384, 252] width 443 height 54
click at [160, 251] on html "Greeted customers politely and provided table service when required. Assisted w…" at bounding box center [384, 251] width 465 height 77
click at [216, 202] on span at bounding box center [220, 202] width 9 height 9
click at [161, 263] on html "Greeted customers politely and provided table service when required. Assisted w…" at bounding box center [384, 251] width 465 height 77
click at [220, 200] on span at bounding box center [220, 202] width 9 height 9
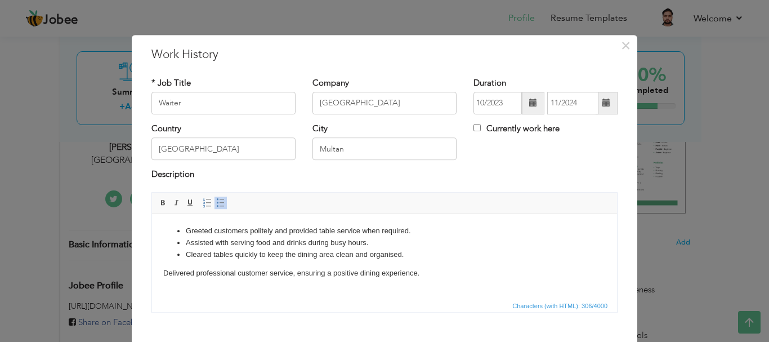
click at [162, 274] on html "Greeted customers politely and provided table service when required. Assisted w…" at bounding box center [384, 251] width 465 height 77
click at [215, 203] on link "Insert/Remove Bulleted List" at bounding box center [221, 203] width 12 height 12
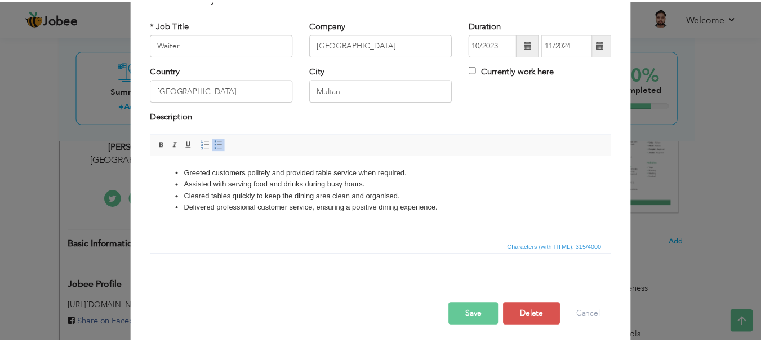
scroll to position [62, 0]
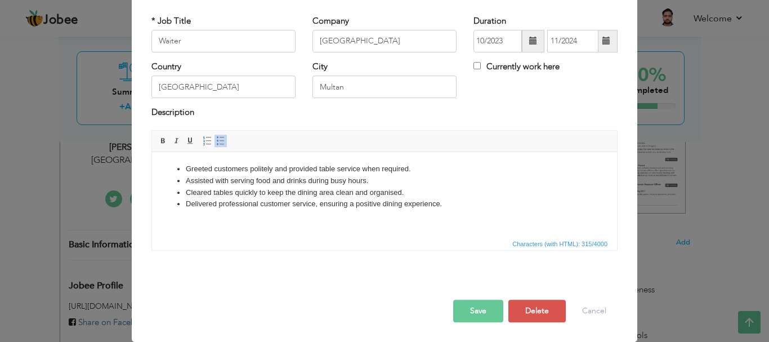
click at [470, 307] on button "Save" at bounding box center [478, 311] width 50 height 23
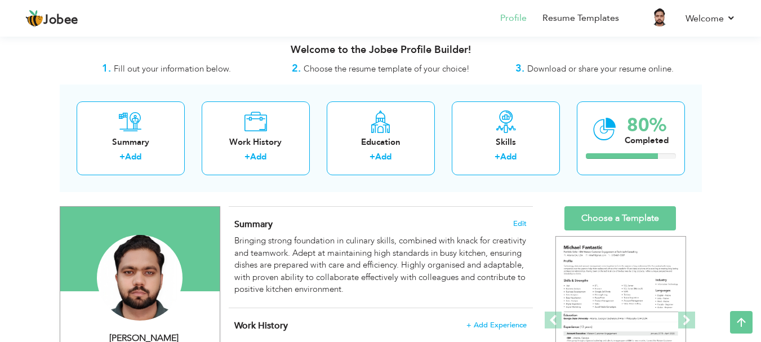
scroll to position [0, 0]
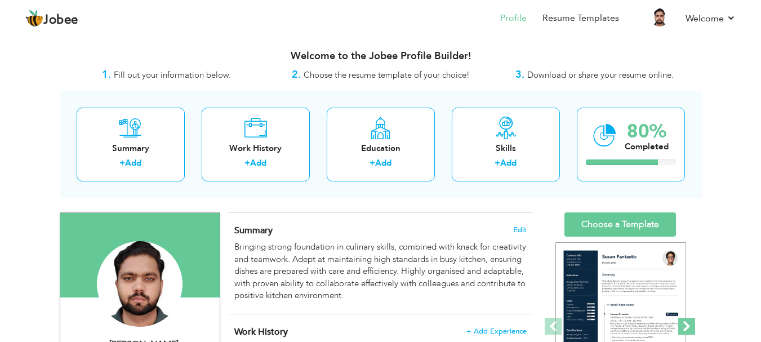
click at [686, 326] on span at bounding box center [686, 326] width 17 height 17
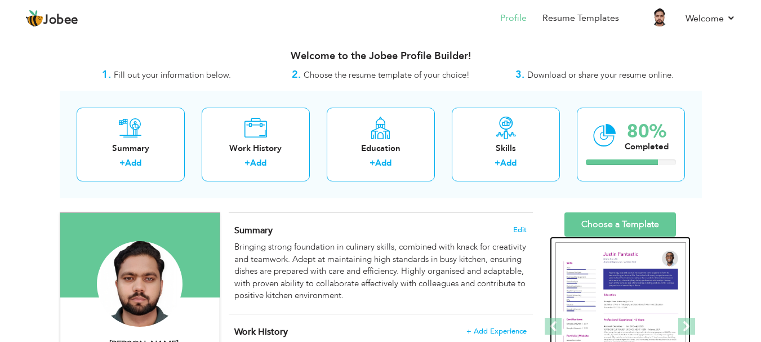
click at [610, 281] on div at bounding box center [403, 326] width 1757 height 180
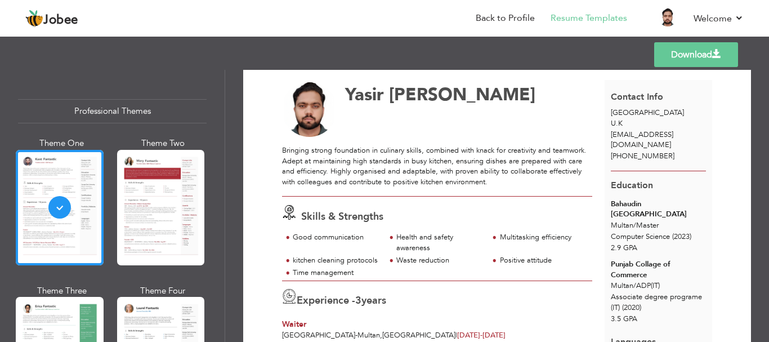
scroll to position [5, 0]
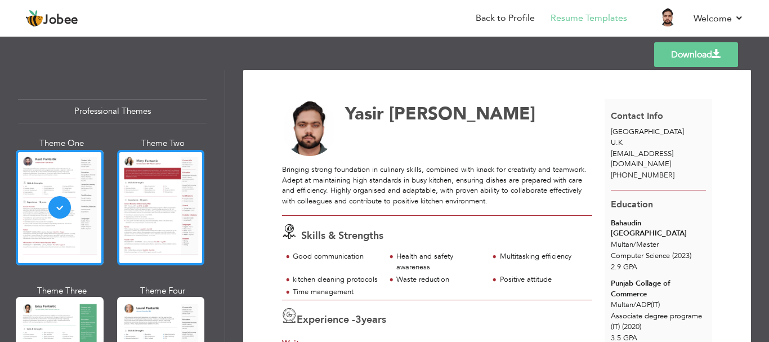
click at [185, 190] on div at bounding box center [161, 207] width 88 height 115
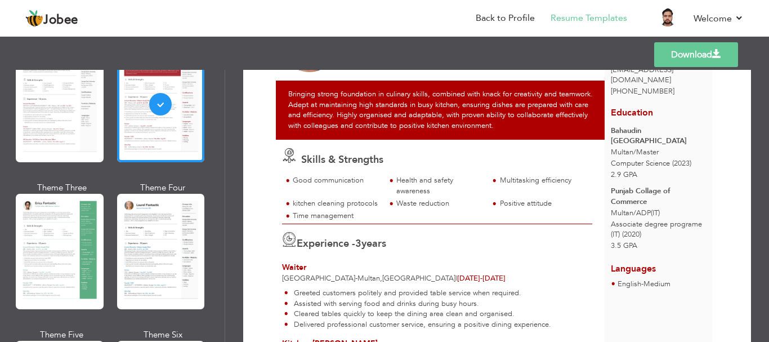
scroll to position [137, 0]
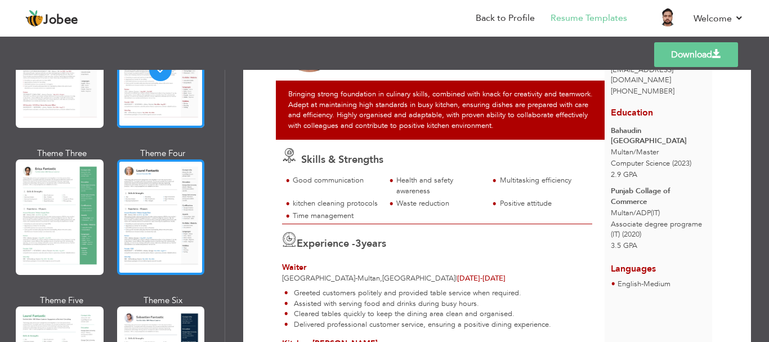
click at [159, 233] on div at bounding box center [161, 216] width 88 height 115
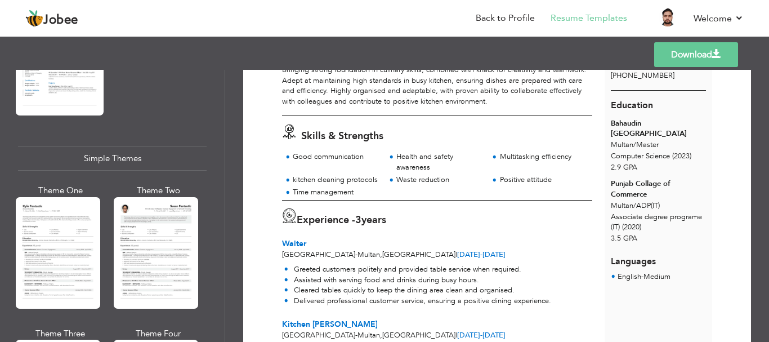
scroll to position [1908, 0]
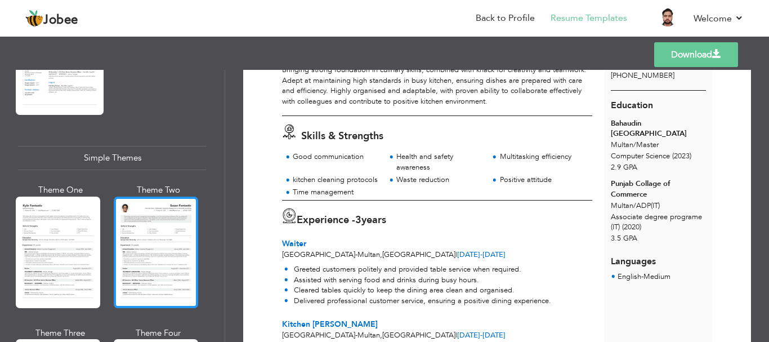
click at [177, 241] on div at bounding box center [156, 252] width 84 height 111
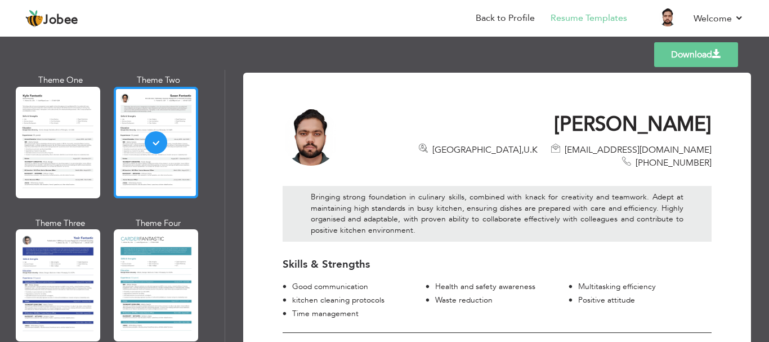
scroll to position [2024, 0]
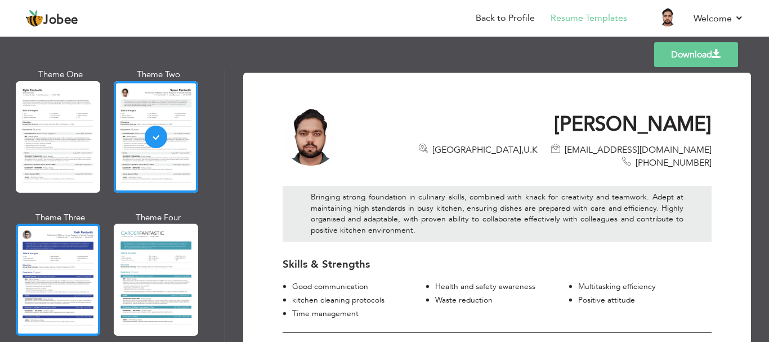
click at [82, 252] on div at bounding box center [58, 279] width 84 height 111
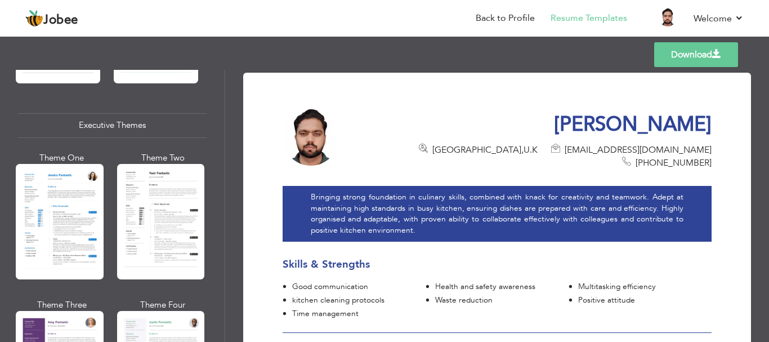
scroll to position [798, 0]
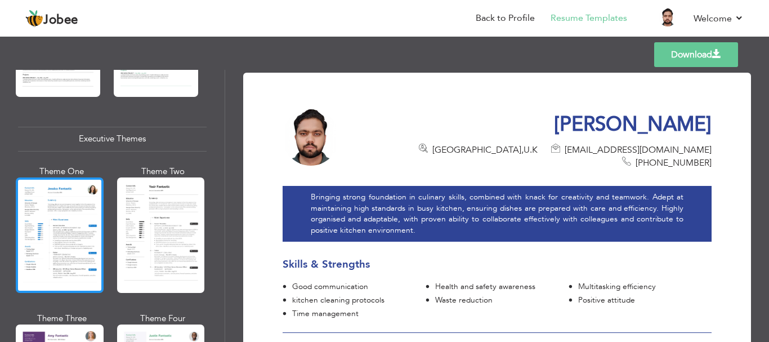
click at [75, 250] on div at bounding box center [60, 234] width 88 height 115
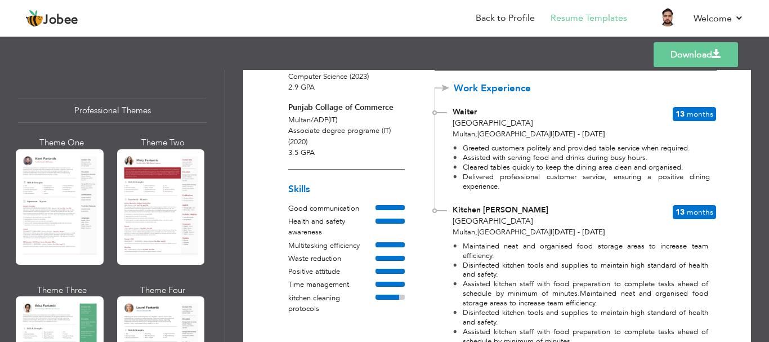
scroll to position [0, 0]
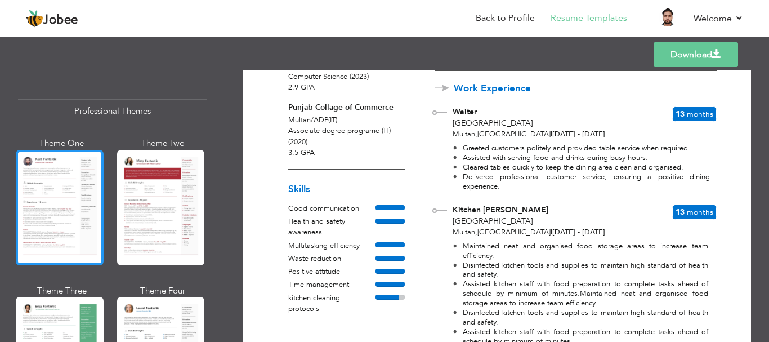
click at [80, 174] on div at bounding box center [60, 207] width 88 height 115
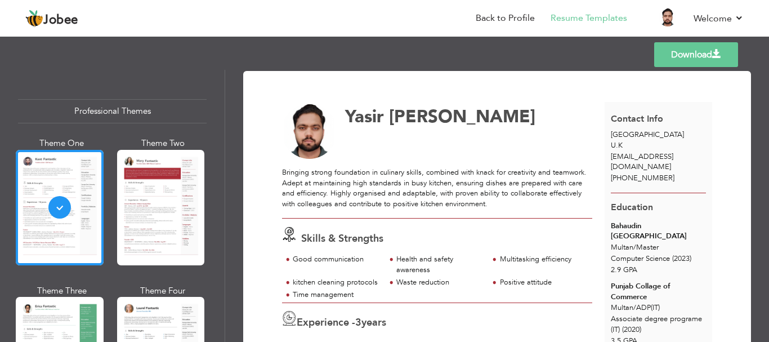
scroll to position [2, 0]
